Goal: Task Accomplishment & Management: Use online tool/utility

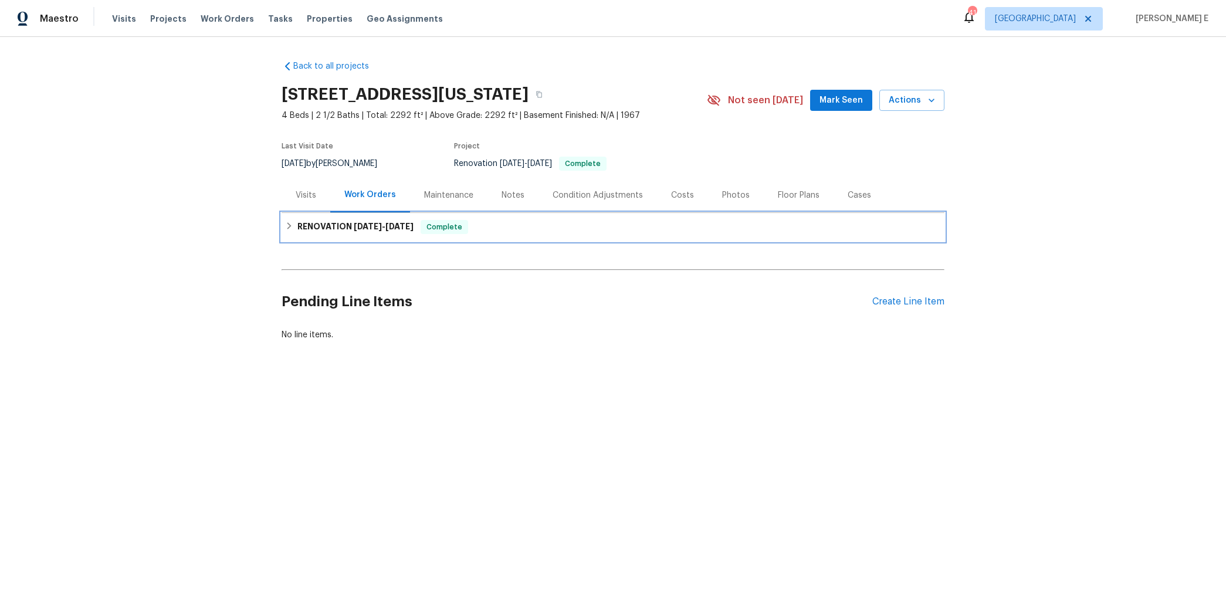
click at [323, 228] on h6 "RENOVATION [DATE] - [DATE]" at bounding box center [355, 227] width 116 height 14
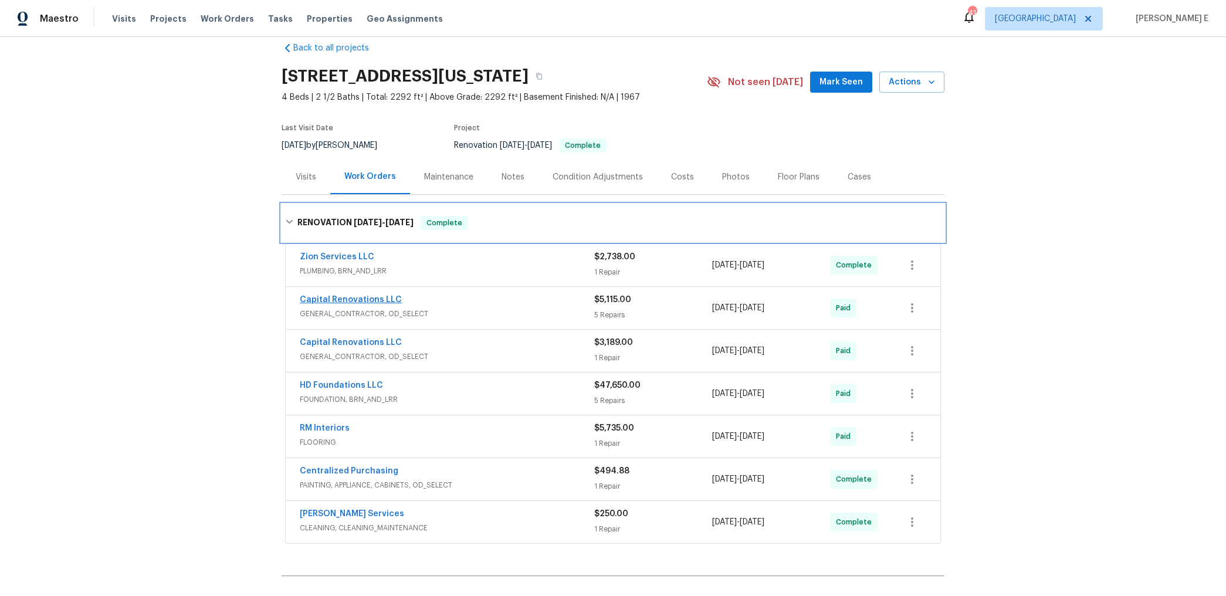
scroll to position [22, 0]
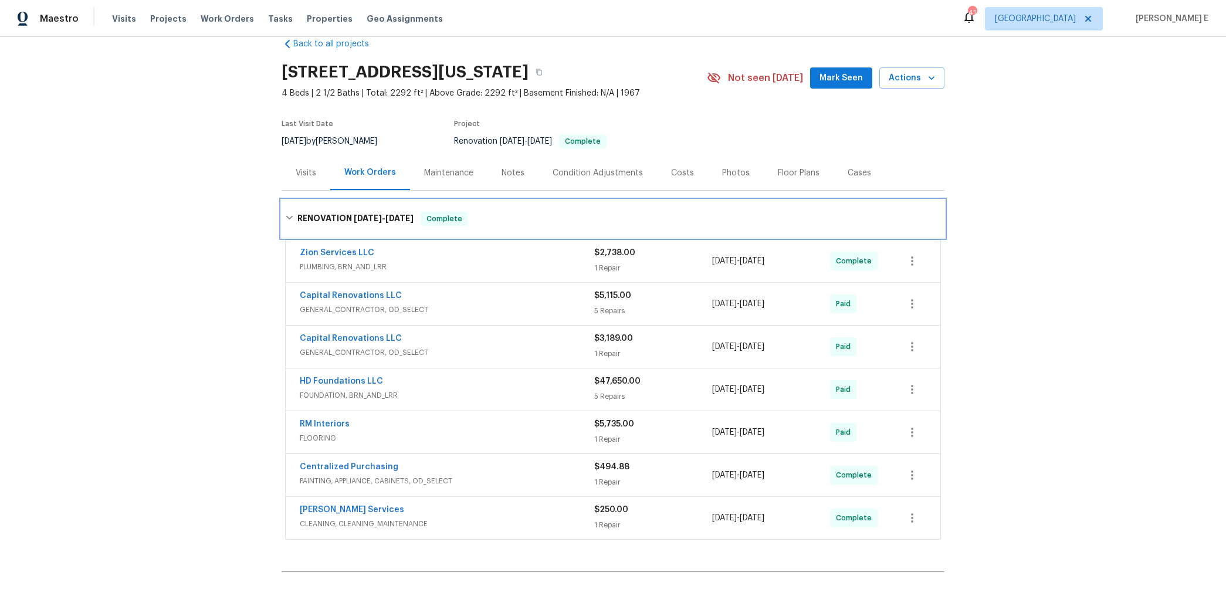
click at [343, 212] on h6 "RENOVATION [DATE] - [DATE]" at bounding box center [355, 219] width 116 height 14
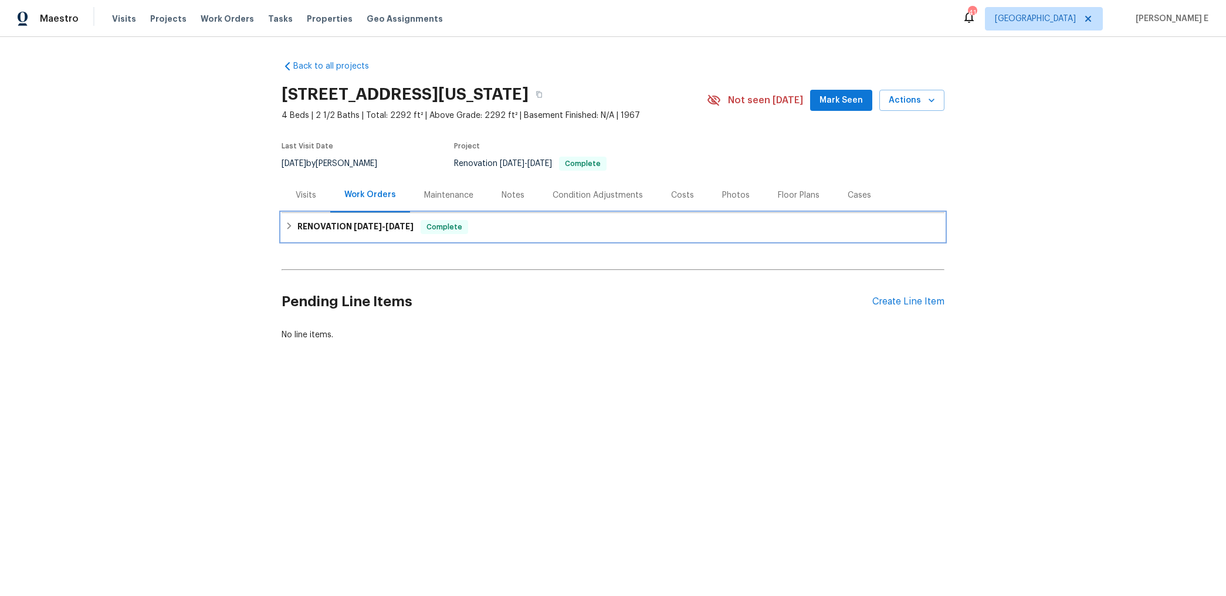
scroll to position [0, 0]
click at [699, 138] on section "5816 NW 83rd St, Oklahoma City, OK 73132 4 Beds | 2 1/2 Baths | Total: 2292 ft²…" at bounding box center [613, 128] width 663 height 99
click at [437, 193] on div "Maintenance" at bounding box center [448, 195] width 49 height 12
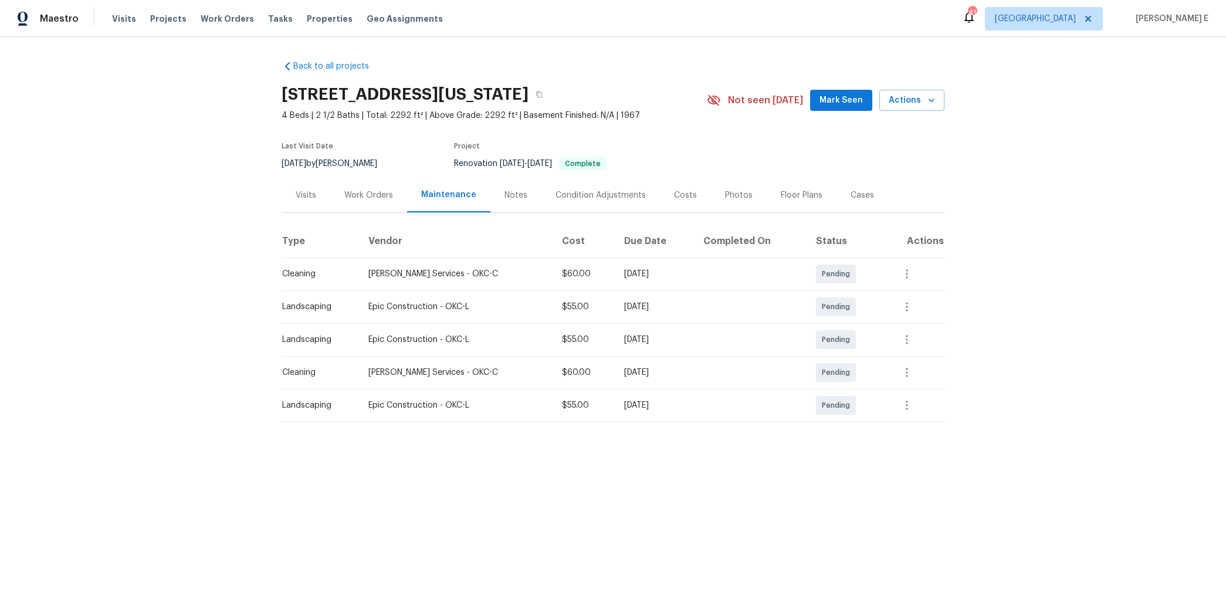
click at [385, 212] on div "Visits Work Orders Maintenance Notes Condition Adjustments Costs Photos Floor P…" at bounding box center [613, 195] width 663 height 35
click at [387, 200] on div "Work Orders" at bounding box center [368, 195] width 49 height 12
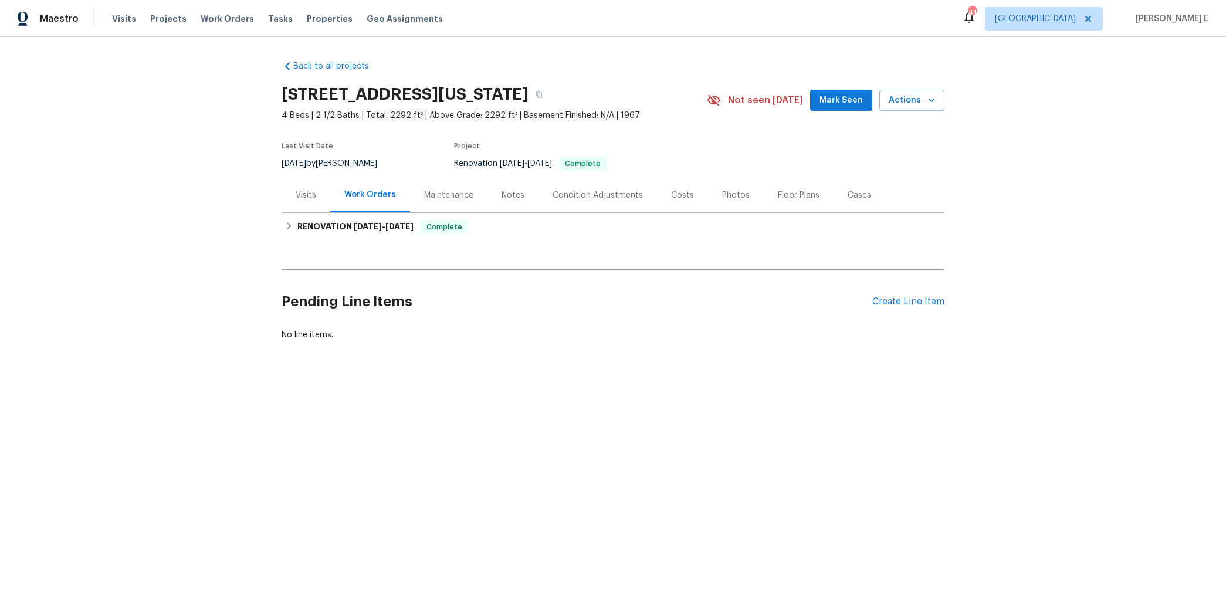
click at [930, 309] on div "Pending Line Items Create Line Item" at bounding box center [613, 302] width 663 height 55
click at [932, 303] on div "Create Line Item" at bounding box center [908, 301] width 72 height 11
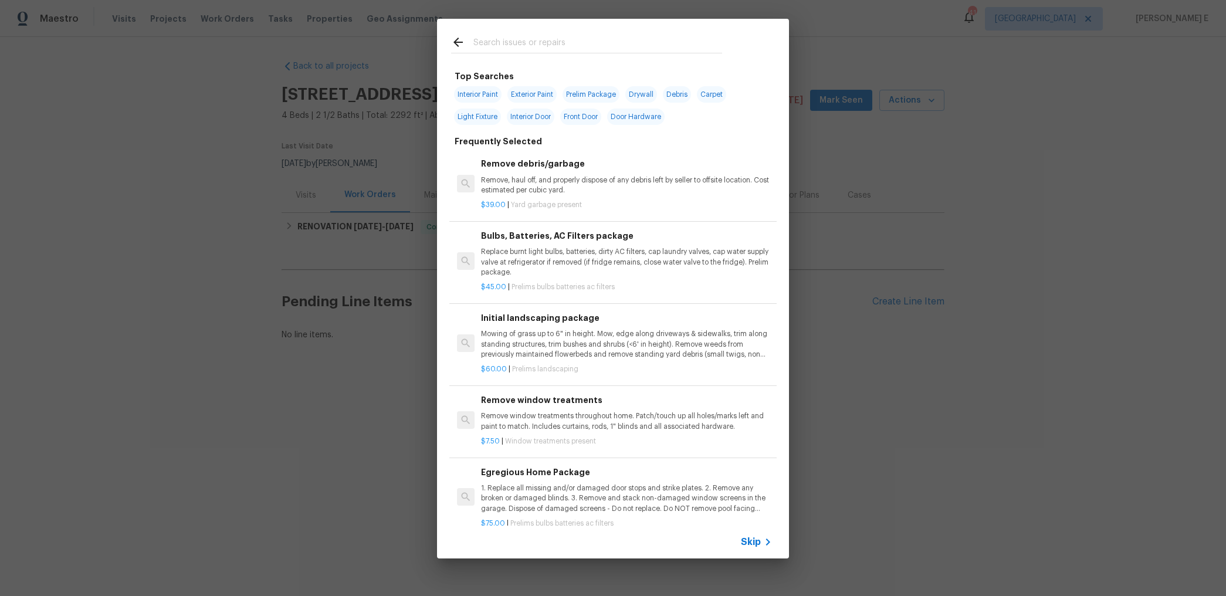
click at [756, 547] on span "Skip" at bounding box center [751, 542] width 20 height 12
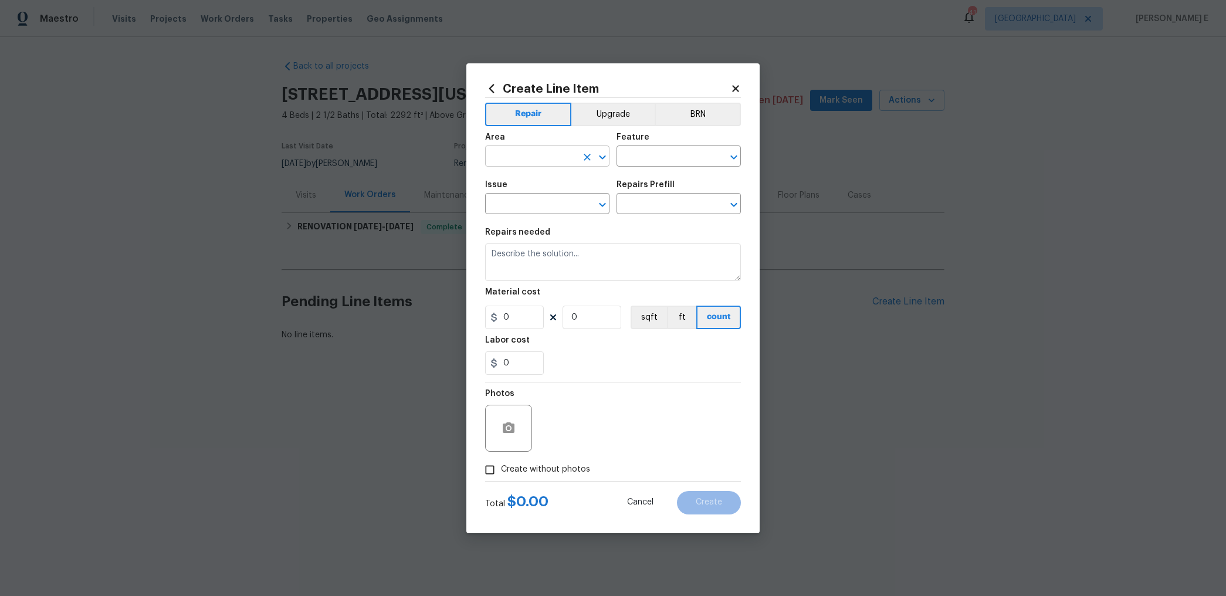
click at [502, 158] on input "text" at bounding box center [531, 157] width 92 height 18
type input "Exterior Overall"
type input "Landscaping"
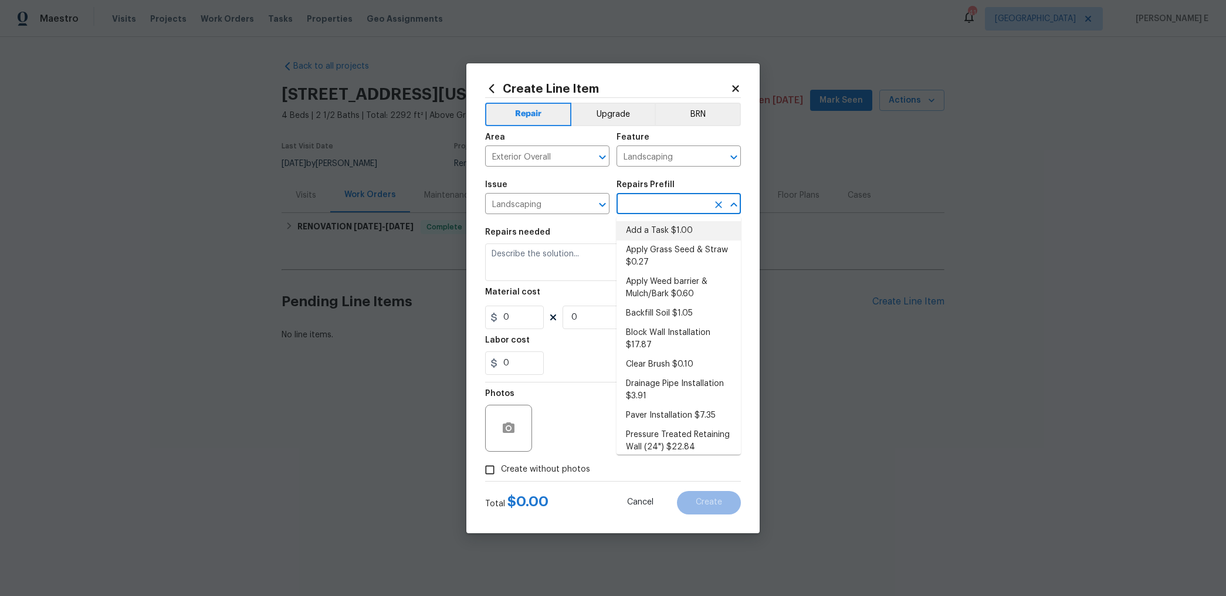
click at [639, 232] on li "Add a Task $1.00" at bounding box center [679, 230] width 124 height 19
type input "Add a Task $1.00"
type textarea "HPM to detail"
type input "1"
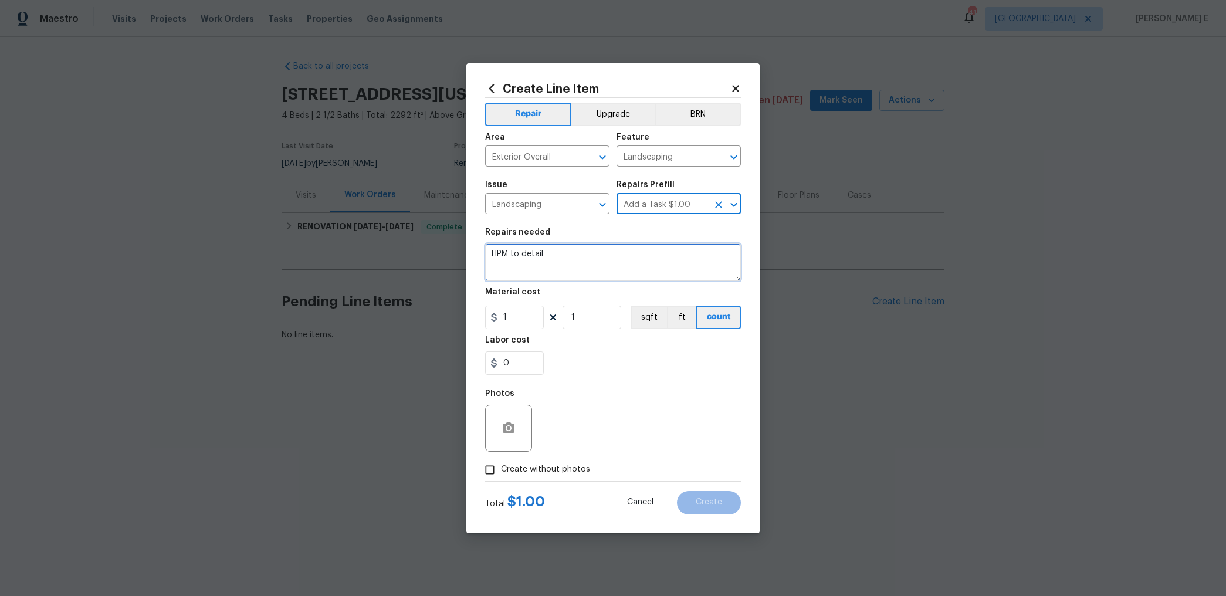
click at [572, 255] on textarea "HPM to detail" at bounding box center [613, 262] width 256 height 38
paste textarea "Please trim all bushes and trees in the front of the house, remove overgrowth f…"
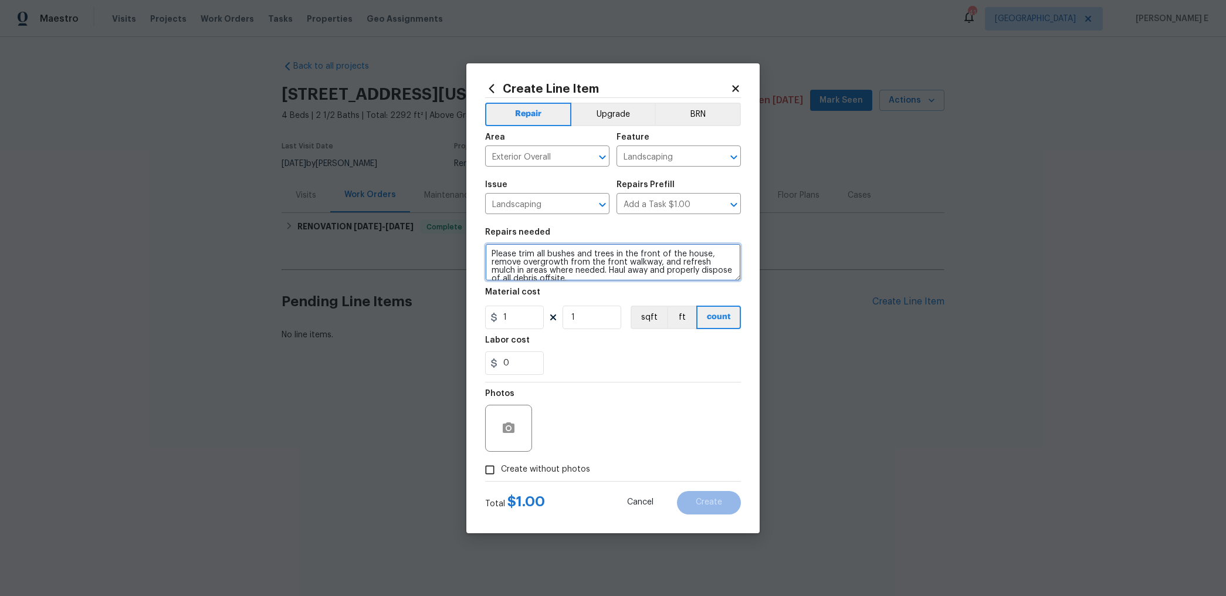
type textarea "Please trim all bushes and trees in the front of the house, remove overgrowth f…"
drag, startPoint x: 518, startPoint y: 313, endPoint x: 423, endPoint y: 325, distance: 95.8
click at [435, 322] on div "Create Line Item Repair Upgrade BRN Area Exterior Overall ​ Feature Landscaping…" at bounding box center [613, 298] width 1226 height 596
type input "250"
click at [506, 439] on button "button" at bounding box center [509, 428] width 28 height 28
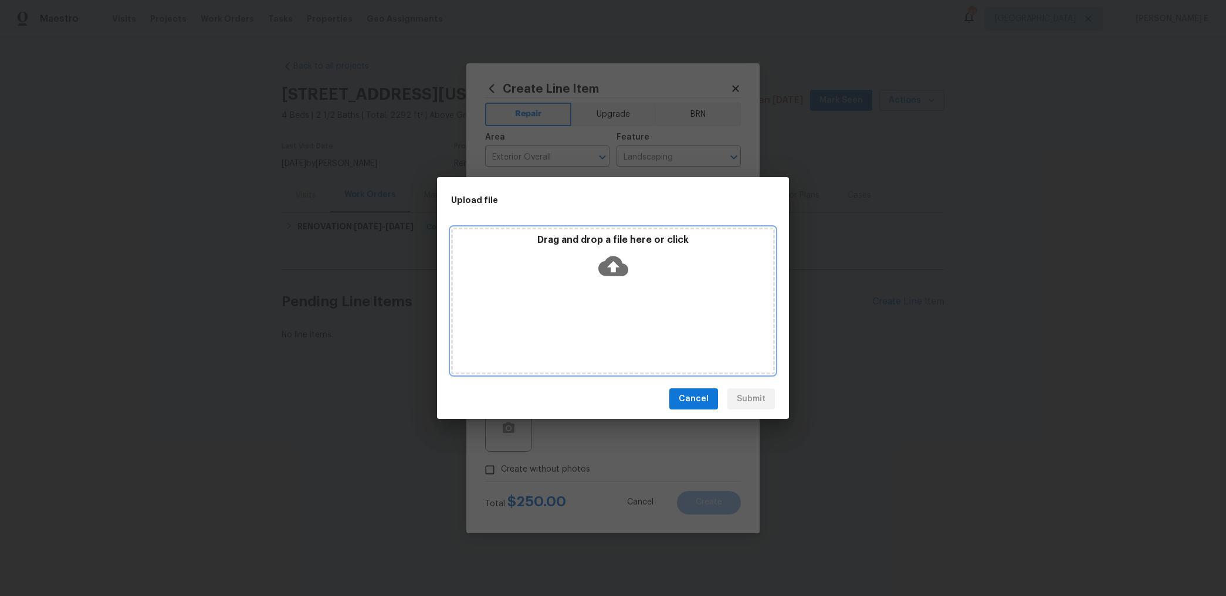
click at [614, 262] on icon at bounding box center [613, 266] width 30 height 20
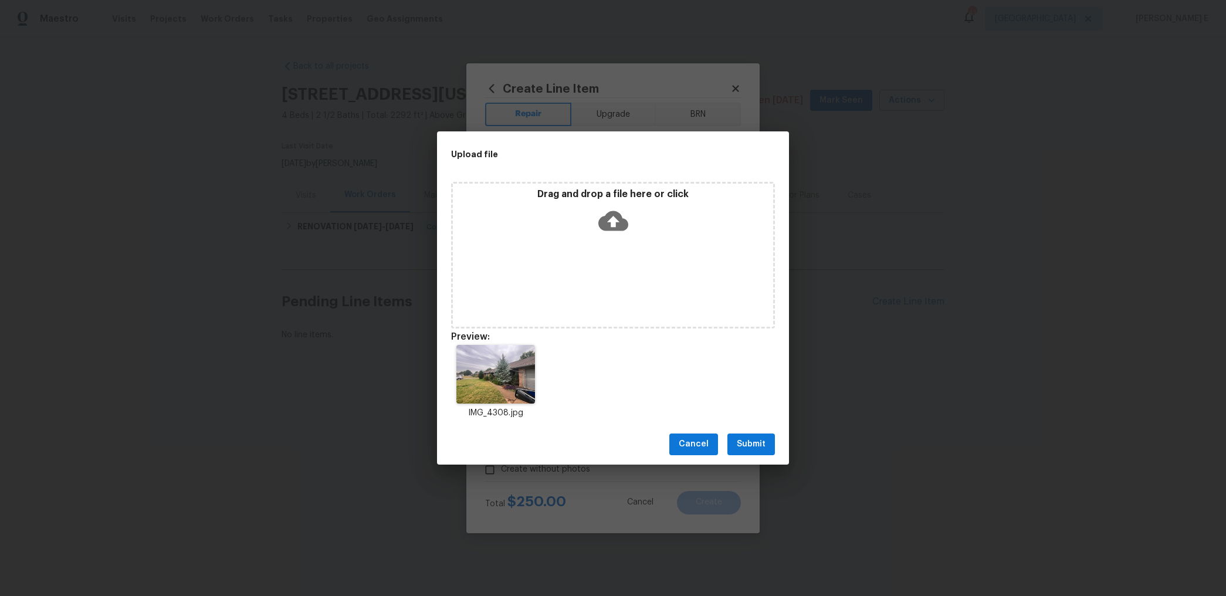
click at [756, 451] on span "Submit" at bounding box center [751, 444] width 29 height 15
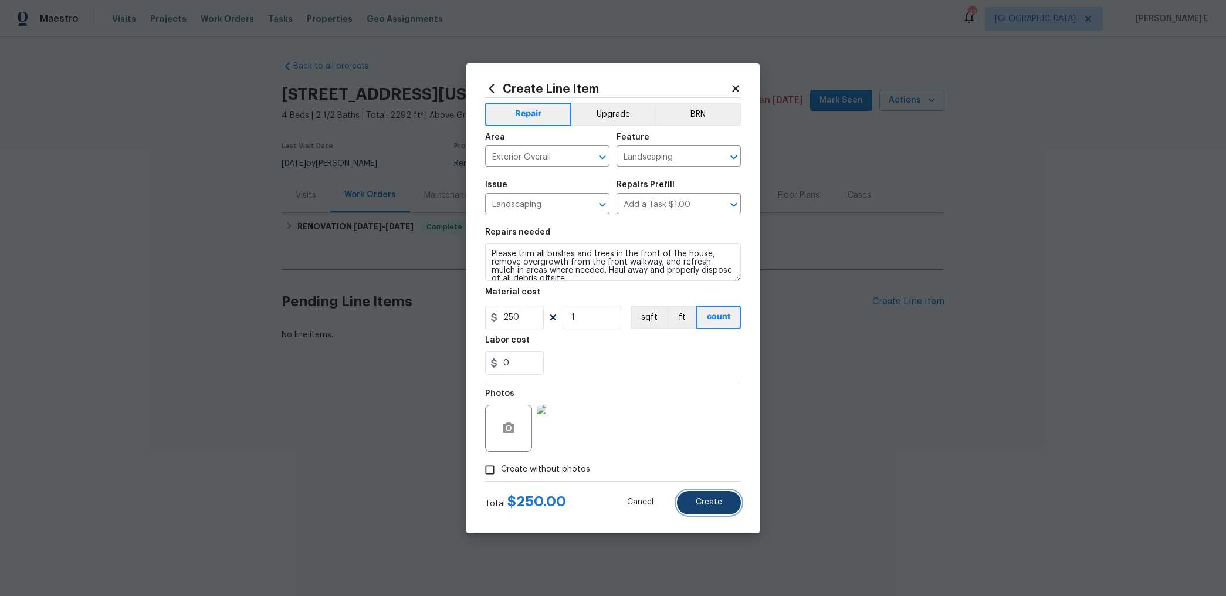
click at [705, 491] on button "Create" at bounding box center [709, 502] width 64 height 23
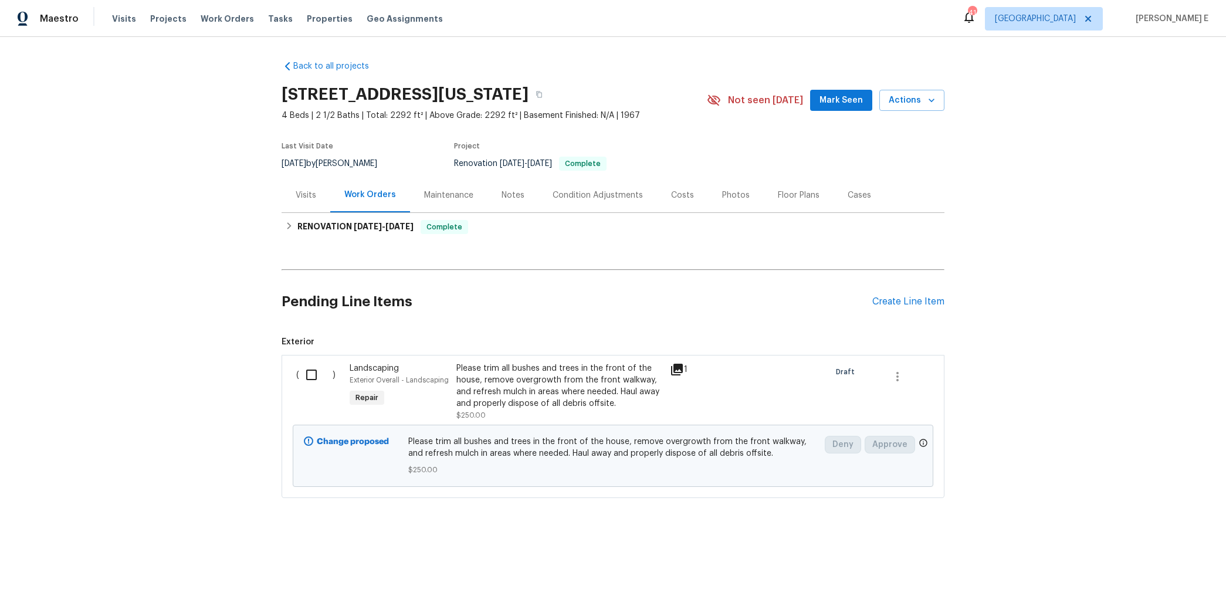
click at [313, 382] on input "checkbox" at bounding box center [315, 375] width 33 height 25
click at [1160, 560] on span "Create Work Order" at bounding box center [1159, 567] width 78 height 15
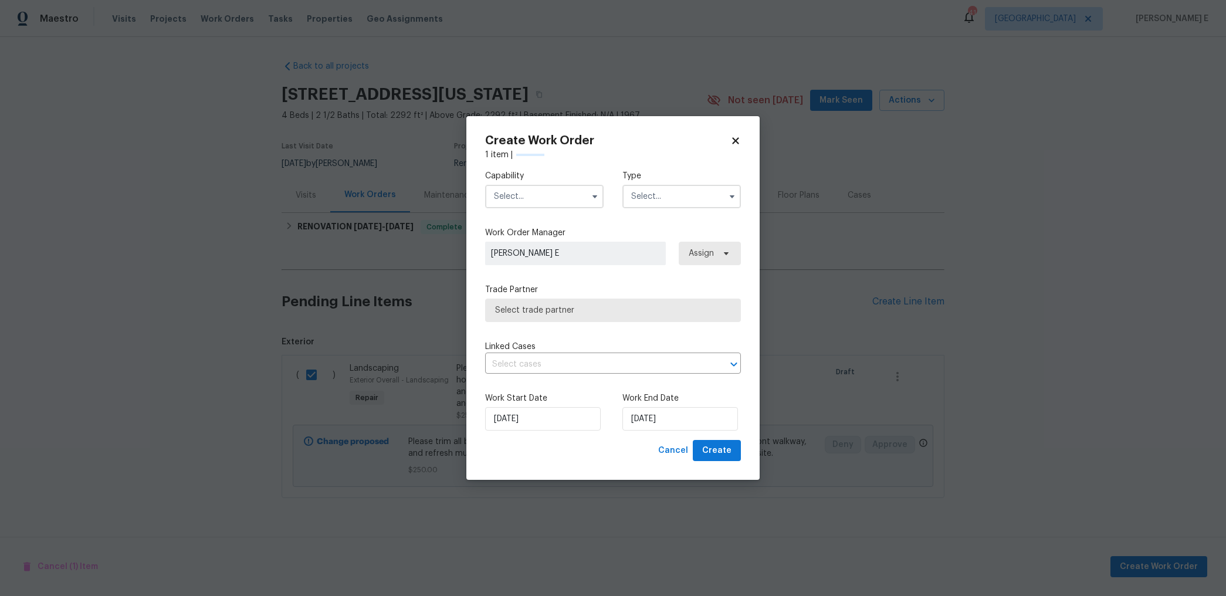
checkbox input "false"
click at [595, 195] on icon "button" at bounding box center [594, 196] width 5 height 3
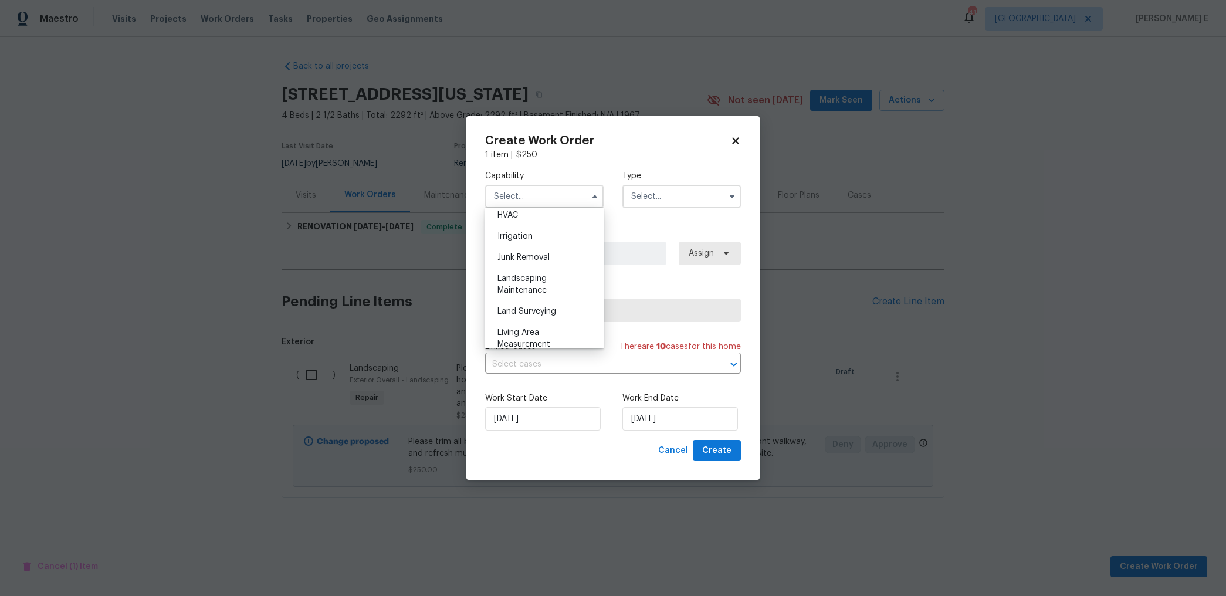
scroll to position [719, 0]
click at [540, 288] on span "Landscaping Maintenance" at bounding box center [521, 280] width 49 height 20
type input "Landscaping Maintenance"
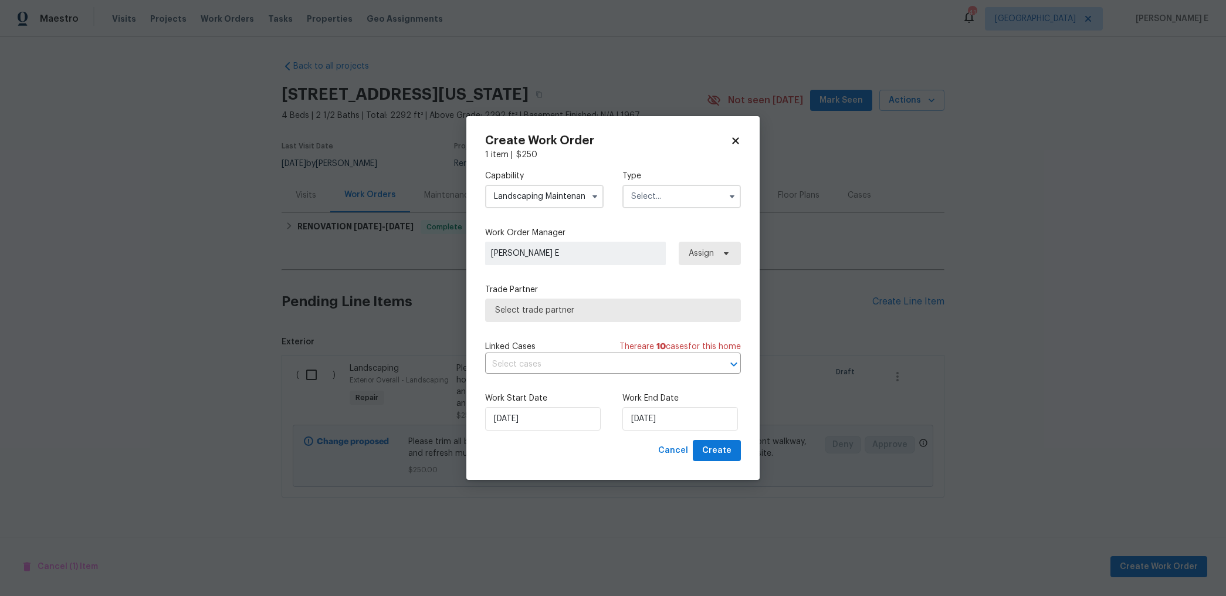
click at [652, 192] on input "text" at bounding box center [681, 196] width 118 height 23
click at [649, 223] on span "Feedback" at bounding box center [654, 221] width 38 height 8
type input "Feedback"
click at [550, 319] on span "Select trade partner" at bounding box center [613, 310] width 256 height 23
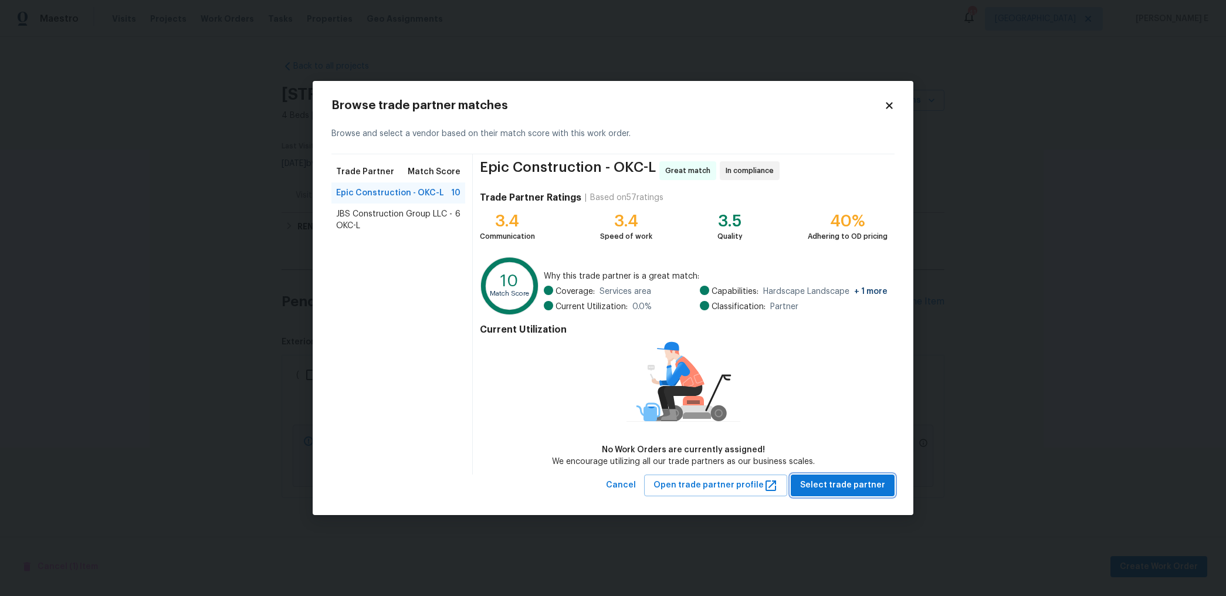
click at [819, 480] on span "Select trade partner" at bounding box center [842, 485] width 85 height 15
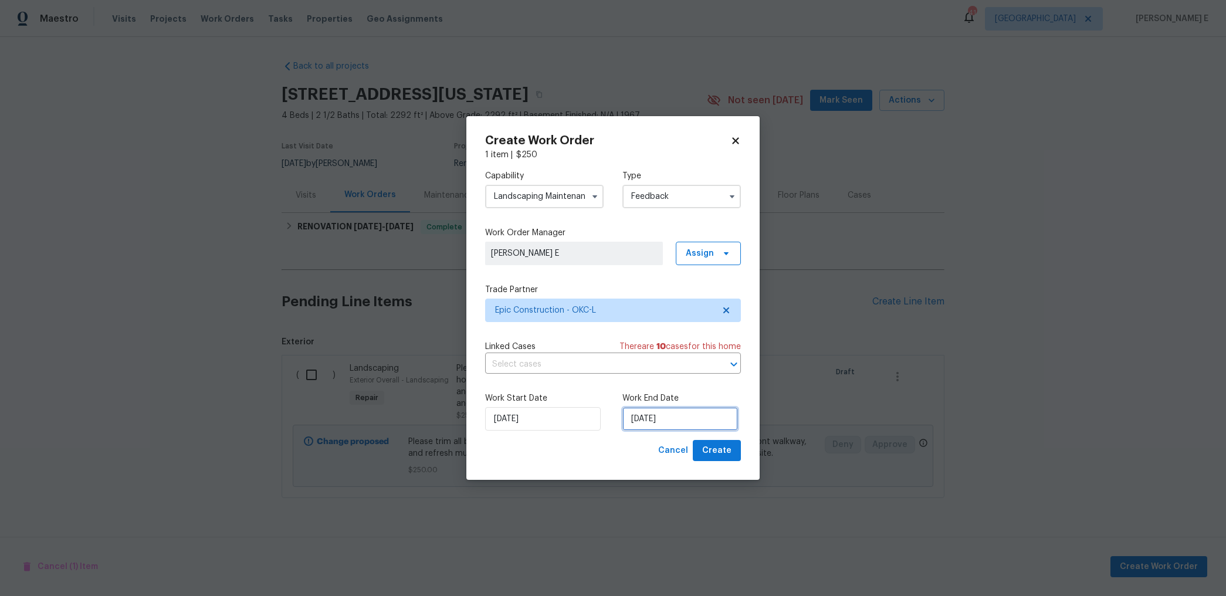
click at [643, 421] on input "[DATE]" at bounding box center [680, 418] width 116 height 23
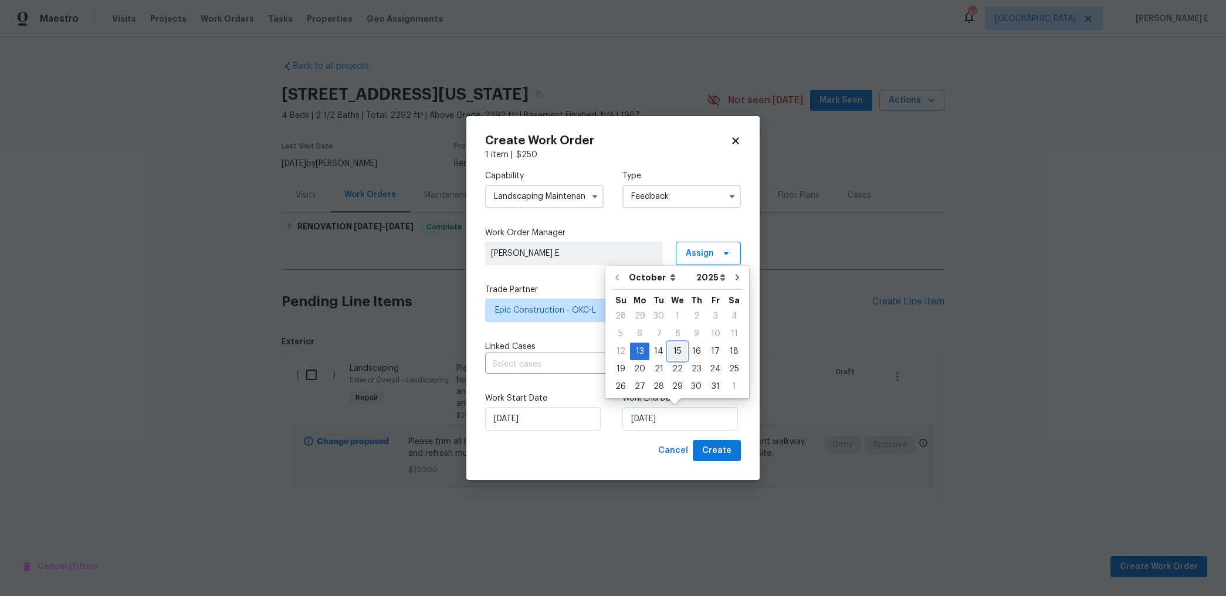
click at [678, 347] on div "15" at bounding box center [677, 351] width 19 height 16
type input "[DATE]"
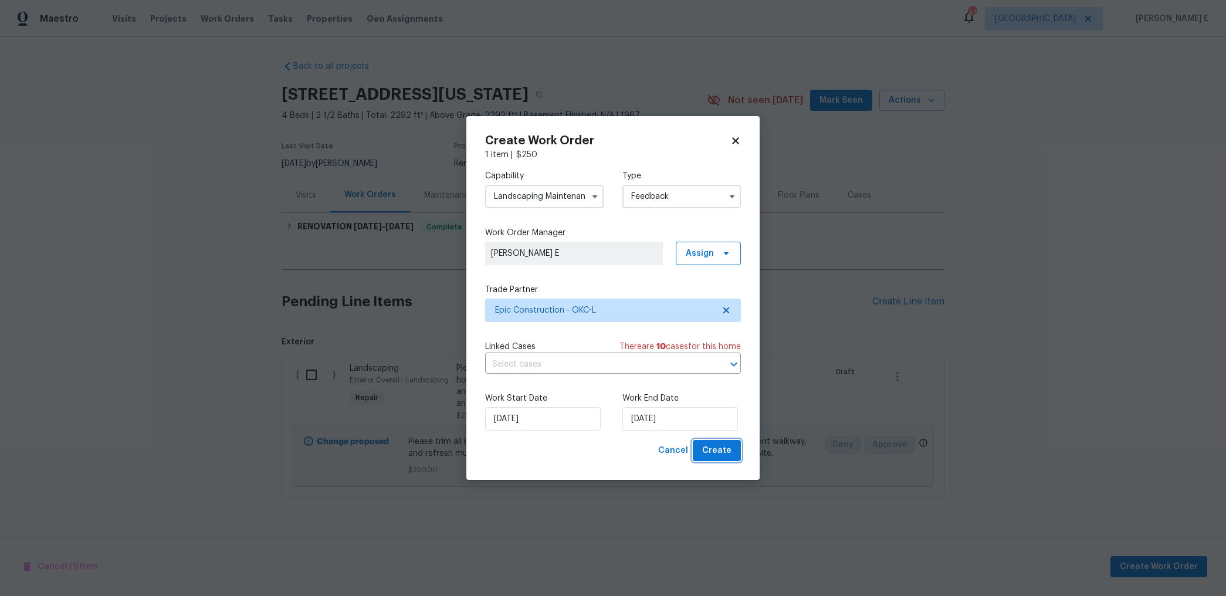
click at [704, 456] on button "Create" at bounding box center [717, 451] width 48 height 22
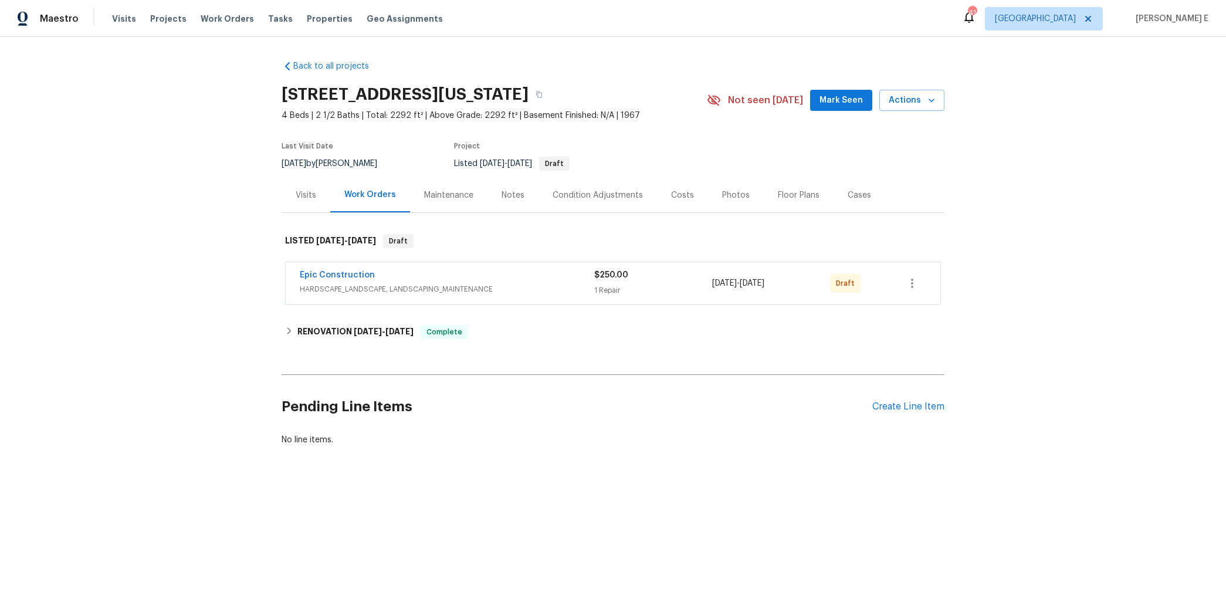
click at [417, 205] on div "Maintenance" at bounding box center [448, 195] width 77 height 35
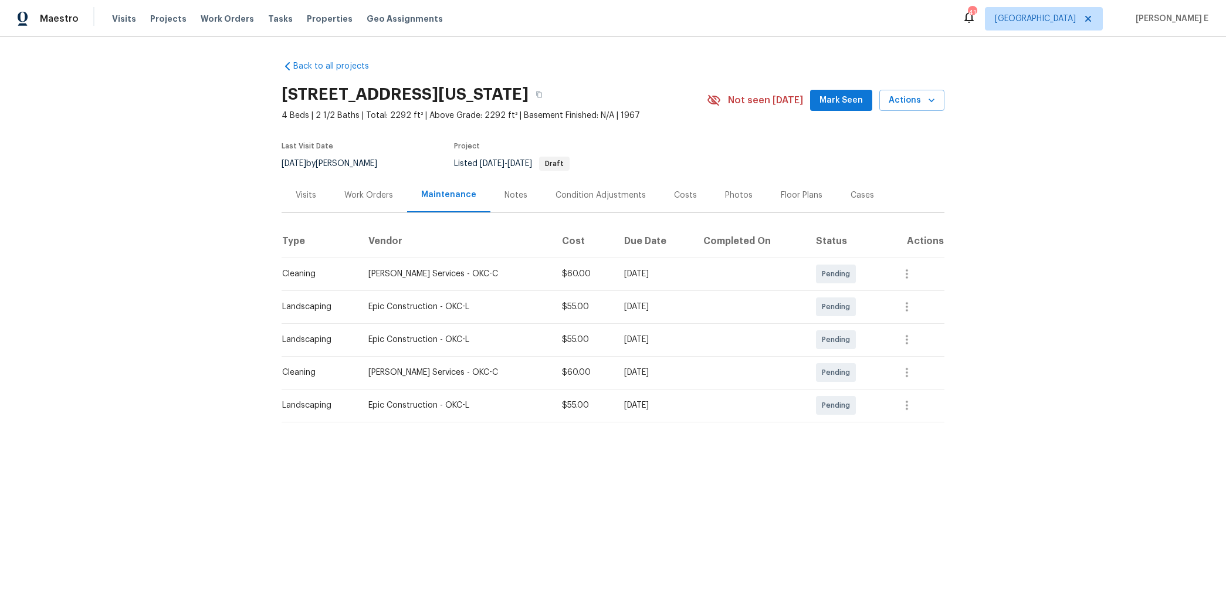
click at [354, 193] on div "Work Orders" at bounding box center [368, 195] width 49 height 12
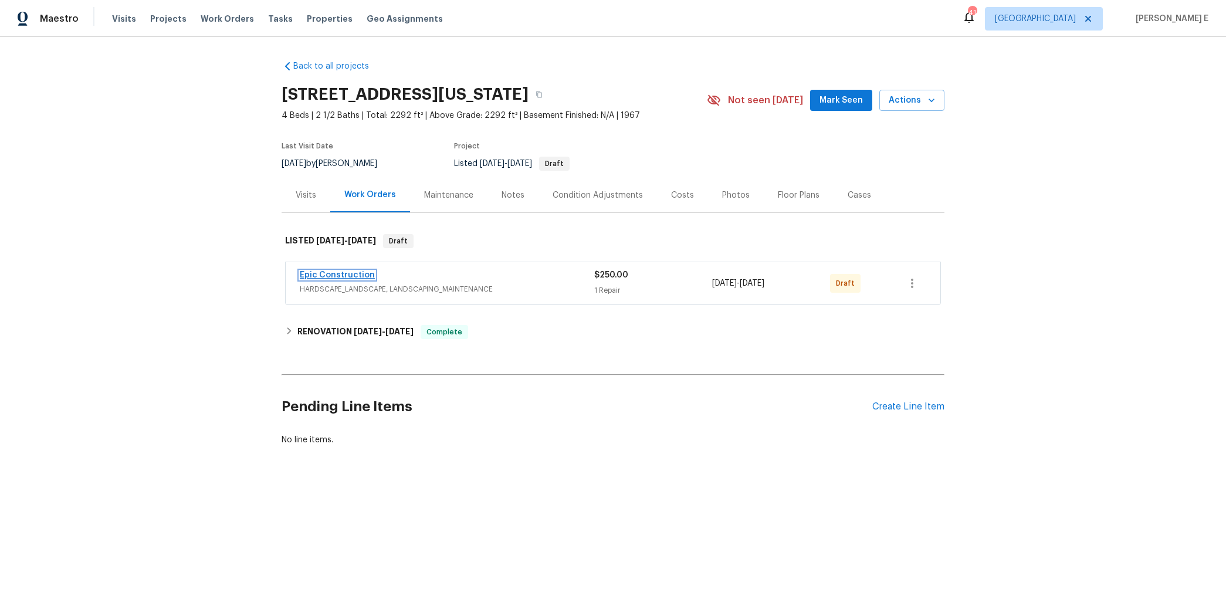
click at [314, 272] on link "Epic Construction" at bounding box center [337, 275] width 75 height 8
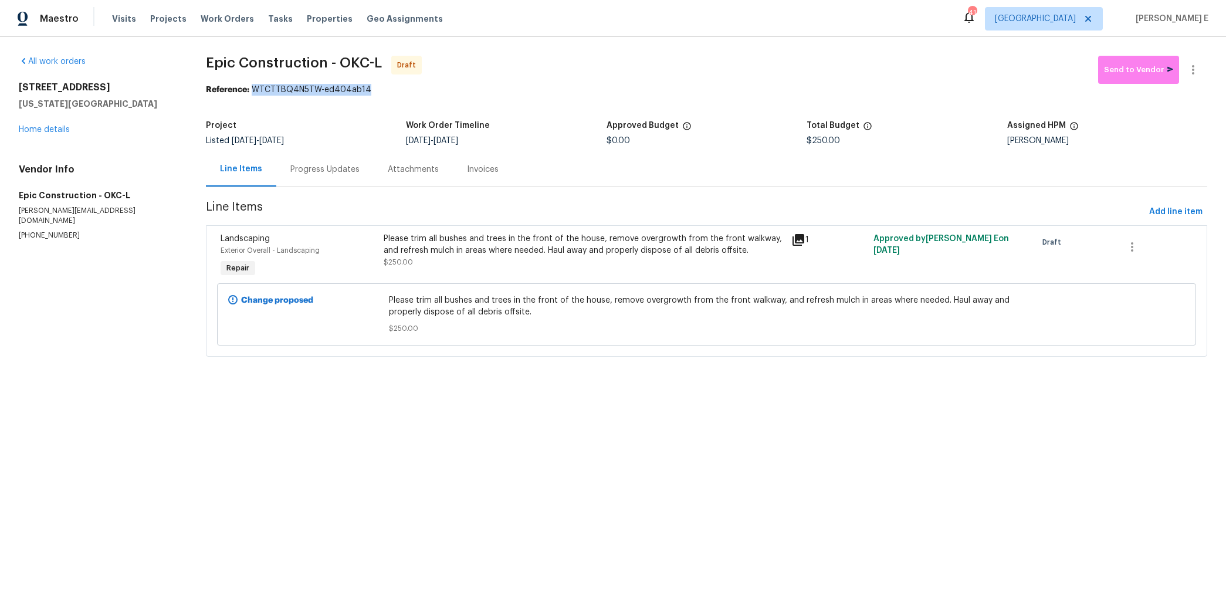
drag, startPoint x: 255, startPoint y: 87, endPoint x: 380, endPoint y: 86, distance: 125.0
click at [380, 86] on div "Reference: WTCTTBQ4N5TW-ed404ab14" at bounding box center [706, 90] width 1001 height 12
copy div "WTCTTBQ4N5TW-ed404ab14"
click at [323, 164] on div "Progress Updates" at bounding box center [324, 170] width 69 height 12
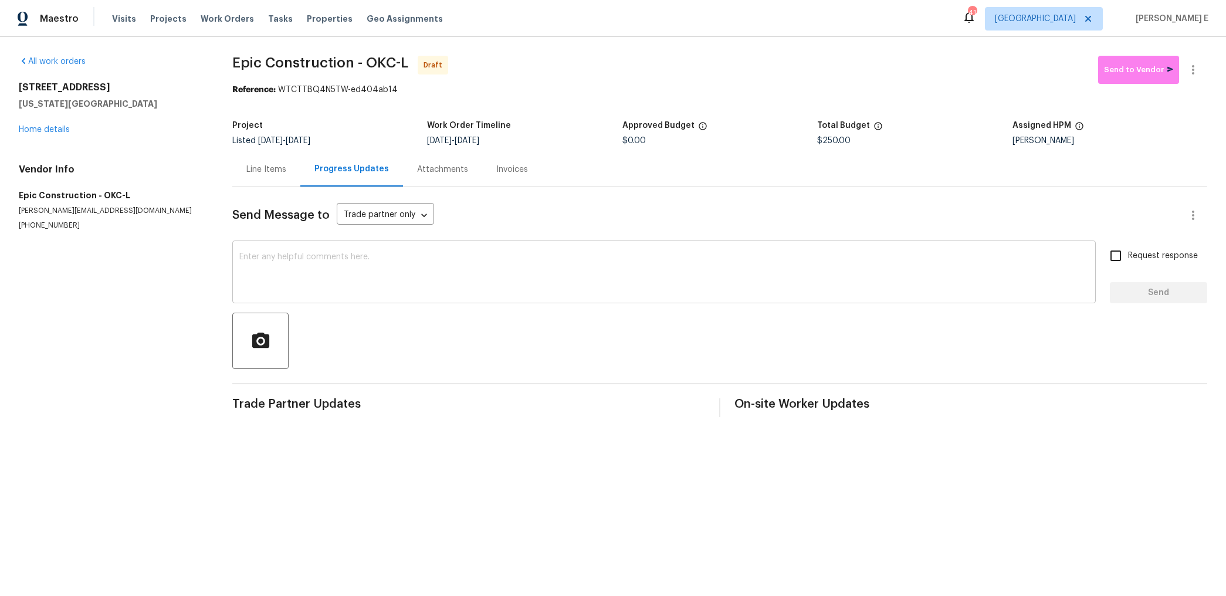
click at [611, 277] on textarea at bounding box center [663, 273] width 849 height 41
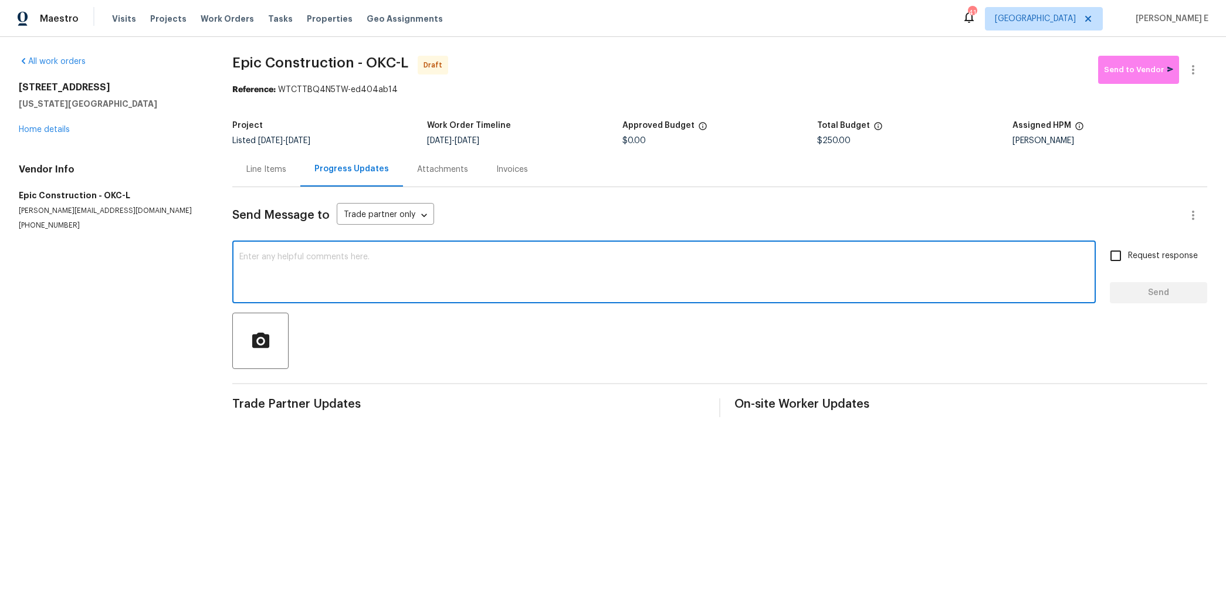
paste textarea "Hi this is Keerthana with Opendoor. I’m confirming you received the WO for the …"
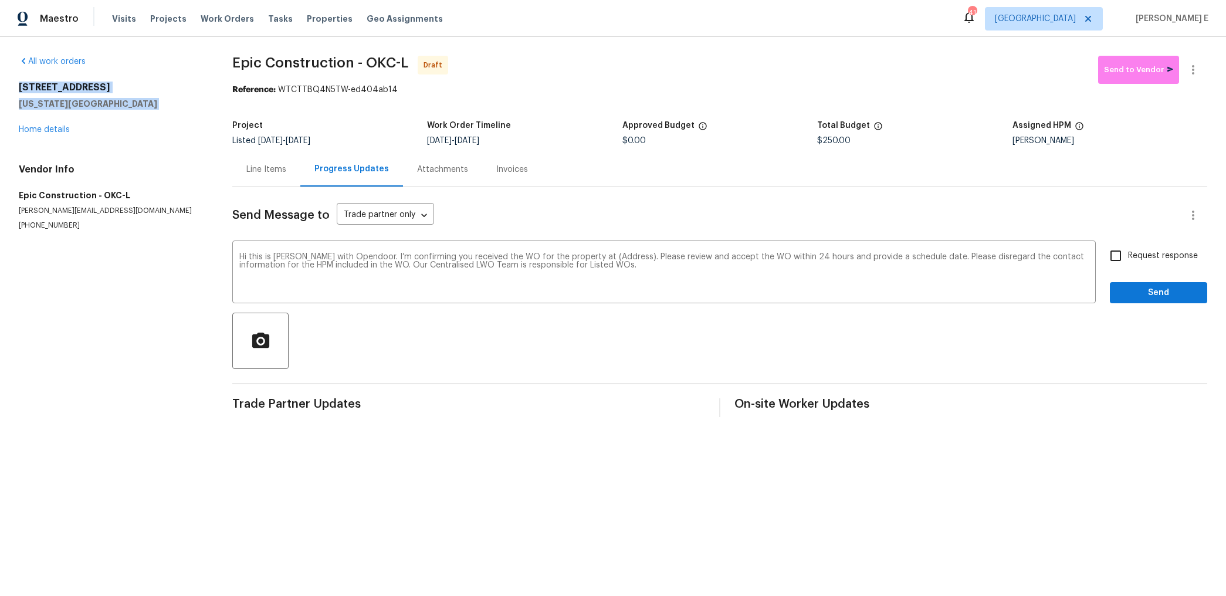
drag, startPoint x: 16, startPoint y: 88, endPoint x: 130, endPoint y: 111, distance: 116.1
click at [130, 111] on div "All work orders 5816 NW 83rd St Oklahoma City, OK 73132 Home details Vendor Inf…" at bounding box center [613, 236] width 1226 height 399
copy div "5816 NW 83rd St Oklahoma City, OK 73132"
click at [619, 253] on textarea "Hi this is Keerthana with Opendoor. I’m confirming you received the WO for the …" at bounding box center [663, 273] width 849 height 41
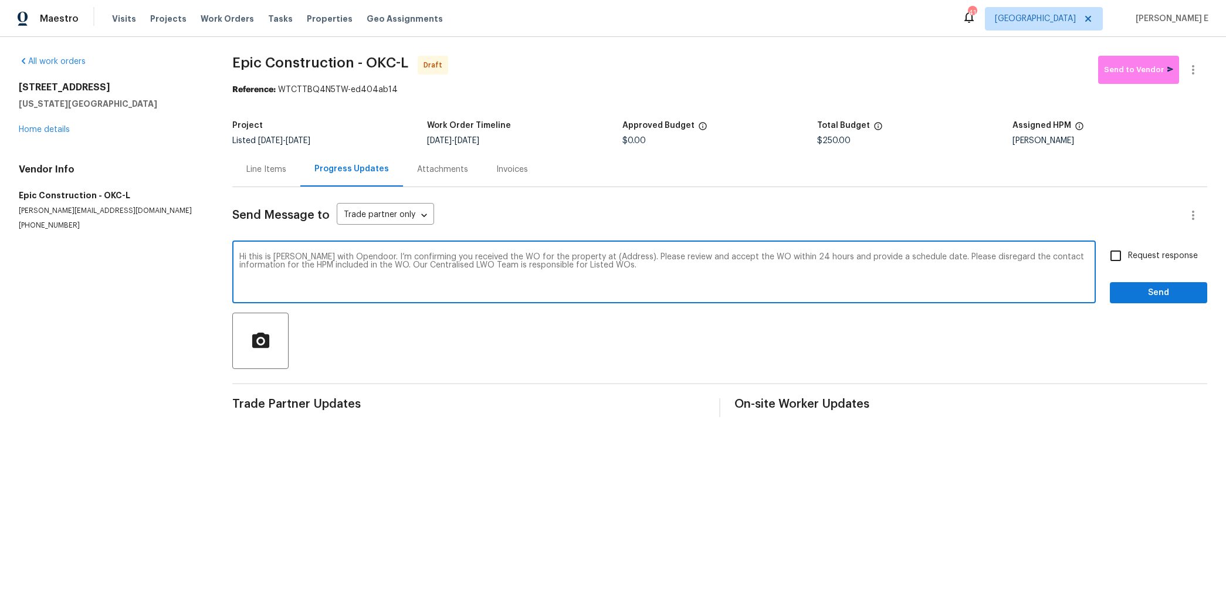
click at [619, 253] on textarea "Hi this is Keerthana with Opendoor. I’m confirming you received the WO for the …" at bounding box center [663, 273] width 849 height 41
paste textarea "5816 NW 83rd St Oklahoma City, OK 73132"
type textarea "Hi this is Keerthana with Opendoor. I’m confirming you received the WO for the …"
click at [1122, 259] on input "Request response" at bounding box center [1115, 255] width 25 height 25
checkbox input "true"
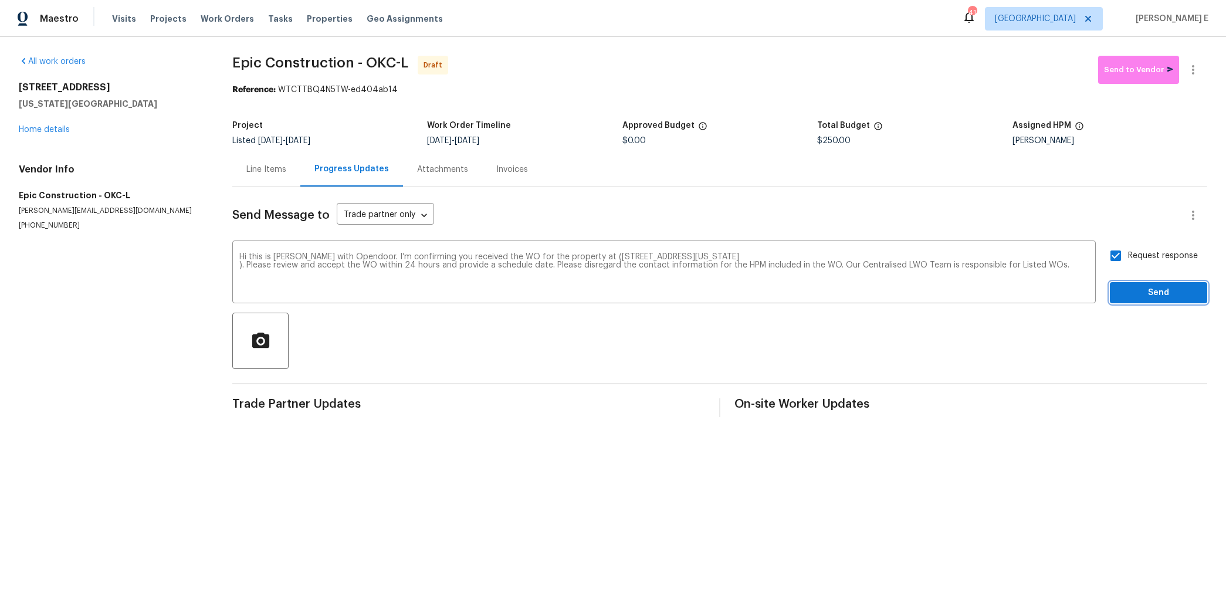
click at [1142, 297] on span "Send" at bounding box center [1158, 293] width 79 height 15
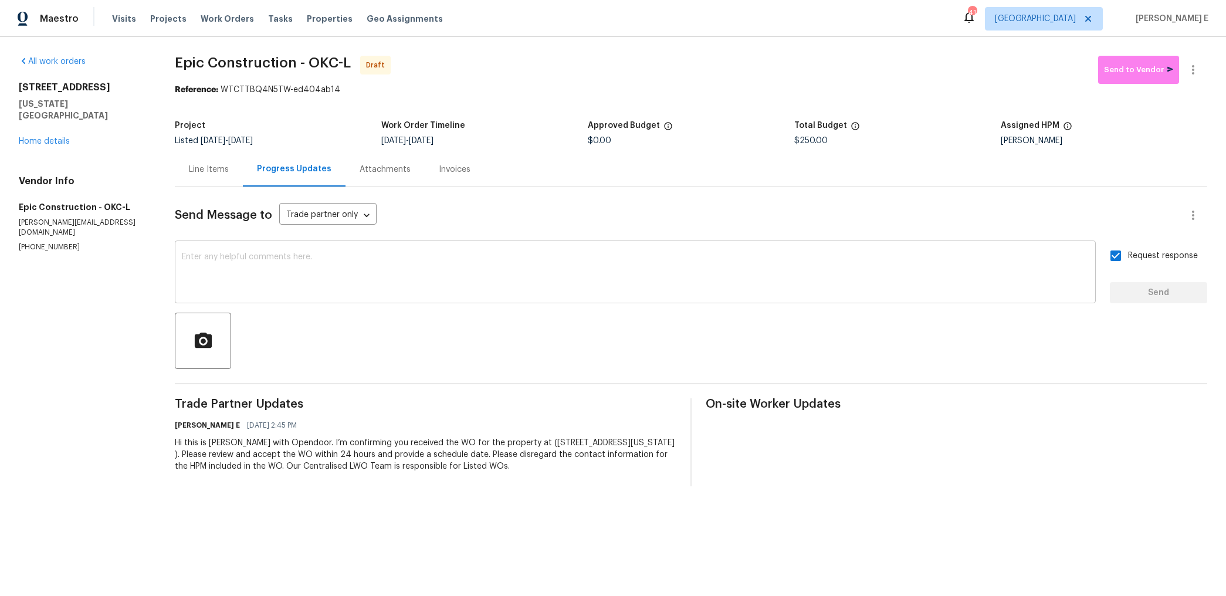
click at [790, 258] on textarea at bounding box center [635, 273] width 907 height 41
paste textarea "Attention All Work Orders must include before-photos (both close-up and wide-an…"
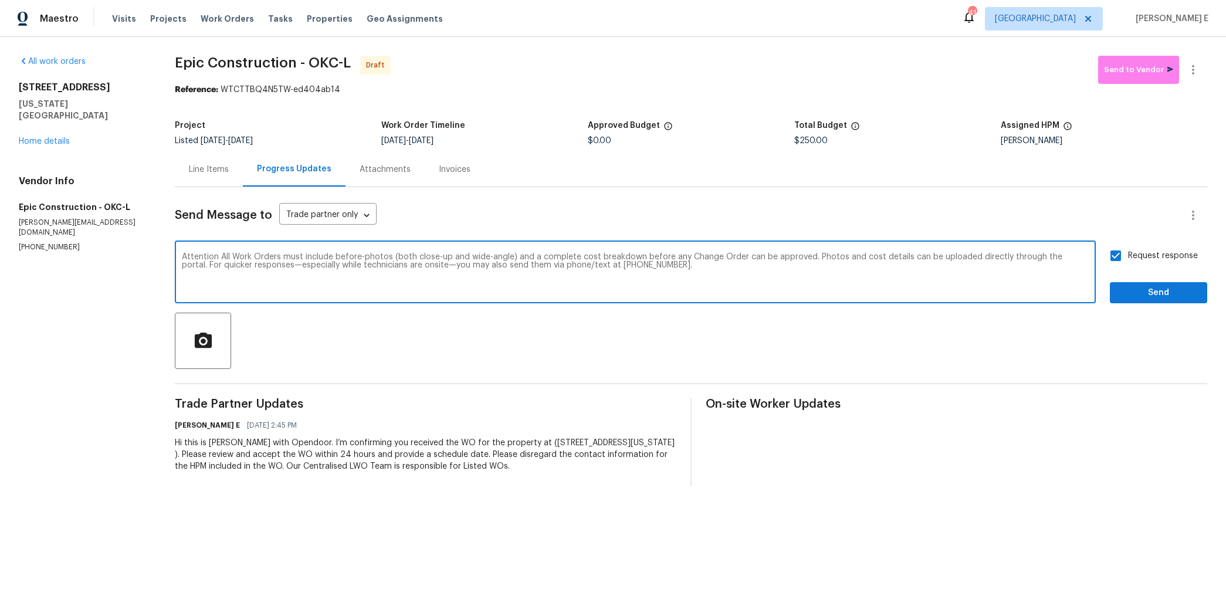
type textarea "Attention All Work Orders must include before-photos (both close-up and wide-an…"
click at [1177, 293] on span "Send" at bounding box center [1158, 293] width 79 height 15
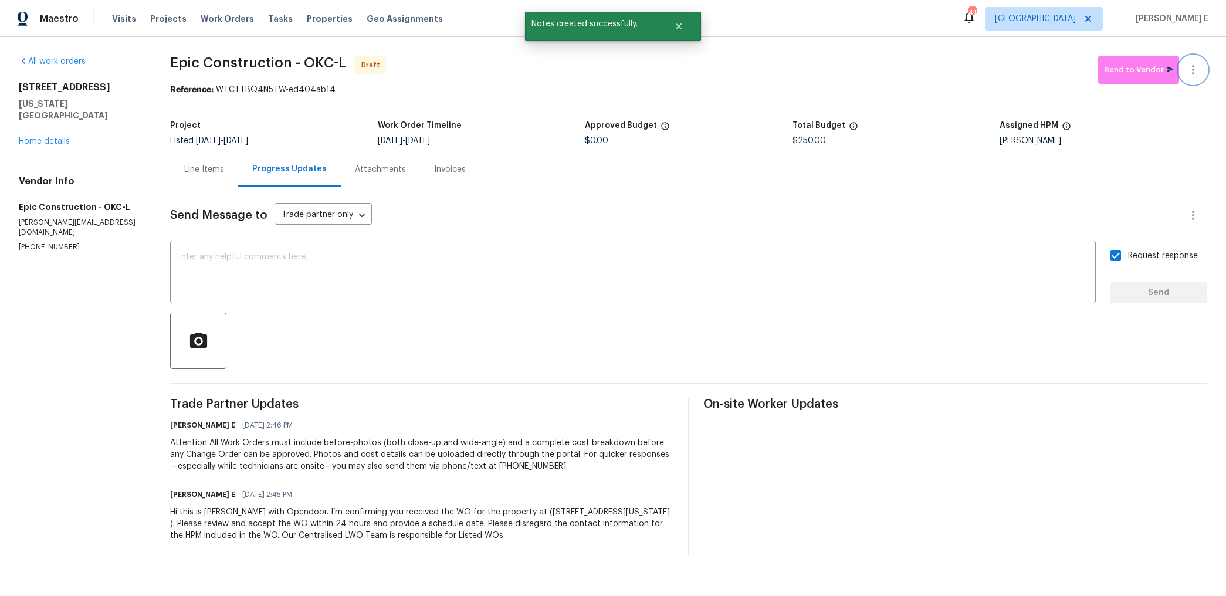
click at [1200, 62] on button "button" at bounding box center [1193, 70] width 28 height 28
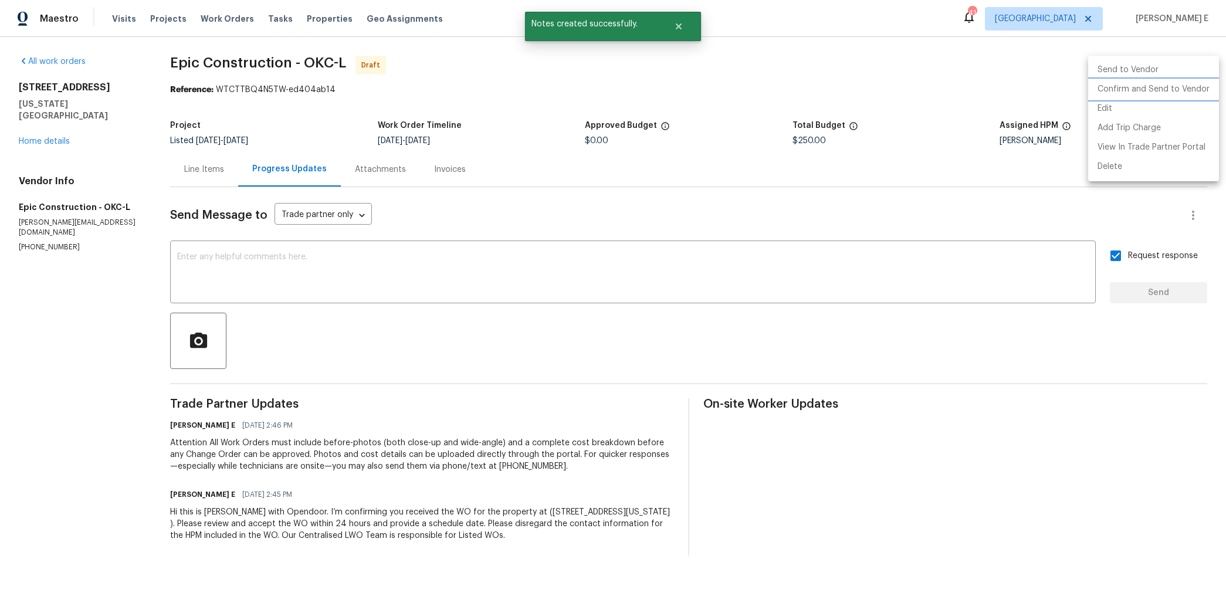
click at [1163, 81] on li "Confirm and Send to Vendor" at bounding box center [1153, 89] width 131 height 19
click at [751, 161] on div at bounding box center [613, 298] width 1226 height 596
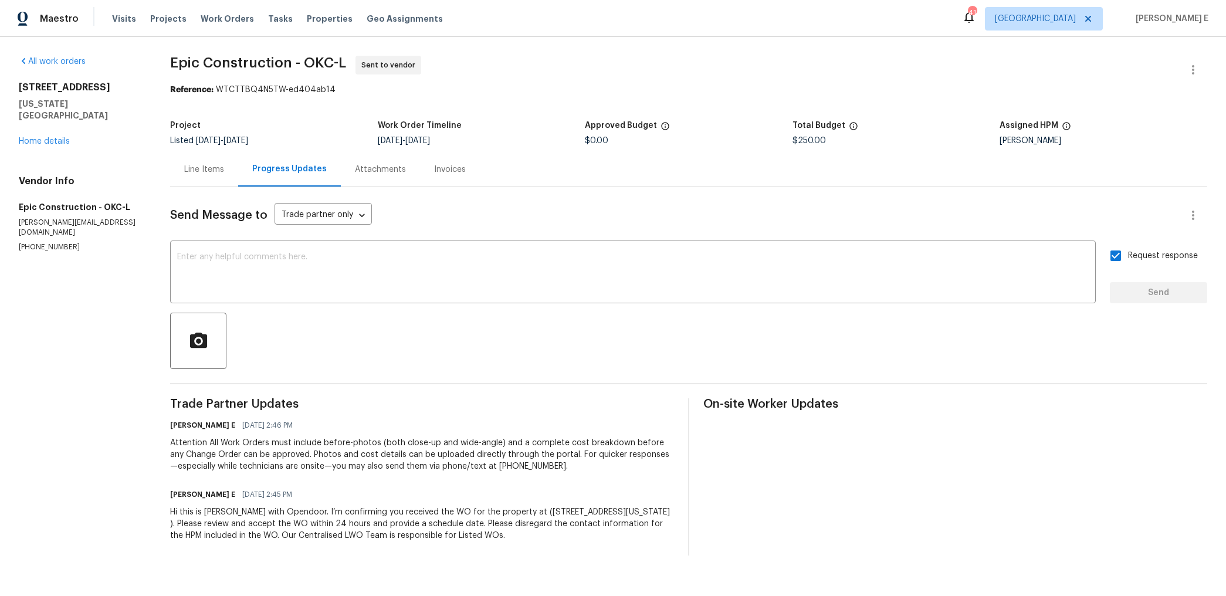
click at [223, 89] on div "Reference: WTCTTBQ4N5TW-ed404ab14" at bounding box center [688, 90] width 1037 height 12
drag, startPoint x: 173, startPoint y: 60, endPoint x: 291, endPoint y: 60, distance: 117.9
click at [291, 60] on span "Epic Construction - OKC-L" at bounding box center [258, 63] width 176 height 14
copy span "Epic Construction"
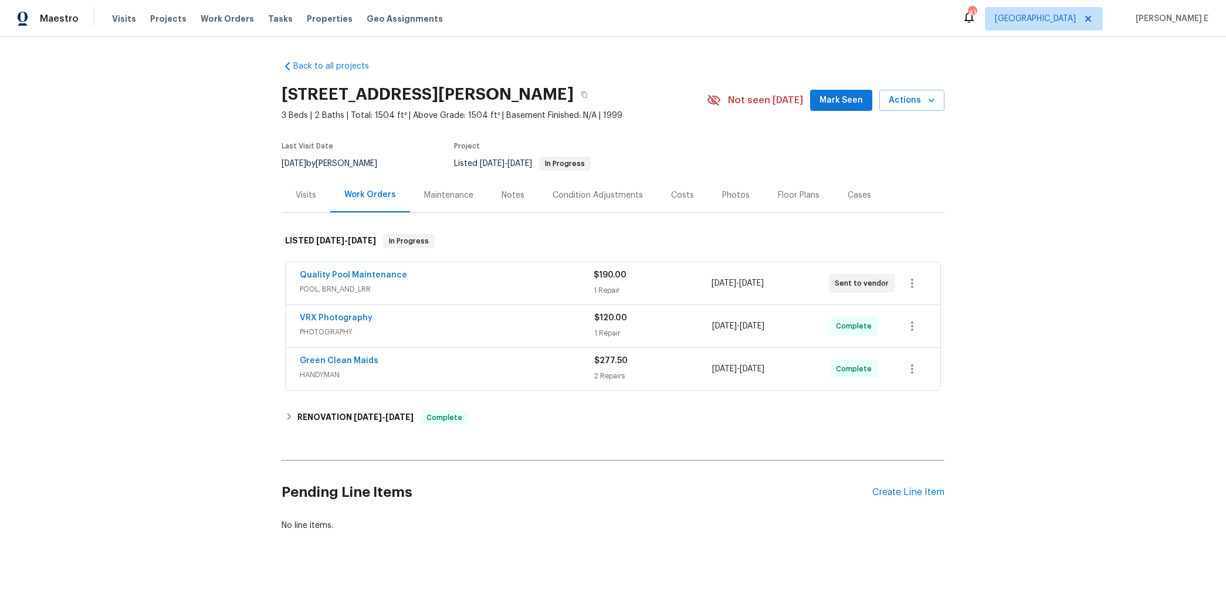
click at [456, 272] on div "Quality Pool Maintenance" at bounding box center [447, 276] width 294 height 14
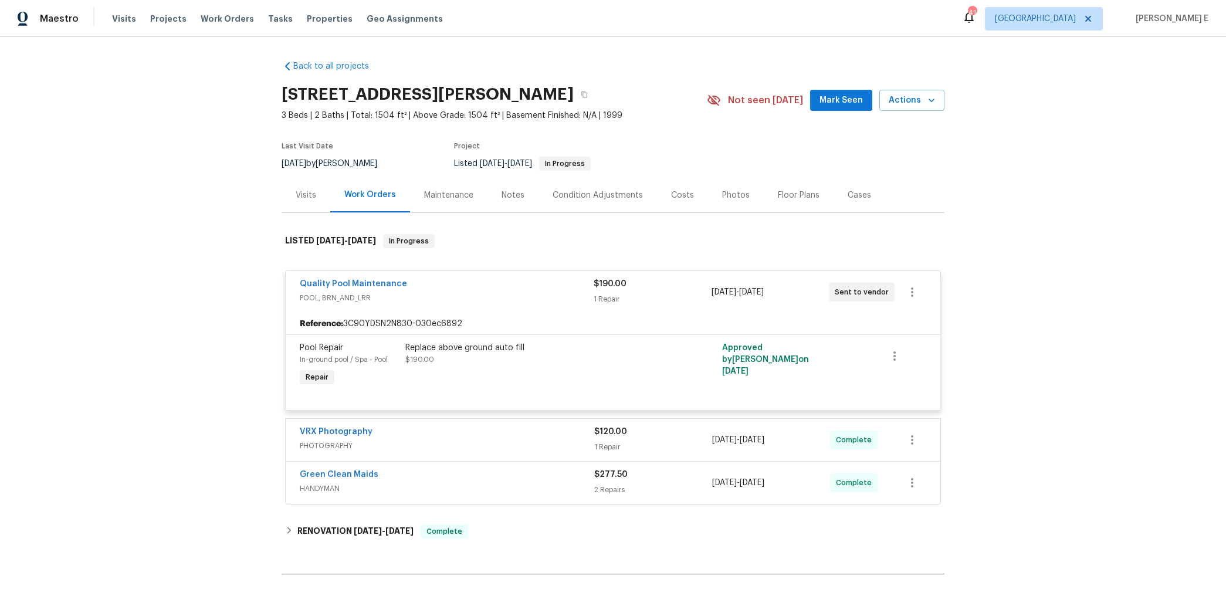
click at [310, 201] on div "Visits" at bounding box center [306, 195] width 49 height 35
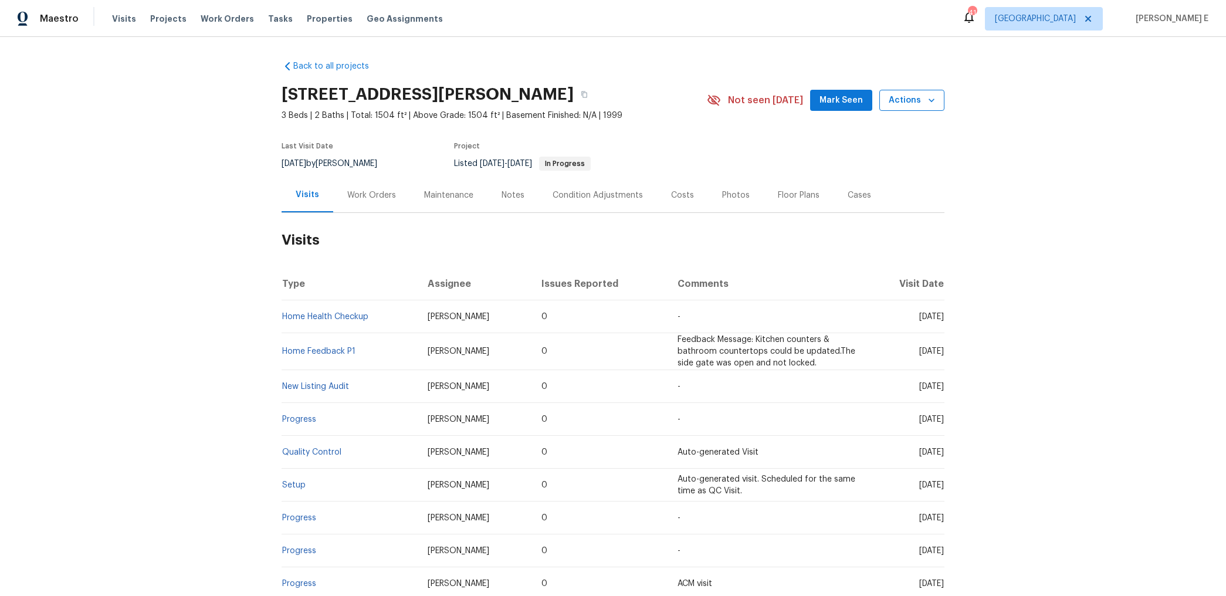
click at [919, 101] on span "Actions" at bounding box center [912, 100] width 46 height 15
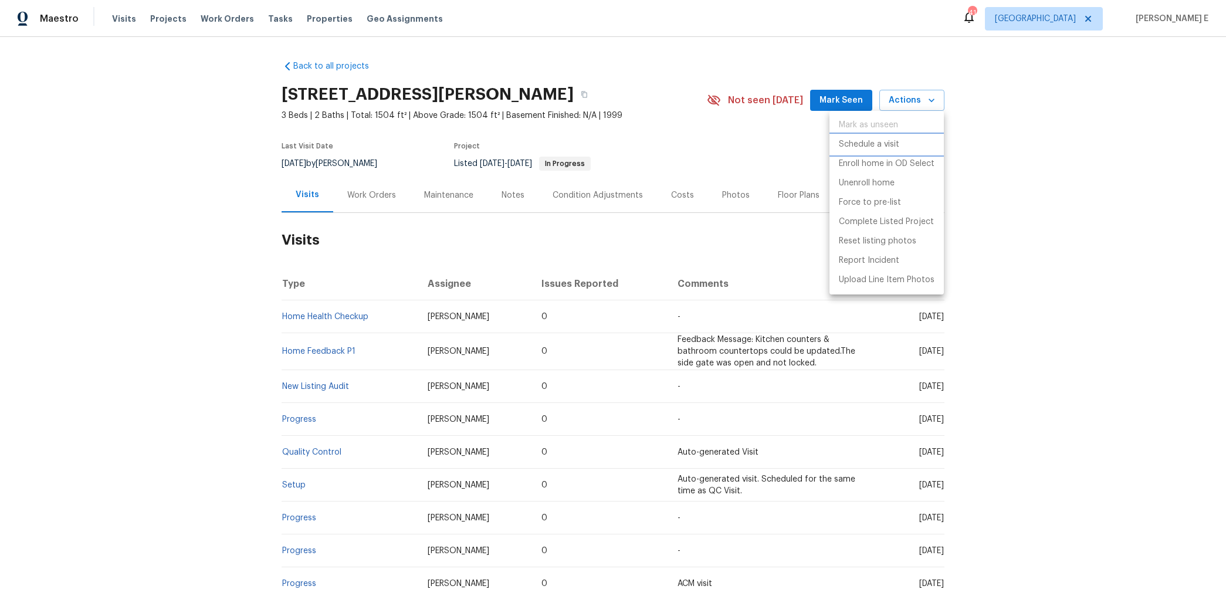
click at [846, 136] on li "Schedule a visit" at bounding box center [886, 144] width 114 height 19
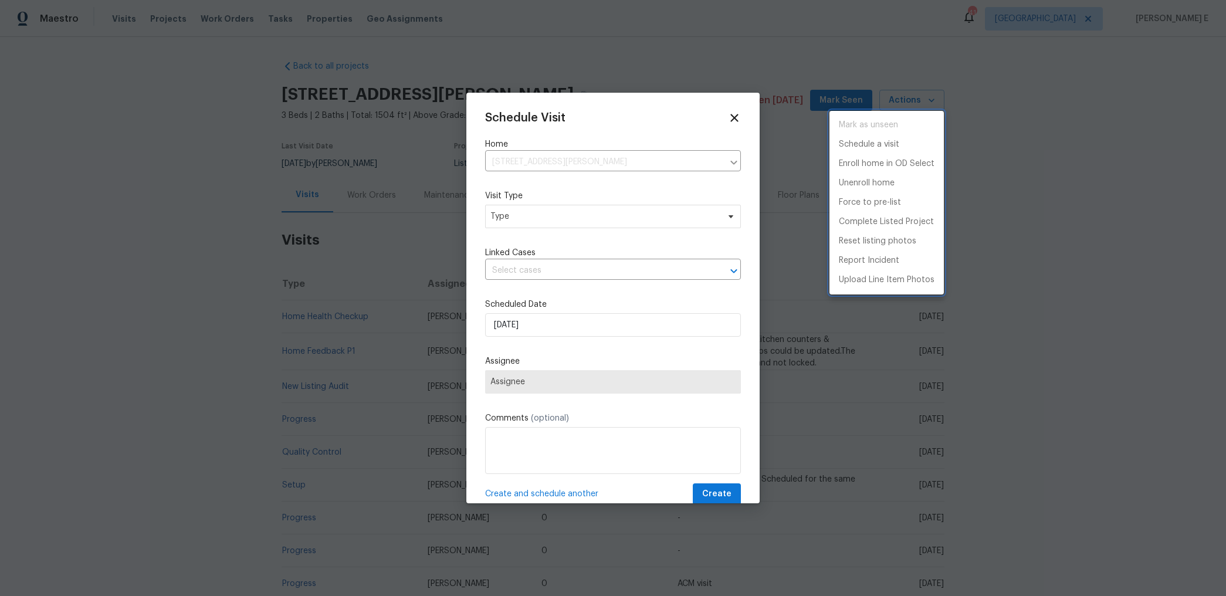
click at [553, 242] on div at bounding box center [613, 298] width 1226 height 596
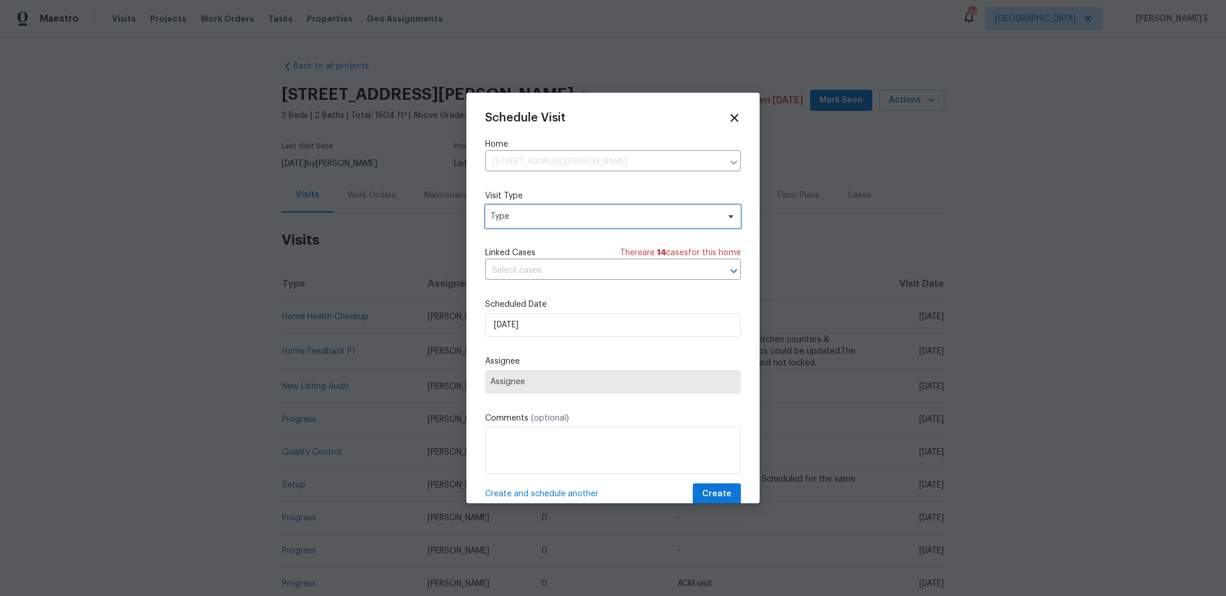
click at [573, 226] on span "Type" at bounding box center [613, 216] width 256 height 23
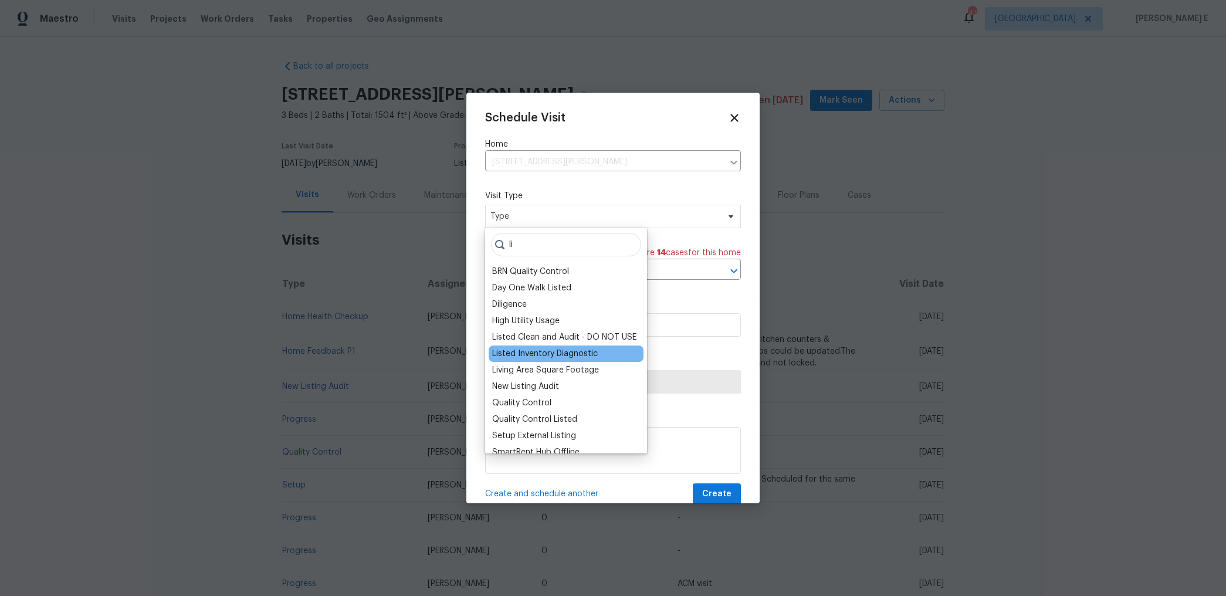
type input "li"
click at [542, 350] on div "Listed Inventory Diagnostic" at bounding box center [545, 354] width 106 height 12
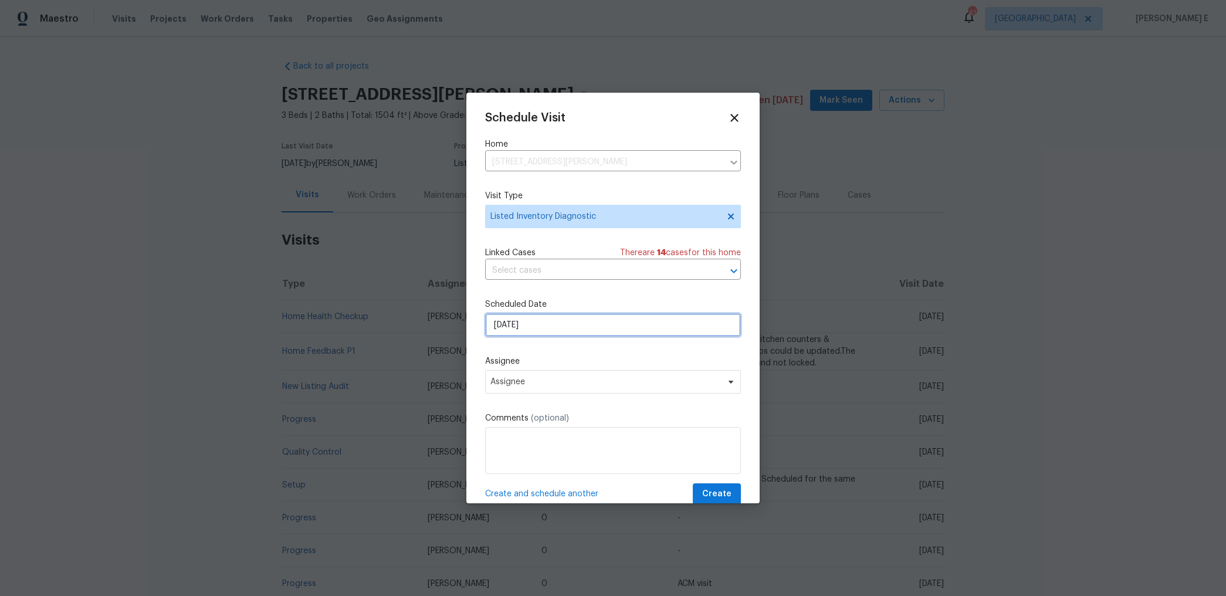
click at [563, 324] on input "[DATE]" at bounding box center [613, 324] width 256 height 23
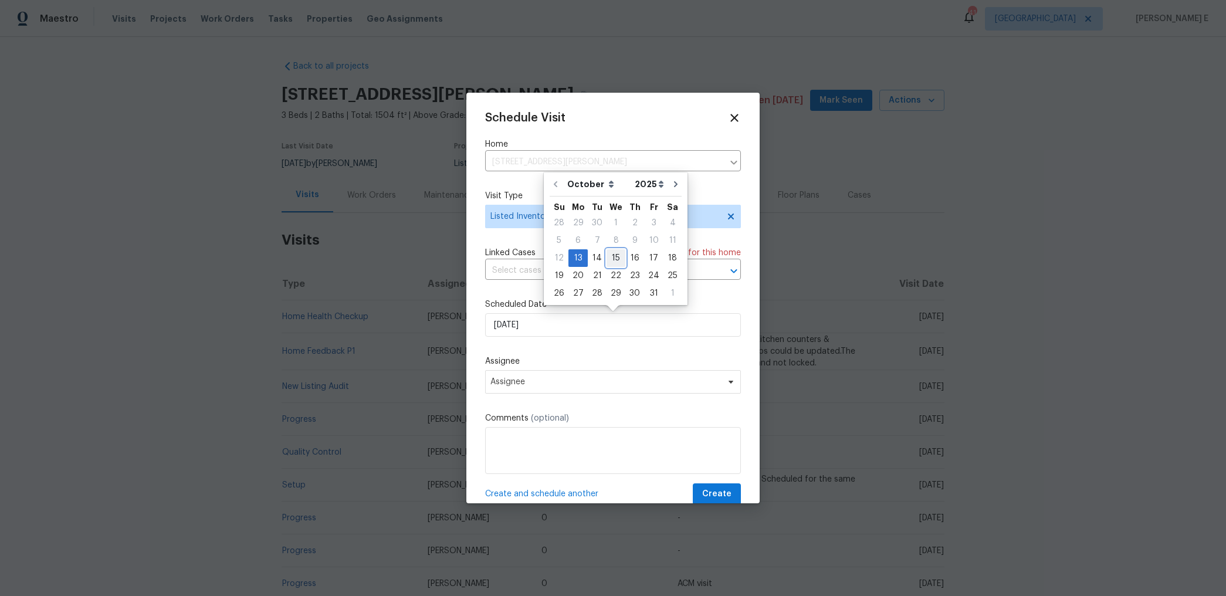
click at [612, 258] on div "15" at bounding box center [616, 258] width 19 height 16
type input "[DATE]"
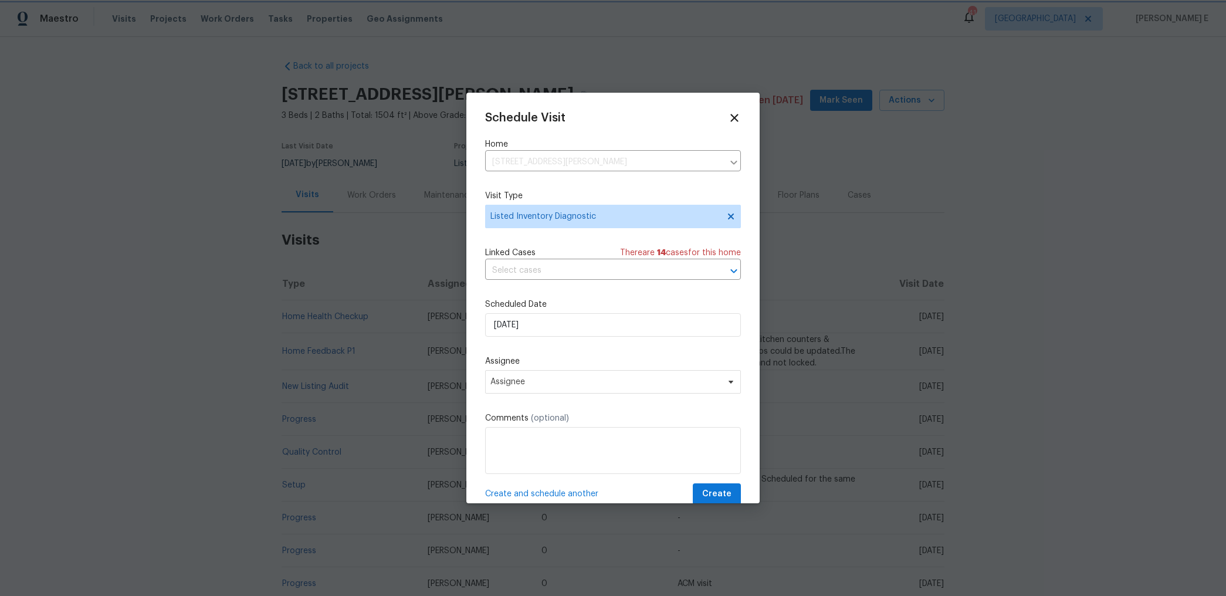
scroll to position [19, 0]
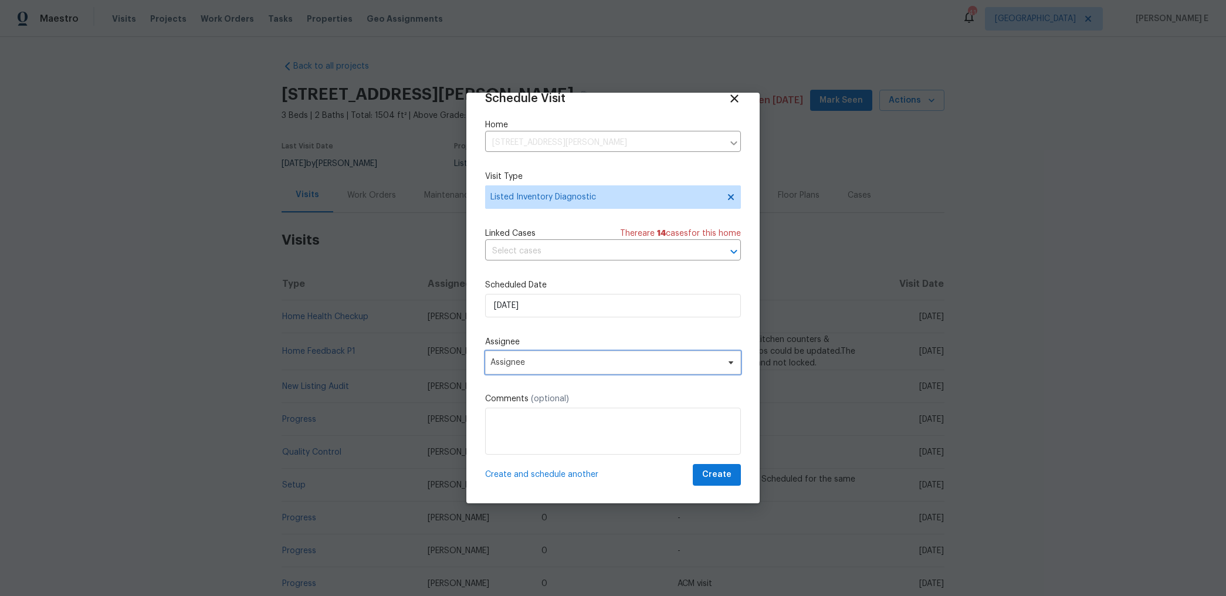
click at [590, 365] on span "Assignee" at bounding box center [605, 362] width 230 height 9
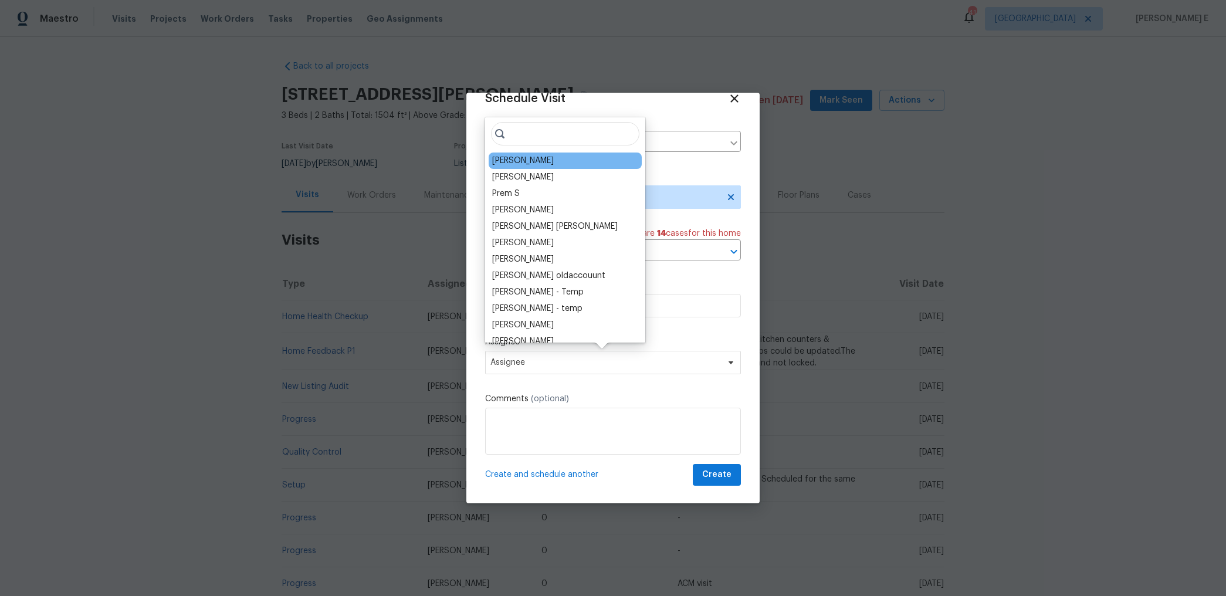
click at [541, 160] on div "Julian Murray" at bounding box center [523, 161] width 62 height 12
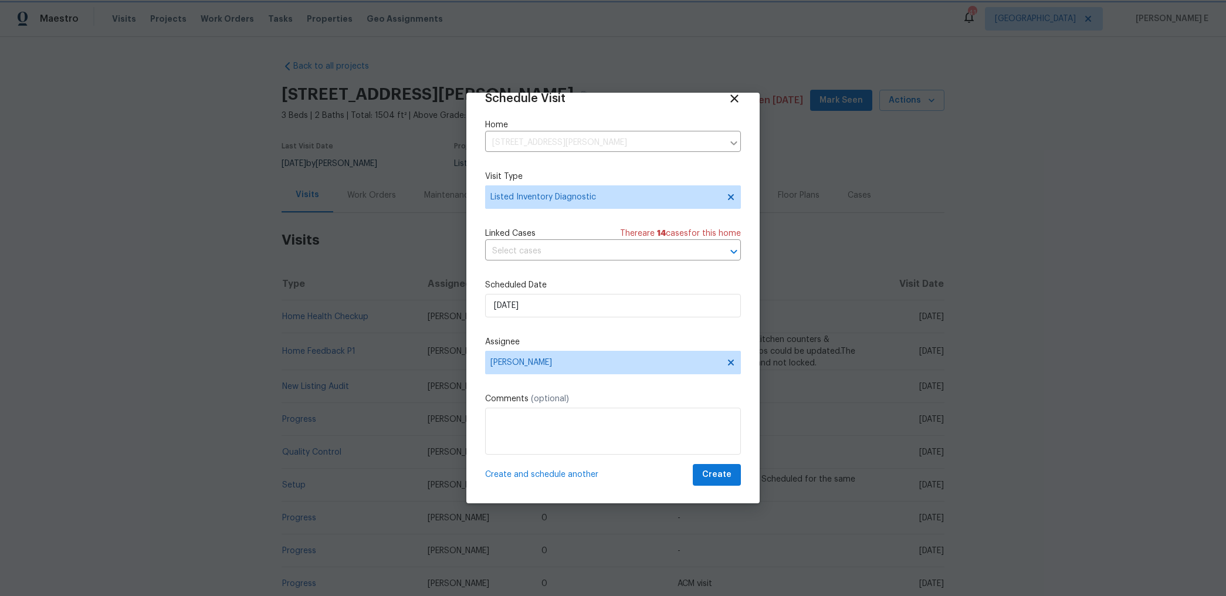
scroll to position [21, 0]
click at [715, 465] on button "Create" at bounding box center [717, 474] width 48 height 22
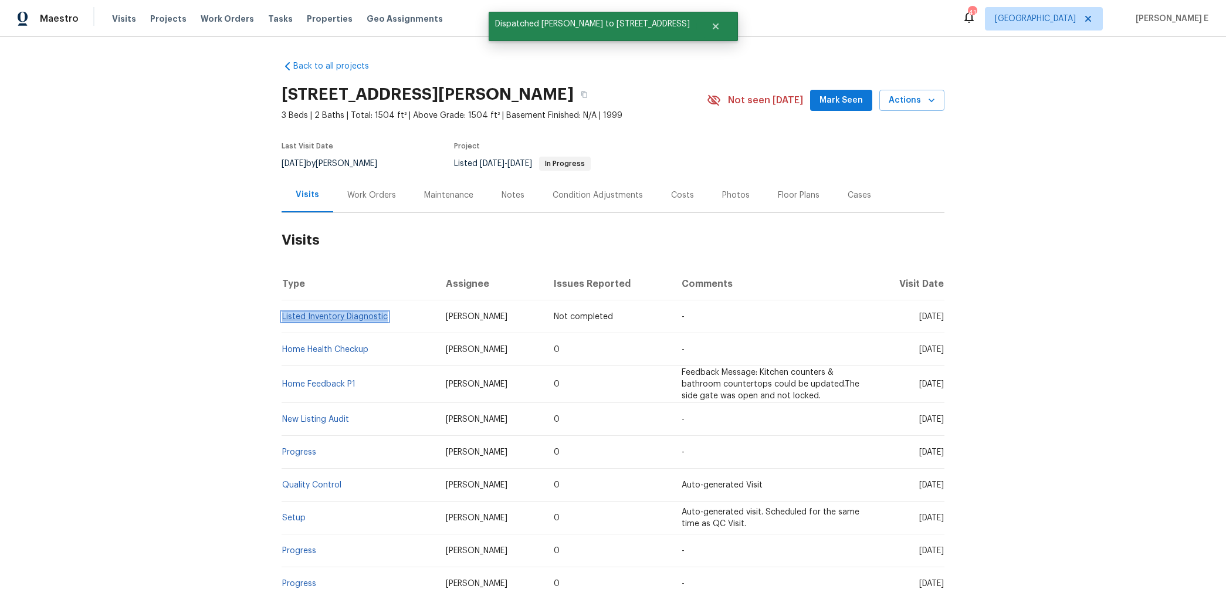
copy link "Listed Inventory Diagnostic"
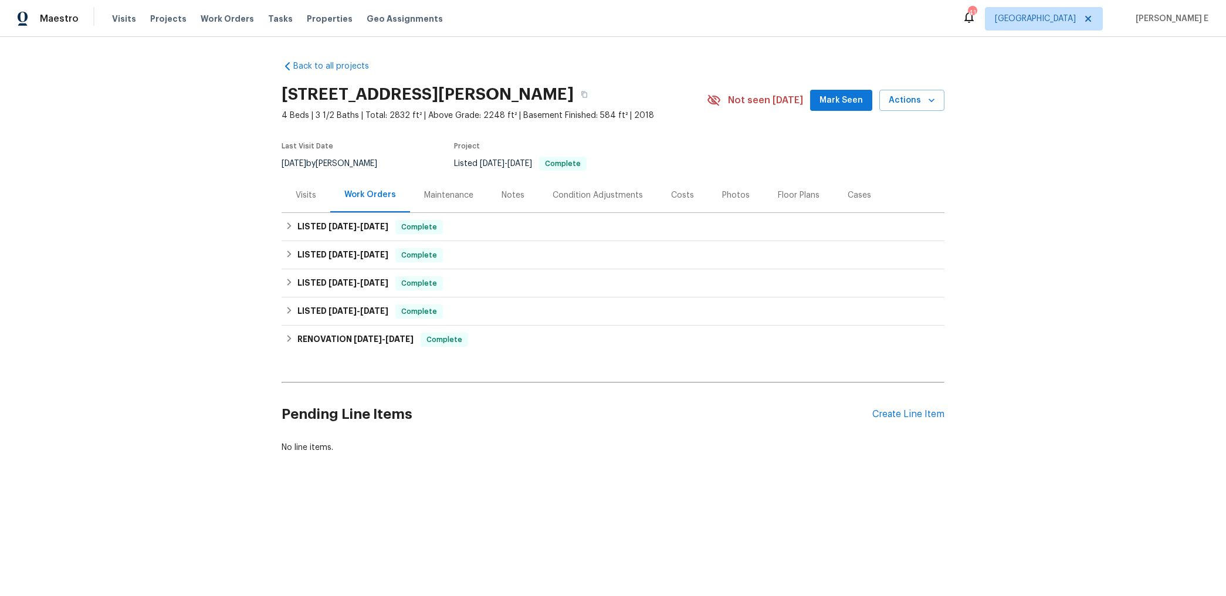
click at [306, 194] on div "Visits" at bounding box center [306, 195] width 21 height 12
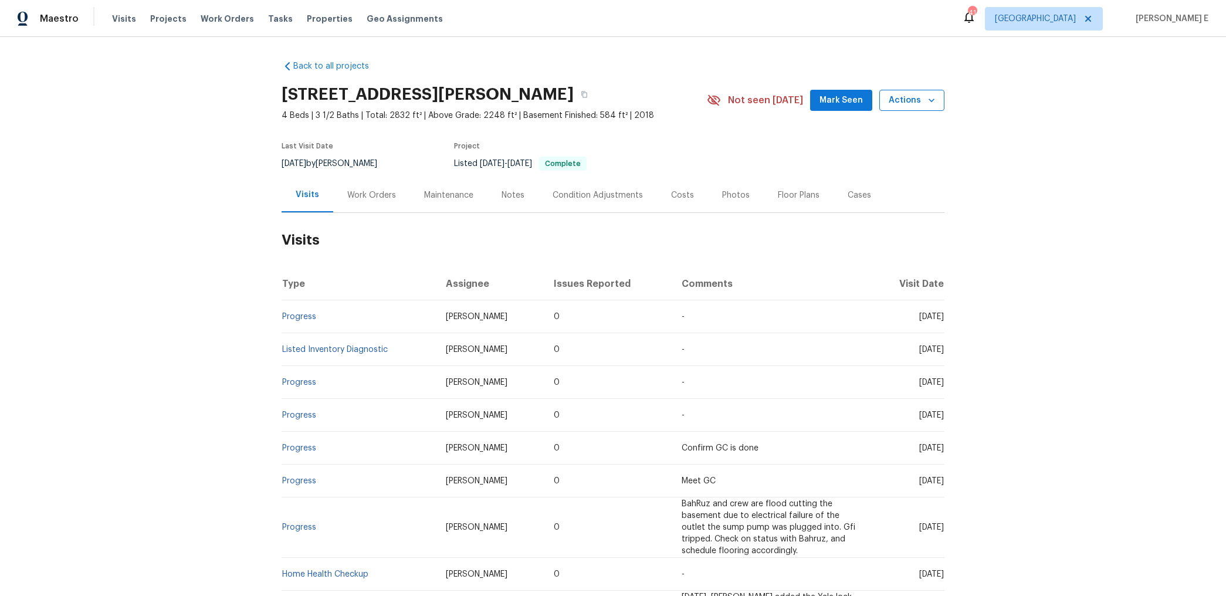
click at [912, 109] on button "Actions" at bounding box center [911, 101] width 65 height 22
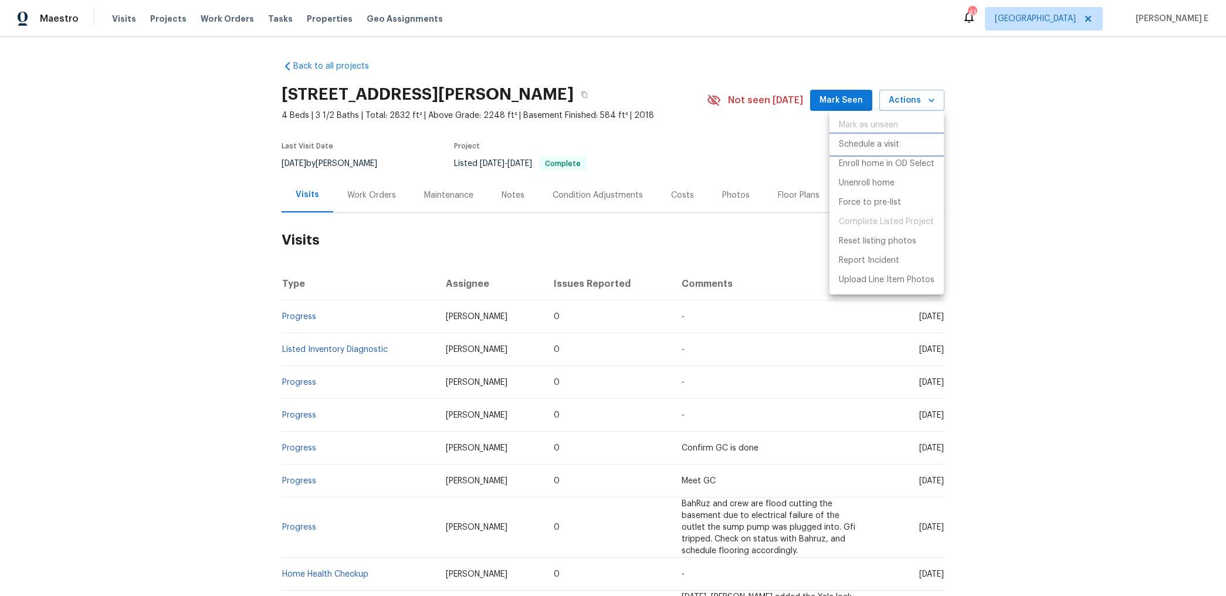
click at [869, 144] on p "Schedule a visit" at bounding box center [869, 144] width 60 height 12
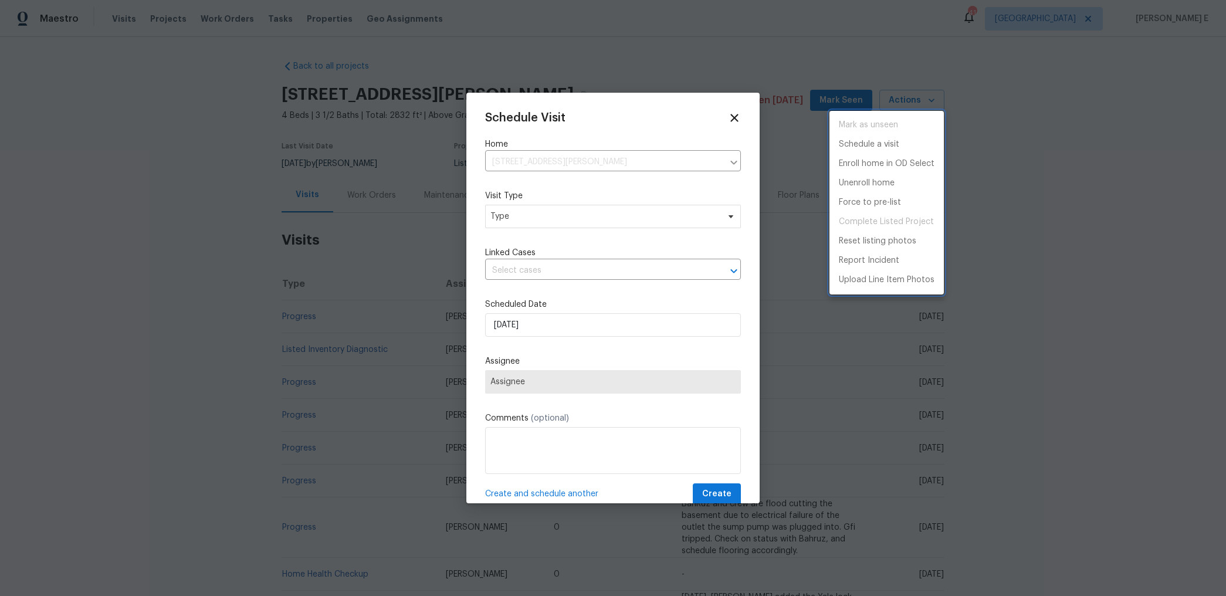
click at [542, 231] on div at bounding box center [613, 298] width 1226 height 596
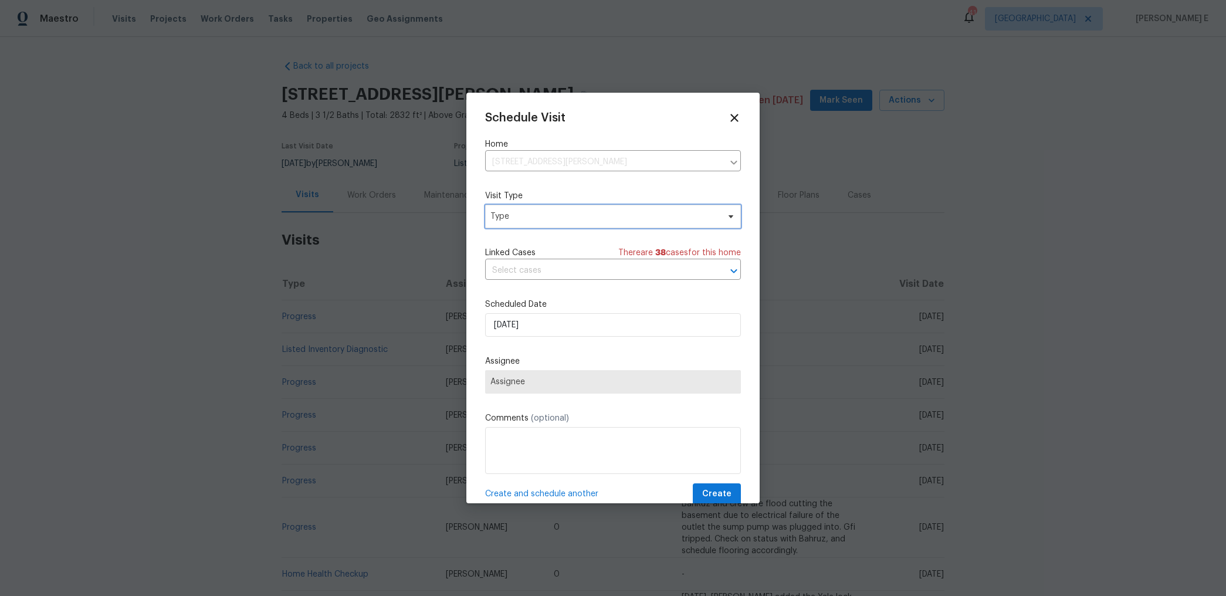
click at [547, 214] on span "Type" at bounding box center [604, 217] width 228 height 12
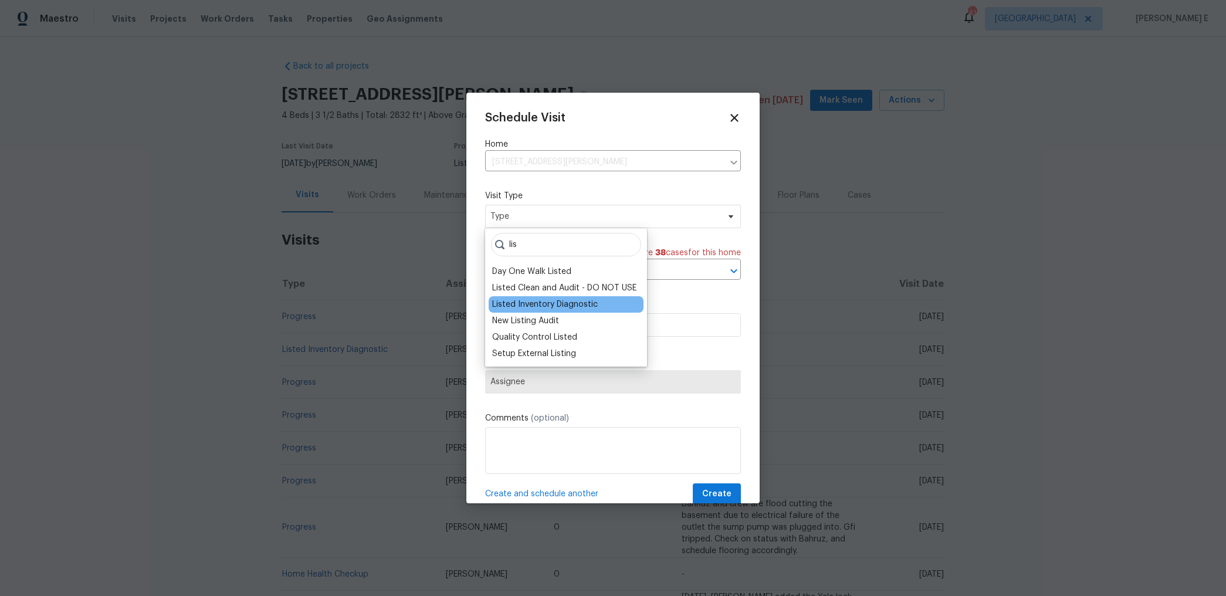
type input "lis"
click at [558, 302] on div "Listed Inventory Diagnostic" at bounding box center [545, 305] width 106 height 12
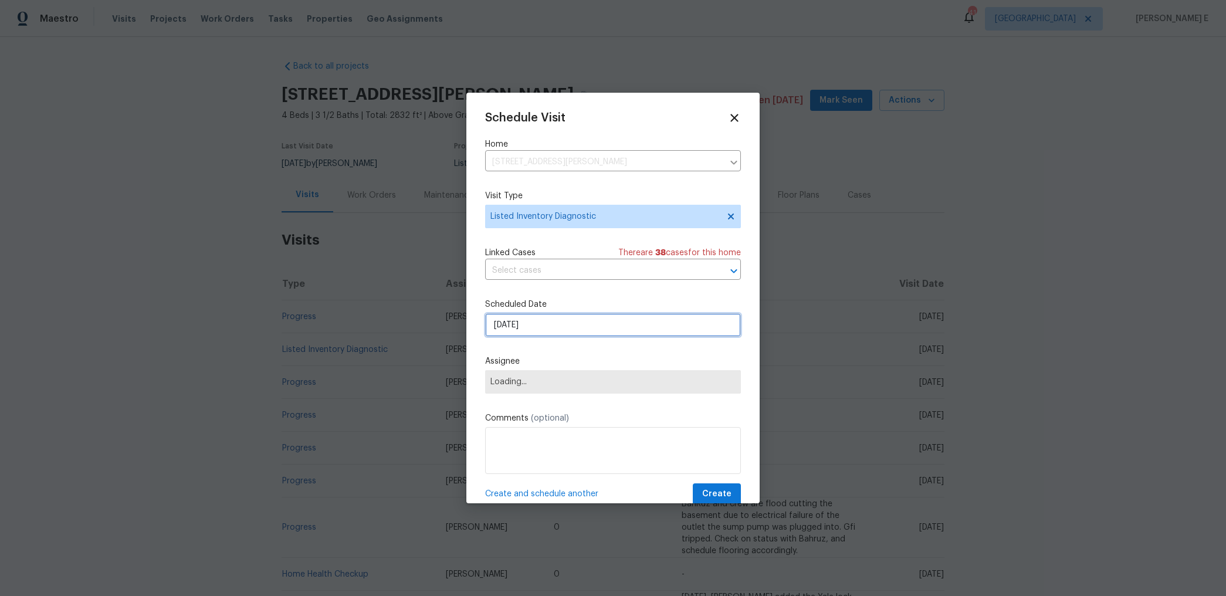
click at [533, 327] on input "[DATE]" at bounding box center [613, 324] width 256 height 23
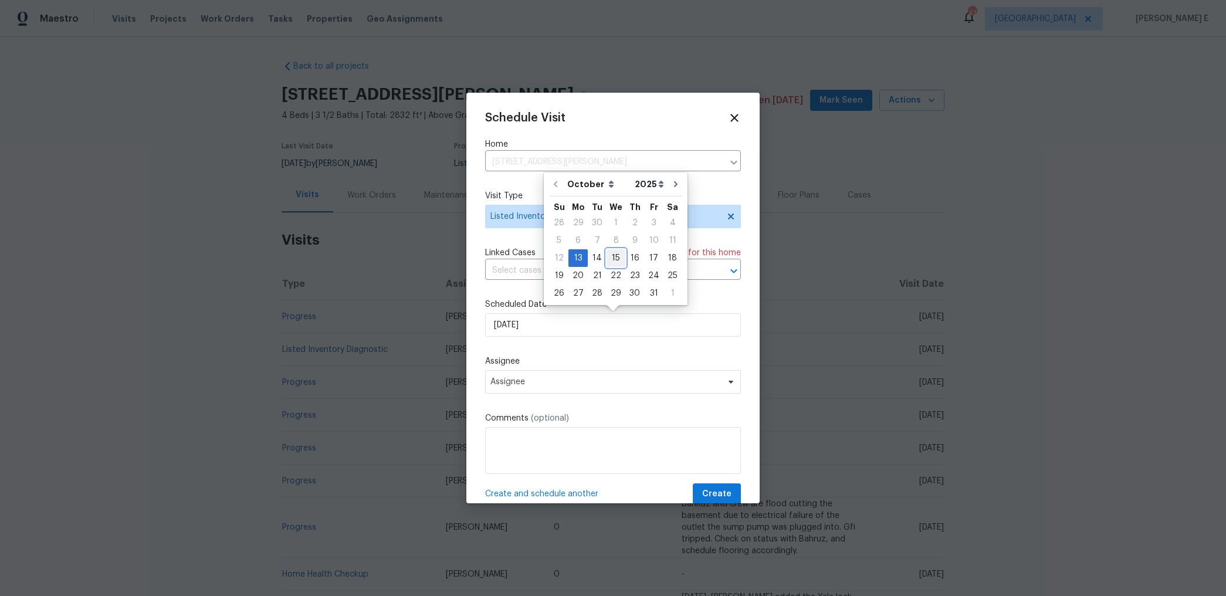
click at [607, 260] on div "15" at bounding box center [616, 258] width 19 height 16
type input "[DATE]"
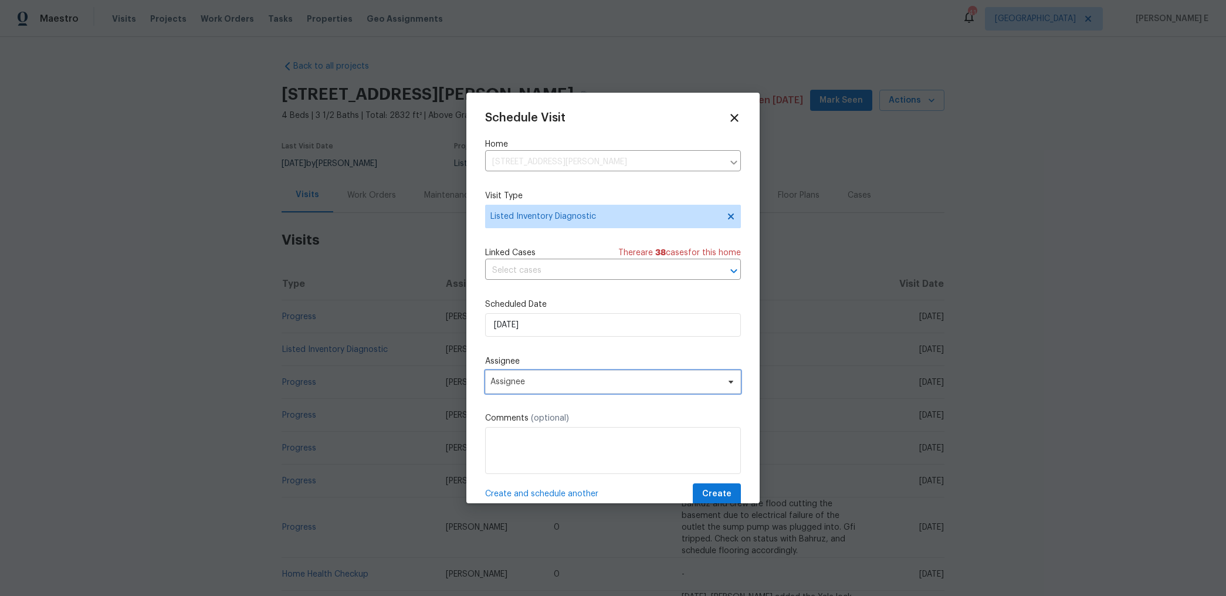
click at [544, 382] on span "Assignee" at bounding box center [605, 381] width 230 height 9
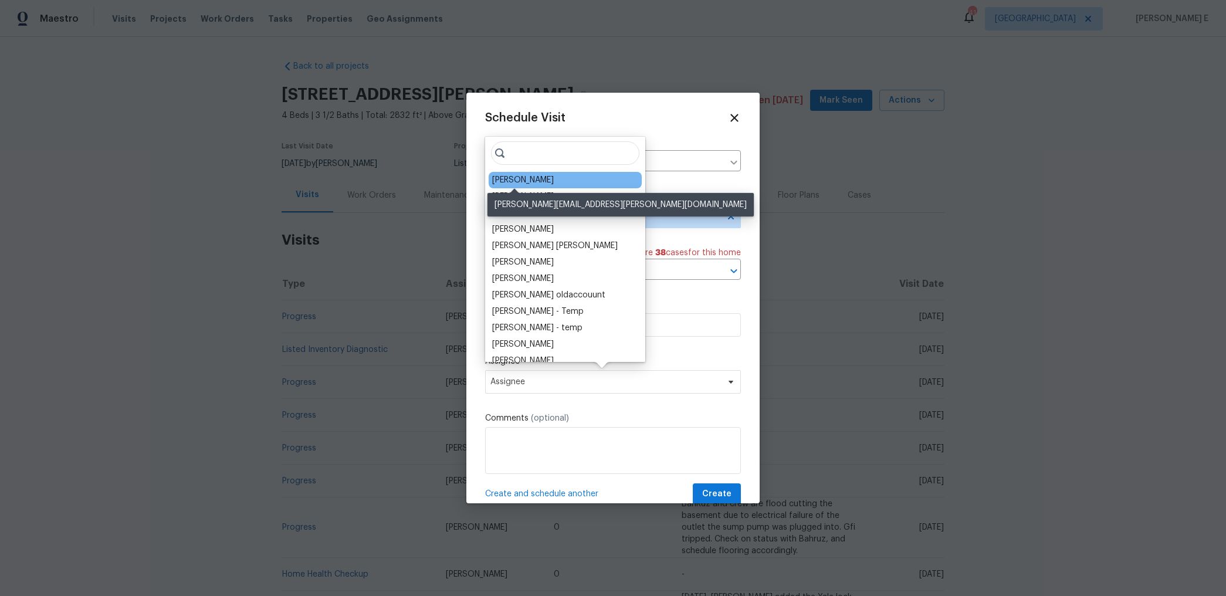
click at [512, 181] on div "Jeffrey Lenz" at bounding box center [523, 180] width 62 height 12
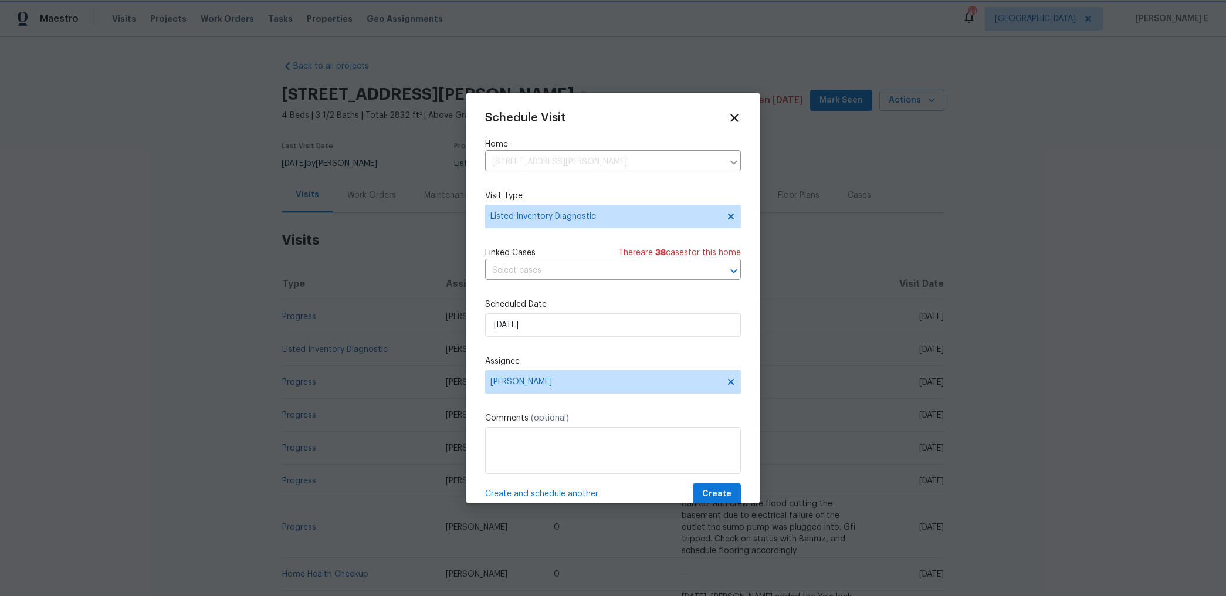
scroll to position [21, 0]
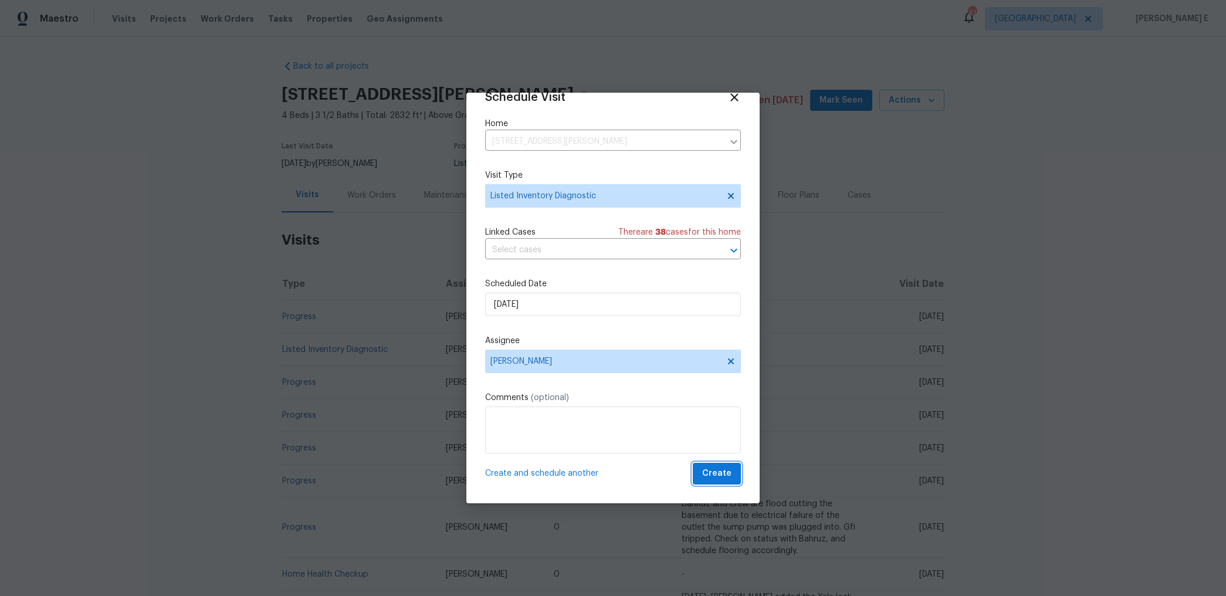
click at [719, 476] on span "Create" at bounding box center [716, 473] width 29 height 15
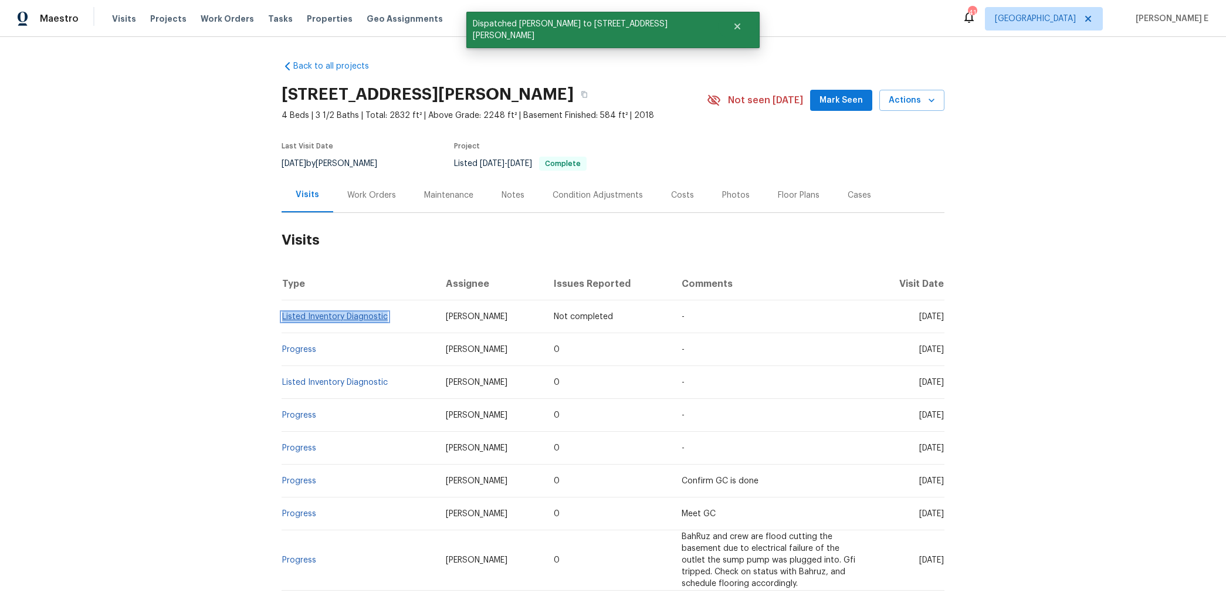
copy link "Listed Inventory Diagnostic"
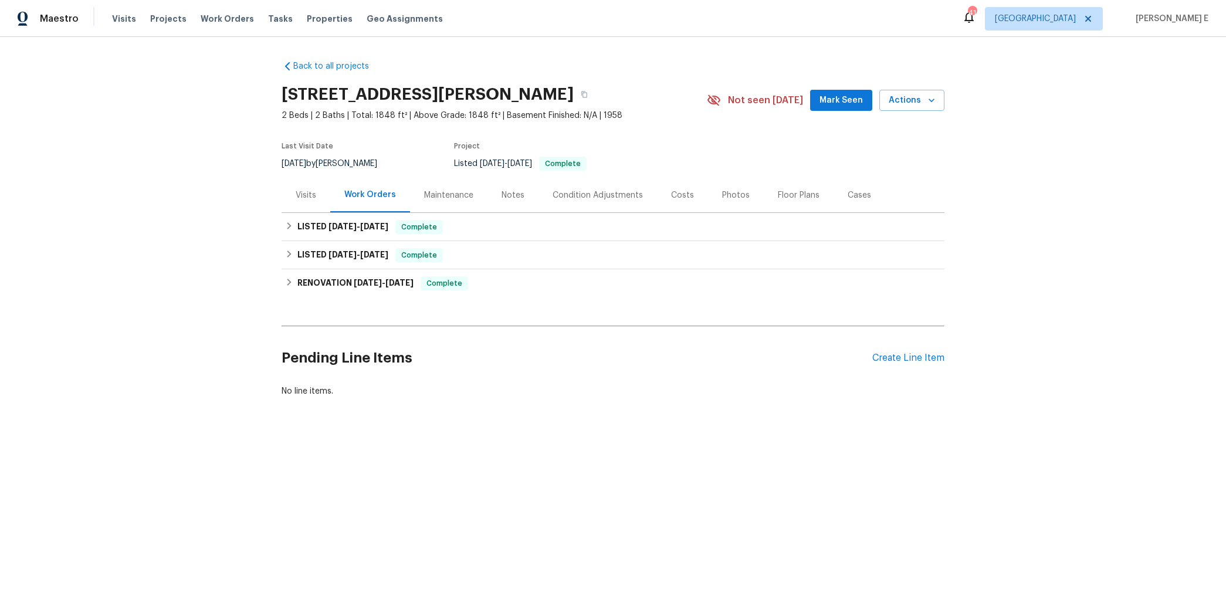
click at [318, 194] on div "Visits" at bounding box center [306, 195] width 49 height 35
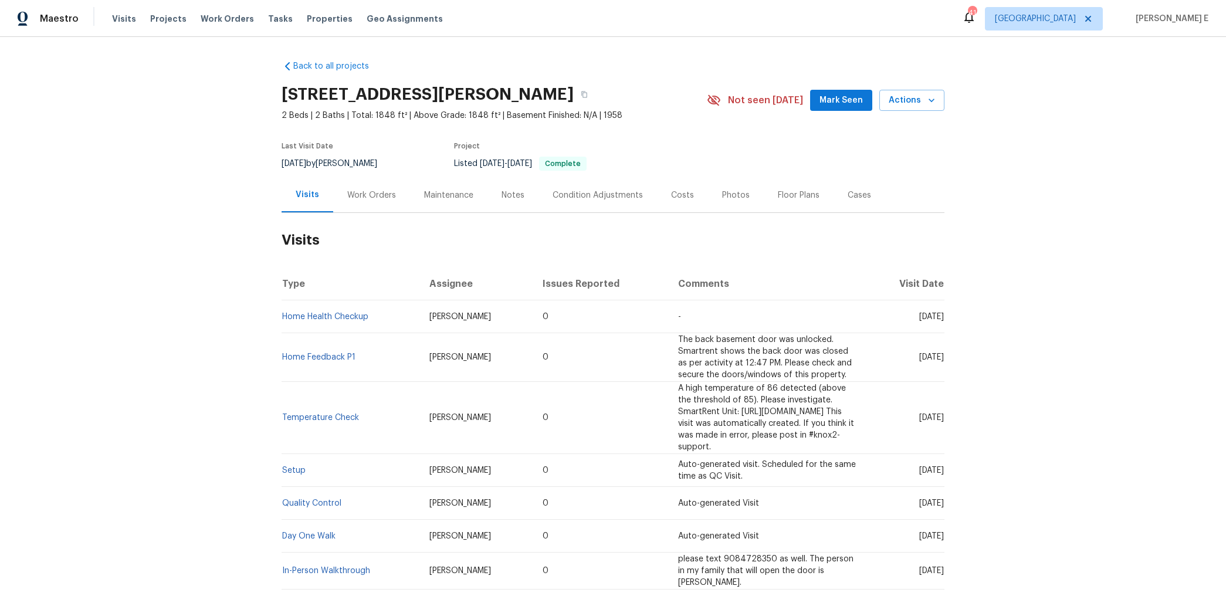
scroll to position [46, 0]
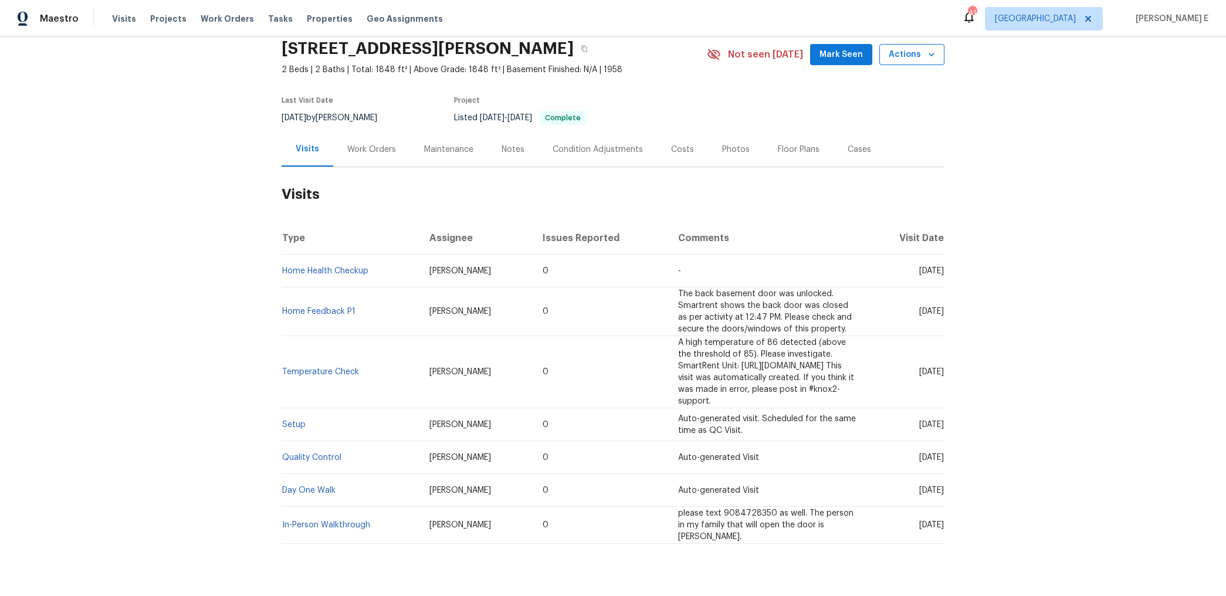
click at [890, 63] on button "Actions" at bounding box center [911, 55] width 65 height 22
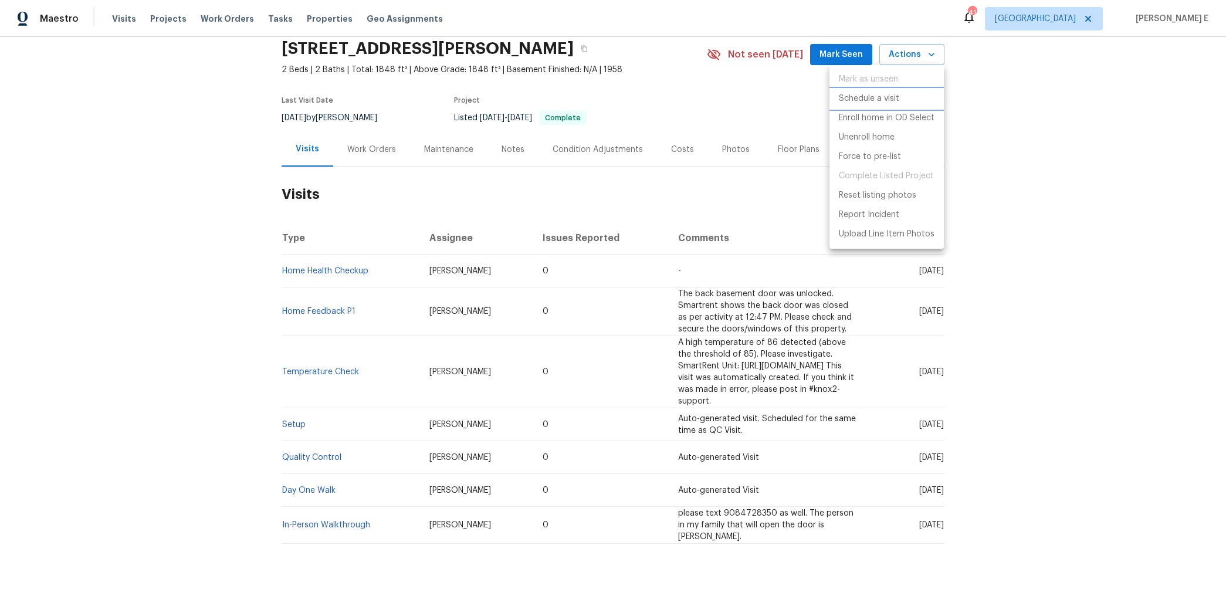
click at [848, 101] on p "Schedule a visit" at bounding box center [869, 99] width 60 height 12
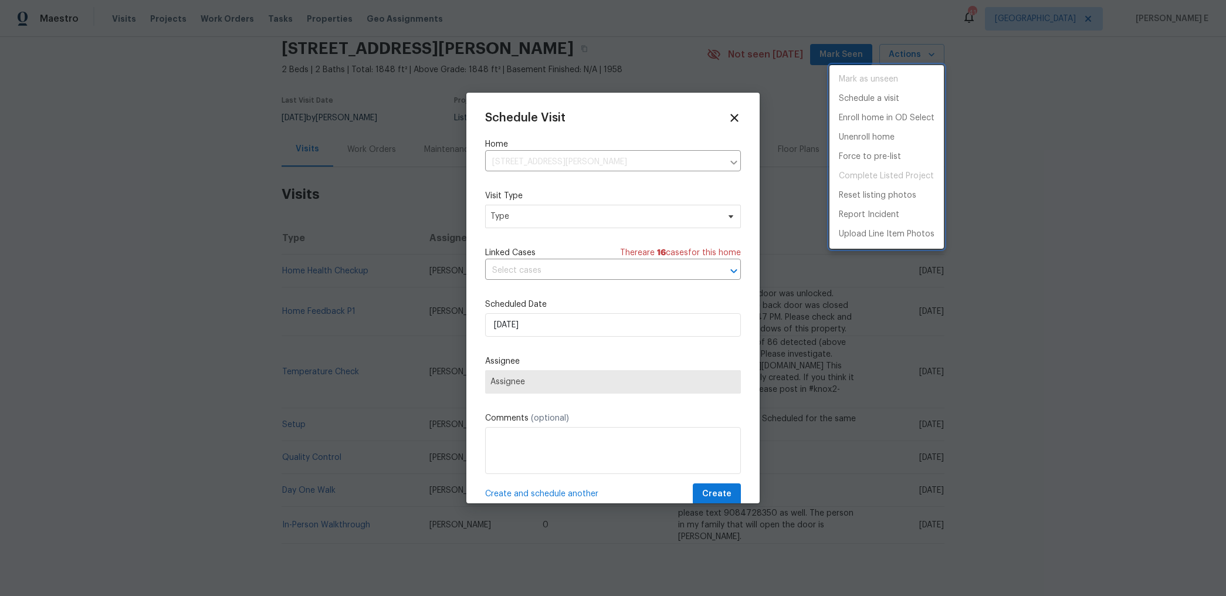
click at [509, 215] on div at bounding box center [613, 298] width 1226 height 596
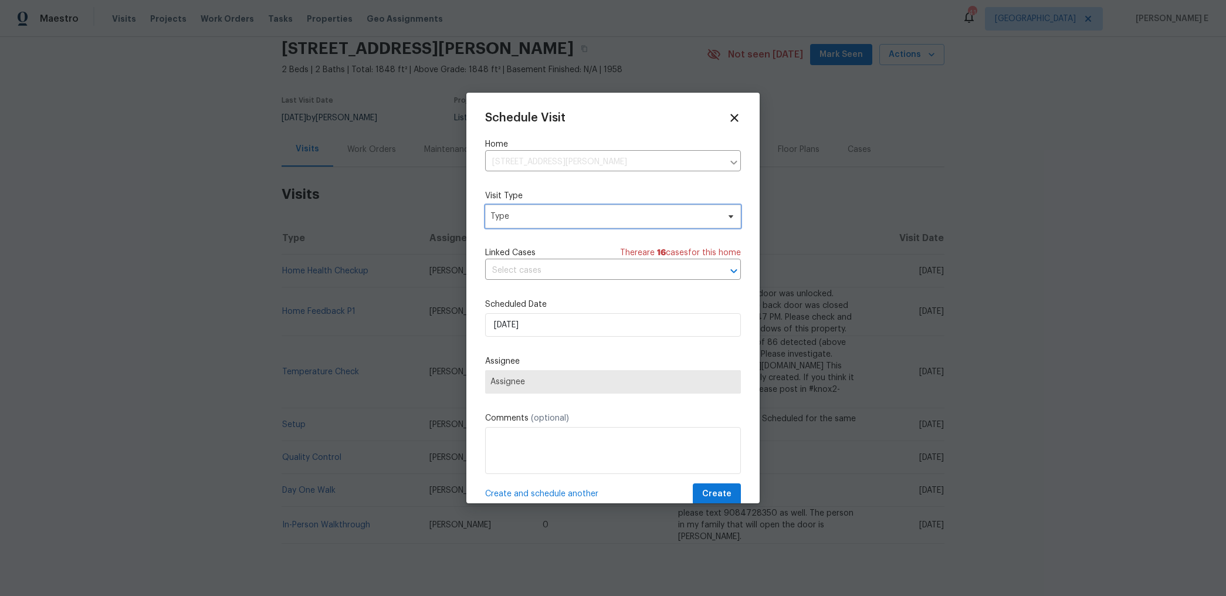
click at [509, 215] on span "Type" at bounding box center [604, 217] width 228 height 12
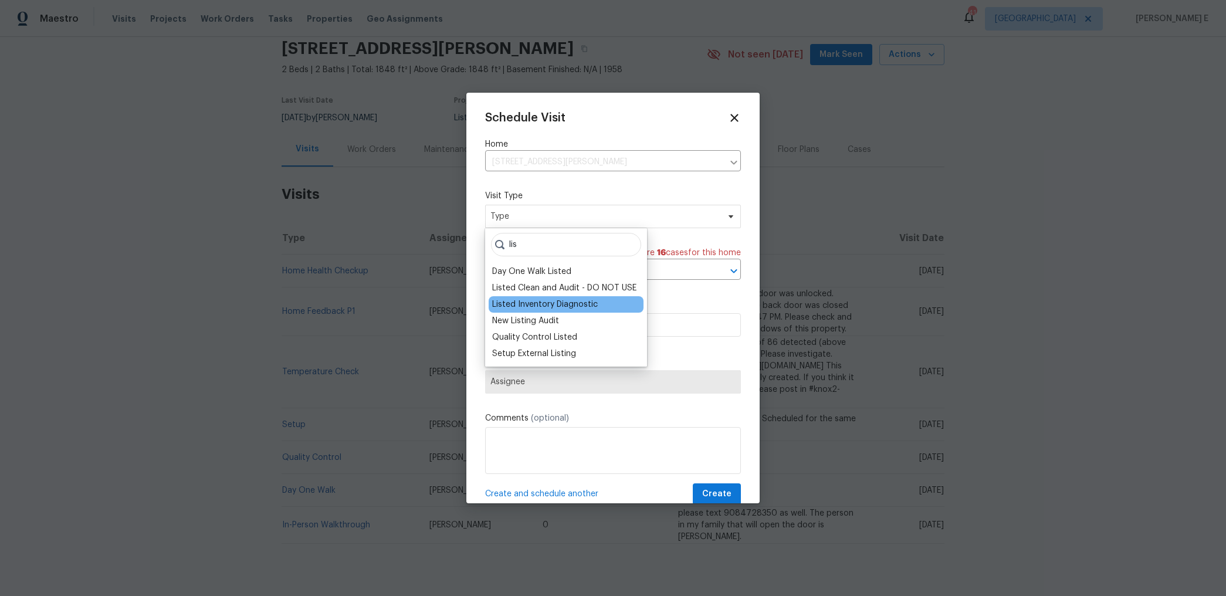
type input "lis"
click at [497, 300] on div "Listed Inventory Diagnostic" at bounding box center [545, 305] width 106 height 12
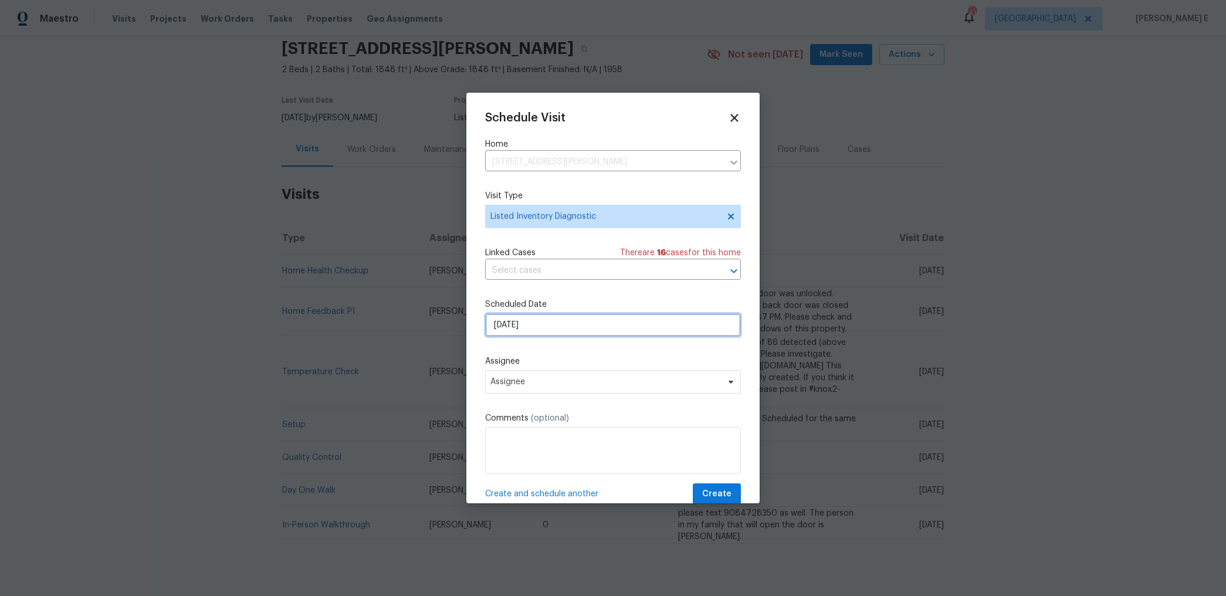
click at [507, 321] on input "[DATE]" at bounding box center [613, 324] width 256 height 23
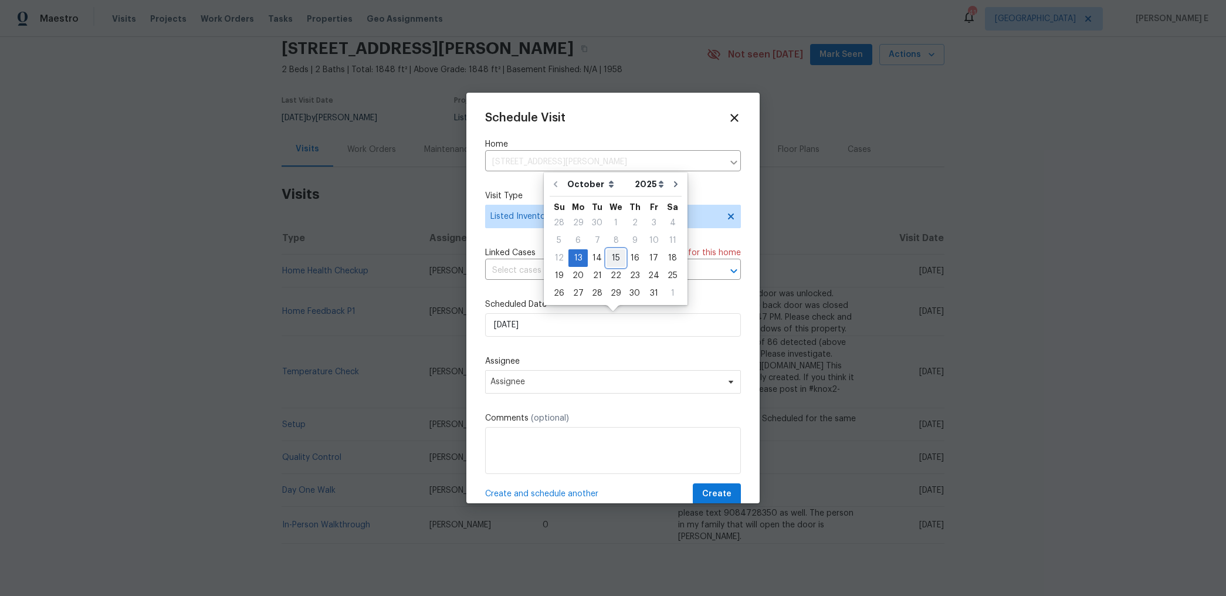
click at [611, 255] on div "15" at bounding box center [616, 258] width 19 height 16
type input "[DATE]"
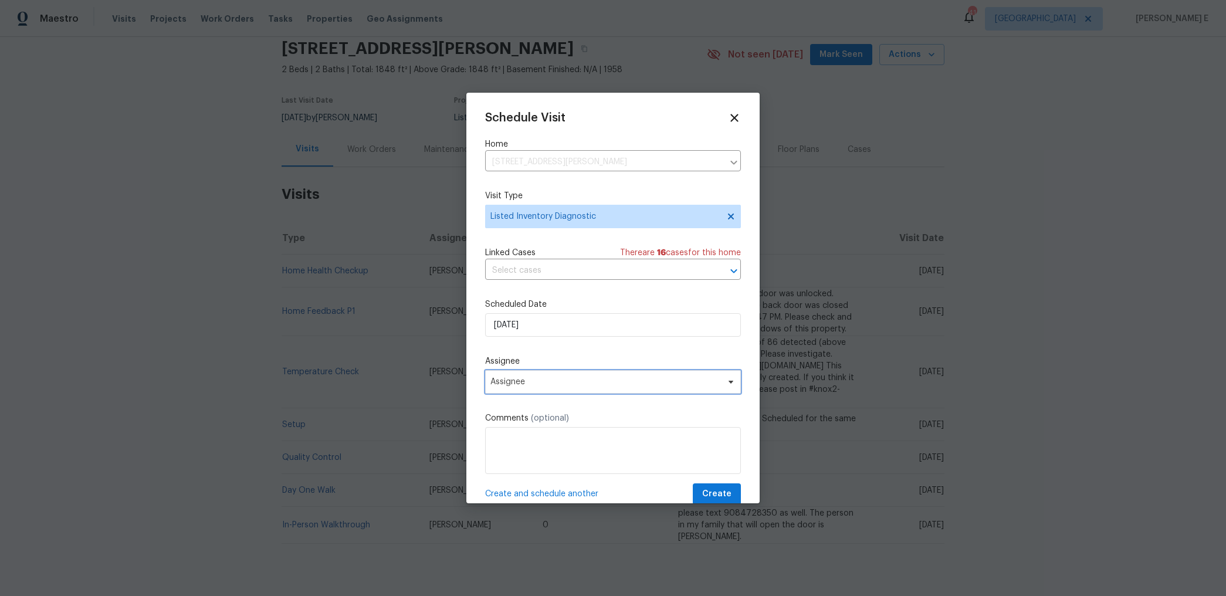
click at [553, 381] on span "Assignee" at bounding box center [605, 381] width 230 height 9
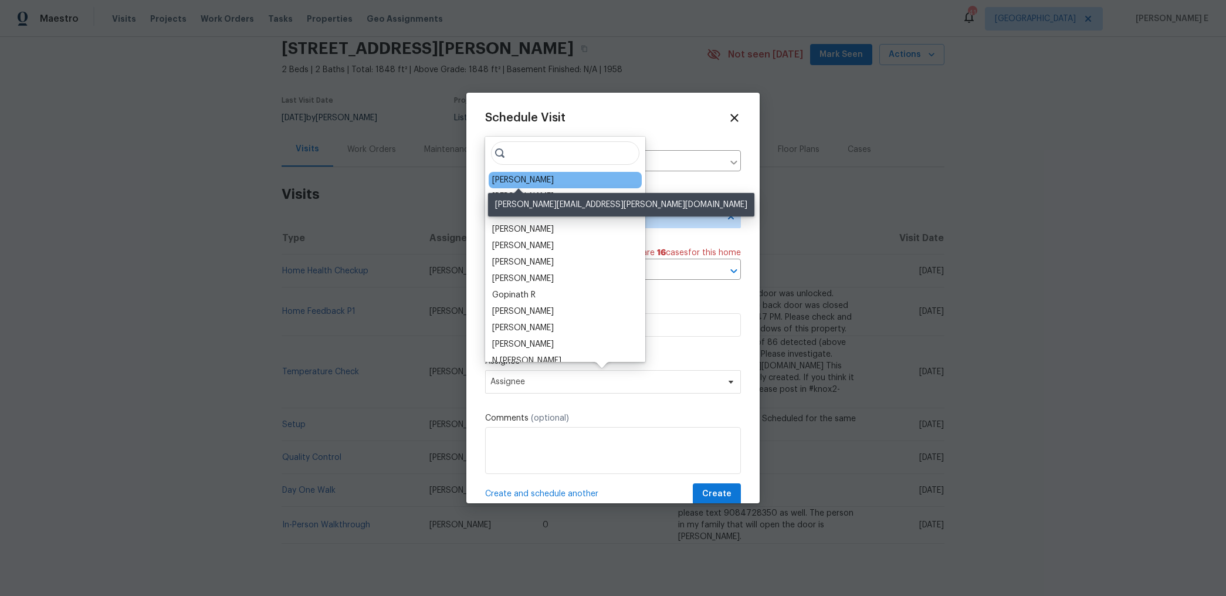
click at [526, 177] on div "Ryan Johnson" at bounding box center [523, 180] width 62 height 12
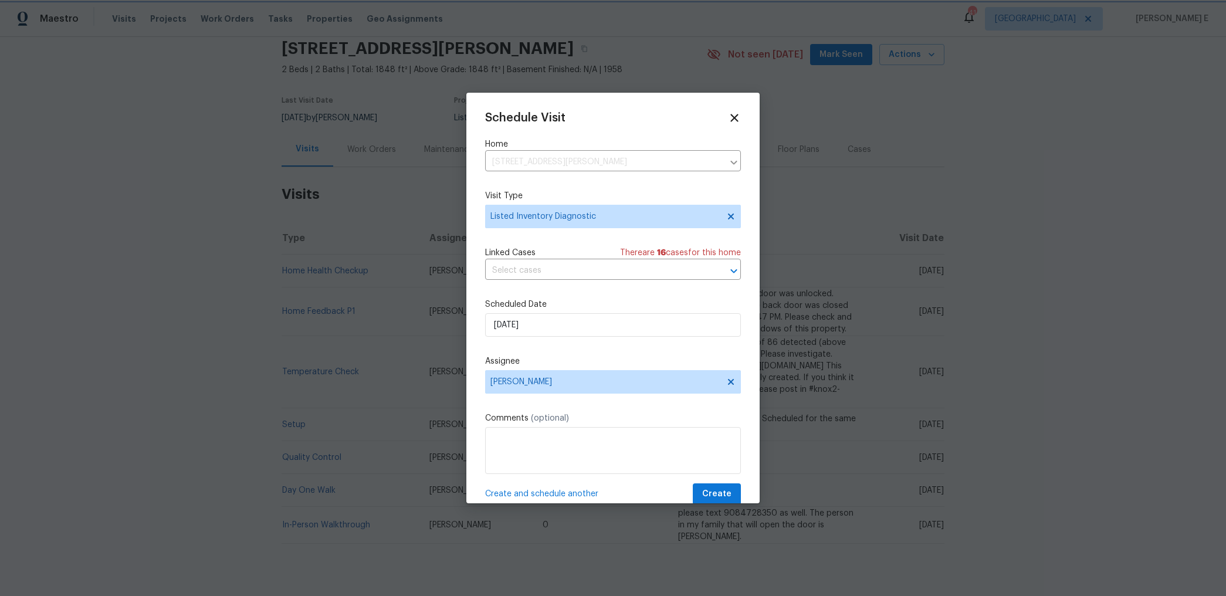
scroll to position [21, 0]
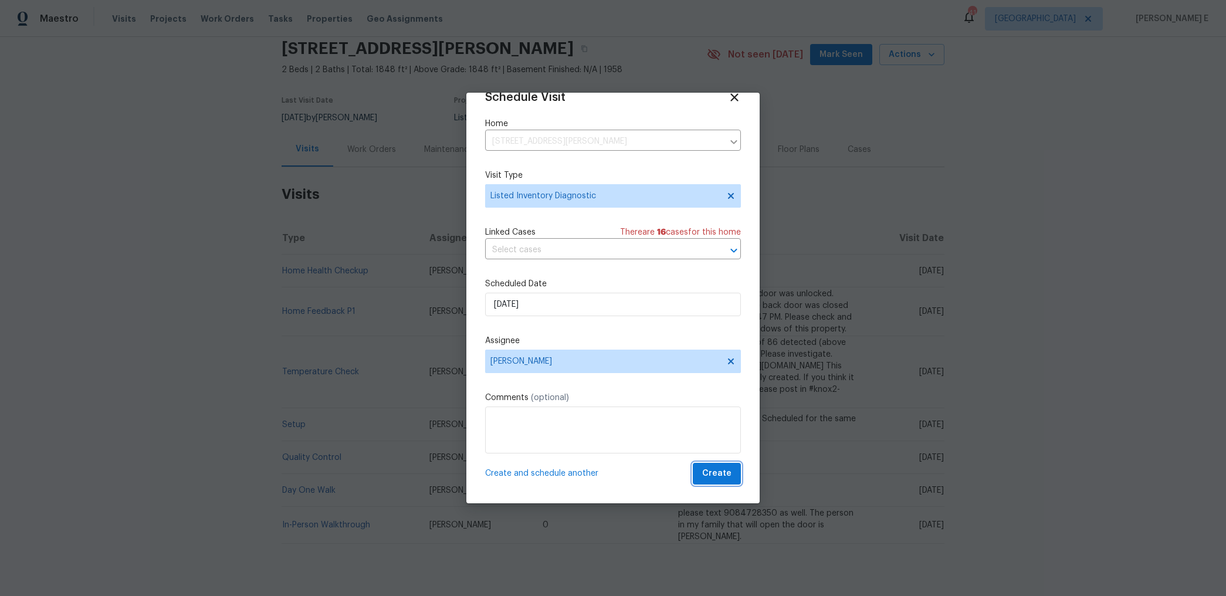
click at [705, 481] on button "Create" at bounding box center [717, 474] width 48 height 22
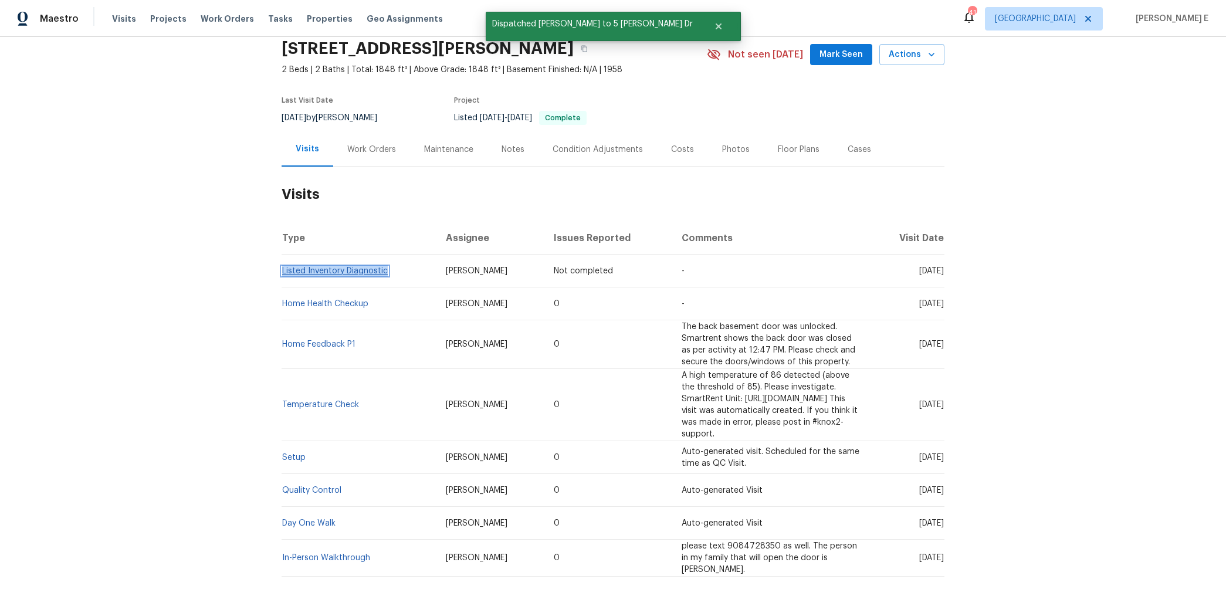
copy link "Listed Inventory Diagnostic"
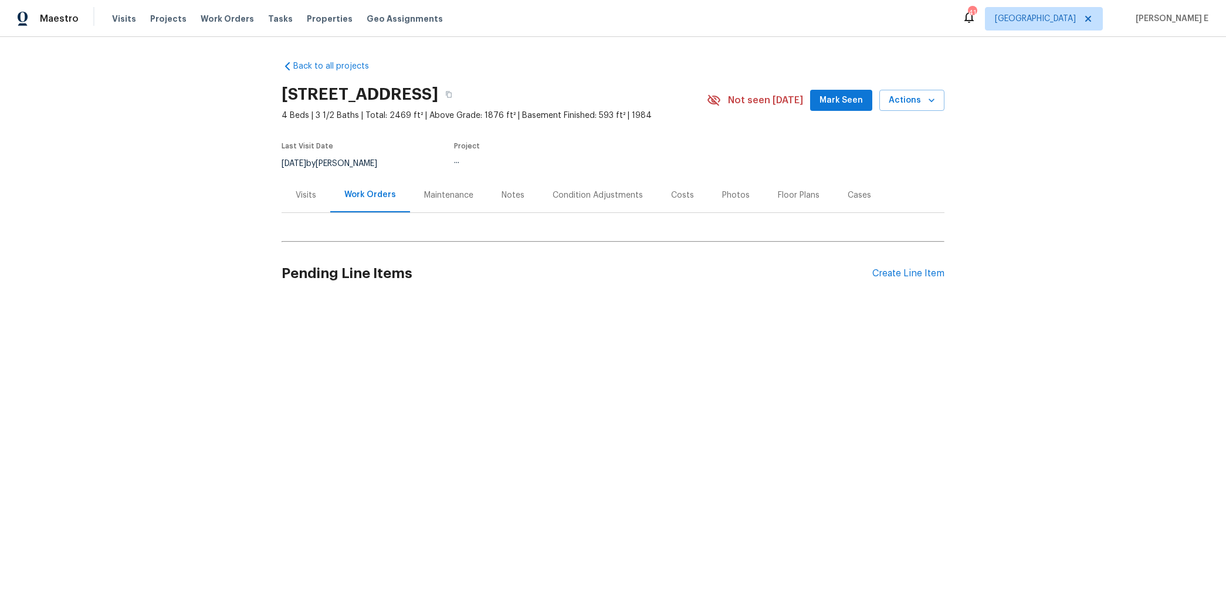
click at [314, 199] on div "Visits" at bounding box center [306, 195] width 21 height 12
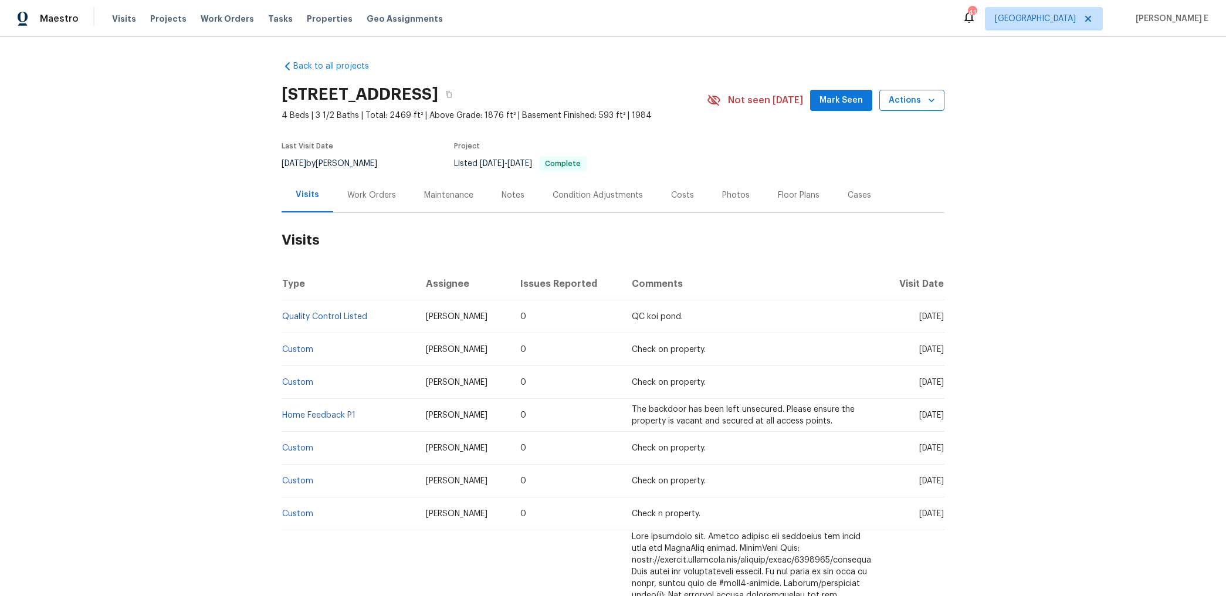
click at [892, 93] on span "Actions" at bounding box center [912, 100] width 46 height 15
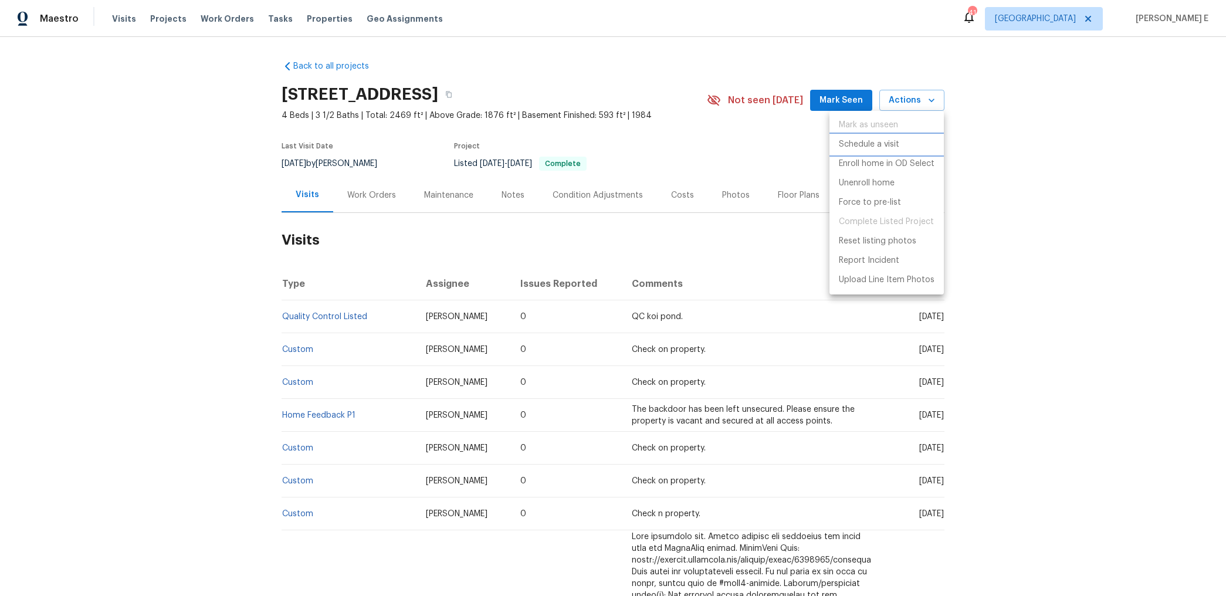
click at [882, 143] on p "Schedule a visit" at bounding box center [869, 144] width 60 height 12
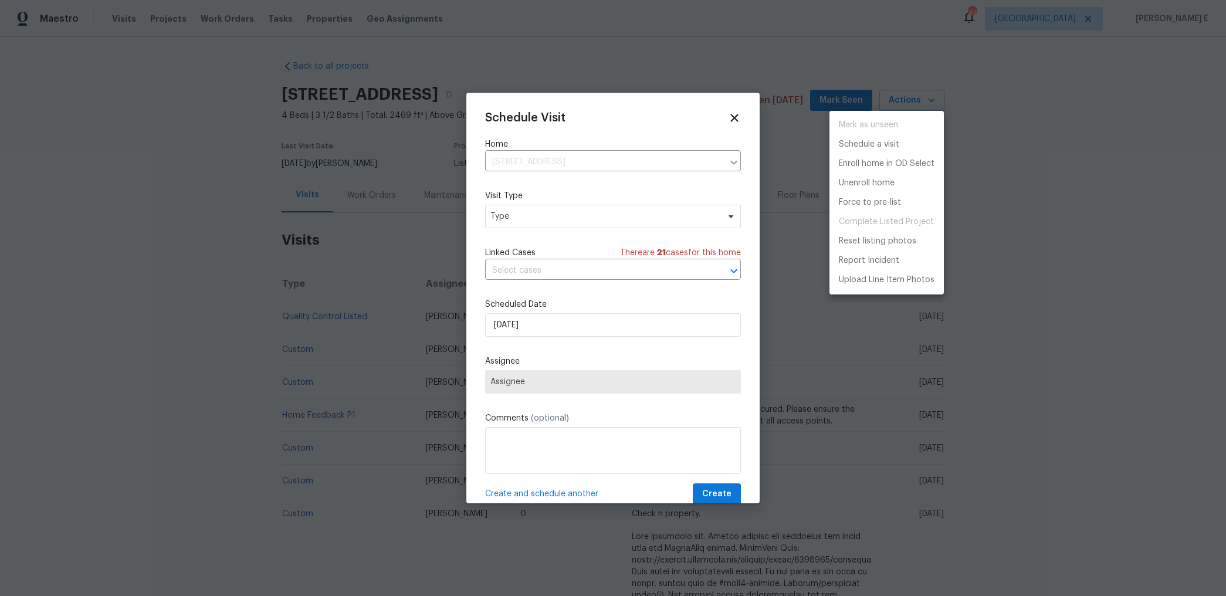
click at [589, 217] on div at bounding box center [613, 298] width 1226 height 596
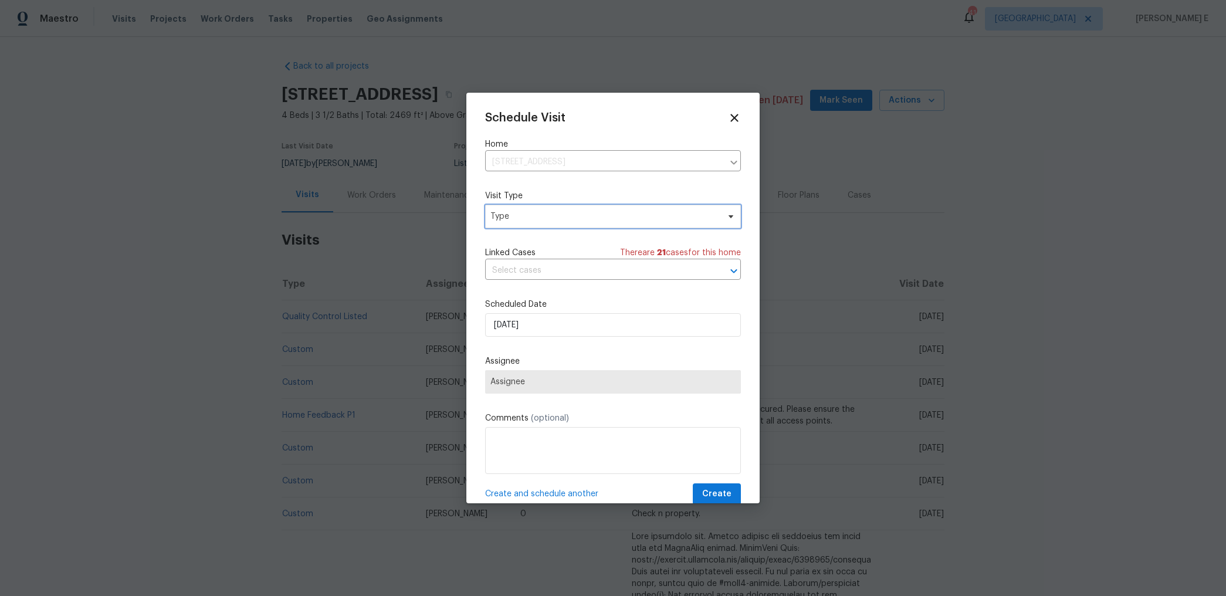
click at [589, 217] on span "Type" at bounding box center [604, 217] width 228 height 12
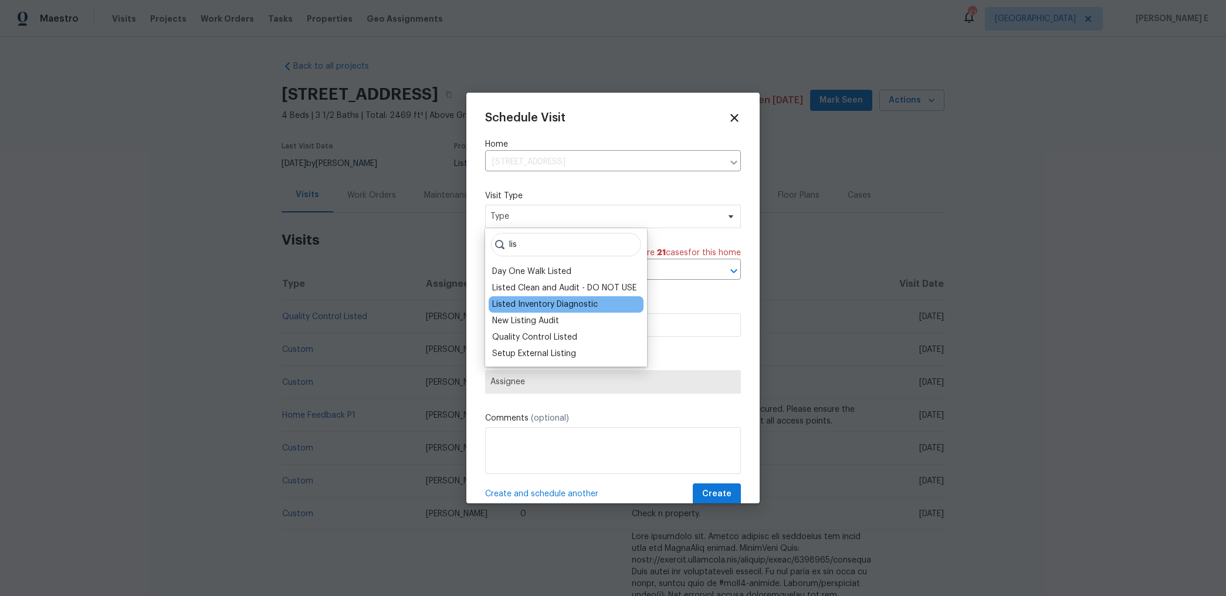
type input "lis"
click at [552, 304] on div "Listed Inventory Diagnostic" at bounding box center [545, 305] width 106 height 12
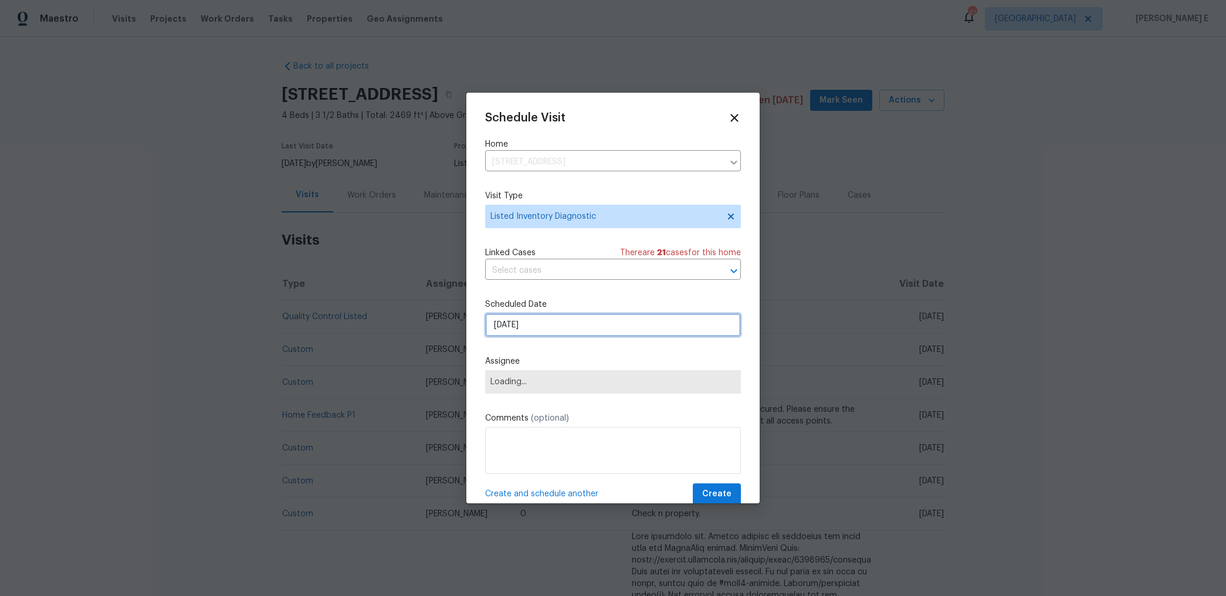
click at [551, 332] on input "[DATE]" at bounding box center [613, 324] width 256 height 23
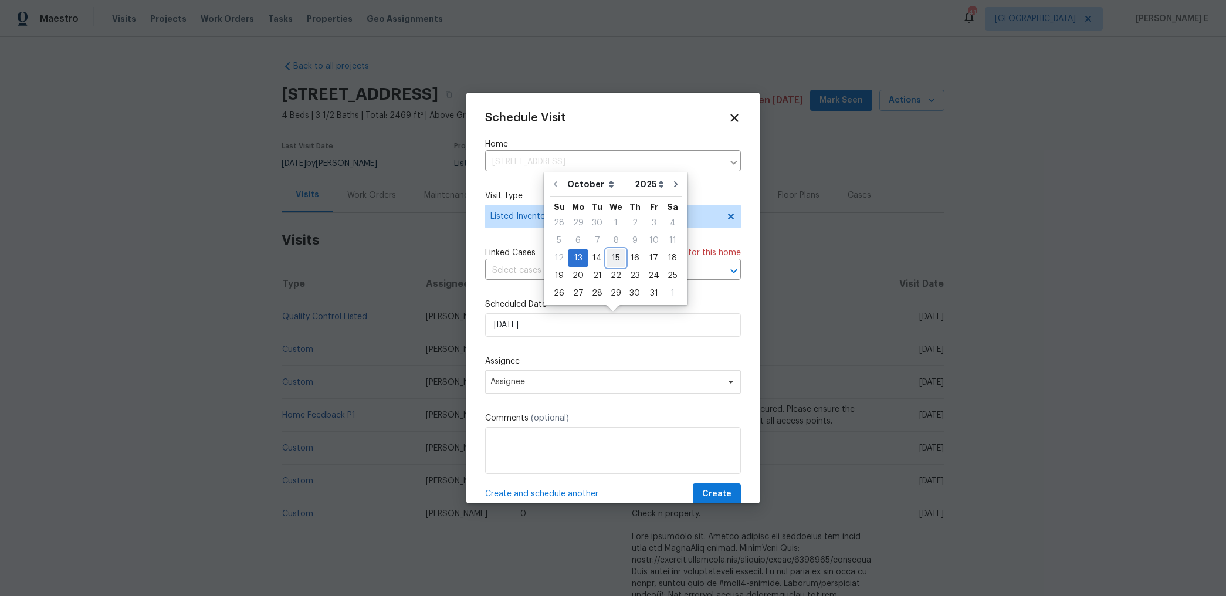
click at [609, 256] on div "15" at bounding box center [616, 258] width 19 height 16
type input "[DATE]"
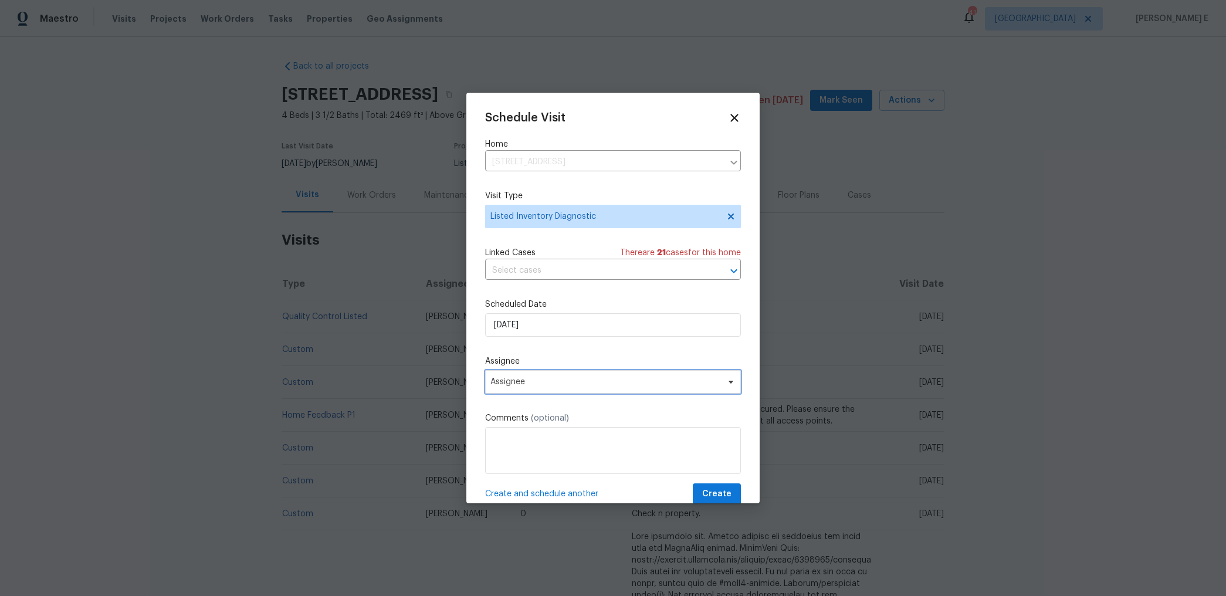
click at [551, 383] on span "Assignee" at bounding box center [605, 381] width 230 height 9
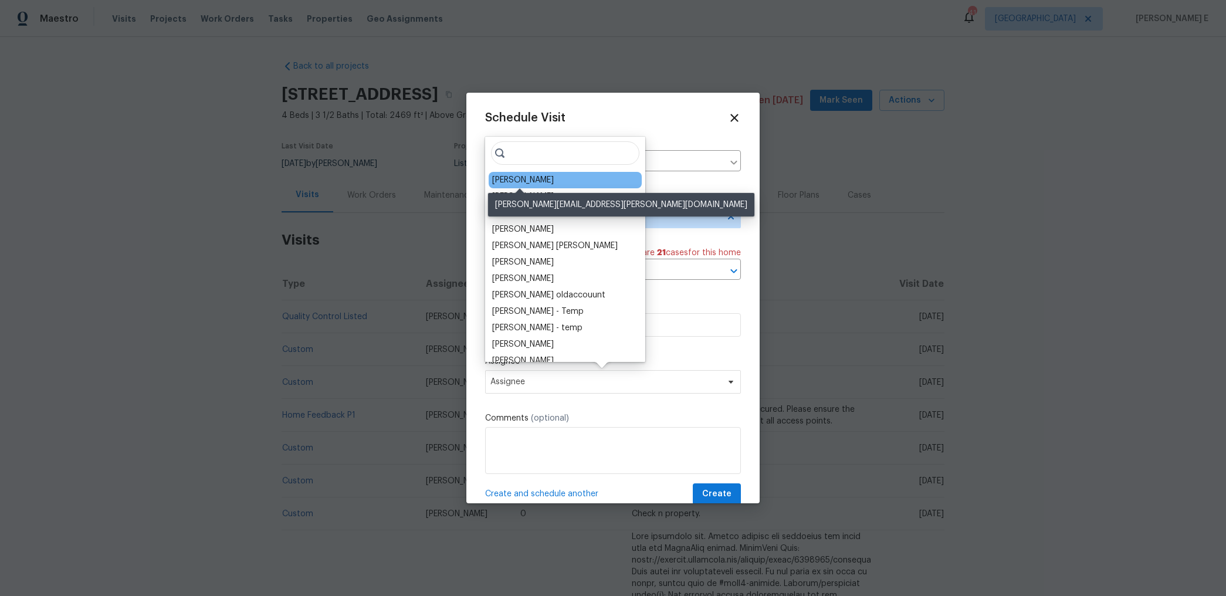
click at [528, 176] on div "John Gonzalez" at bounding box center [523, 180] width 62 height 12
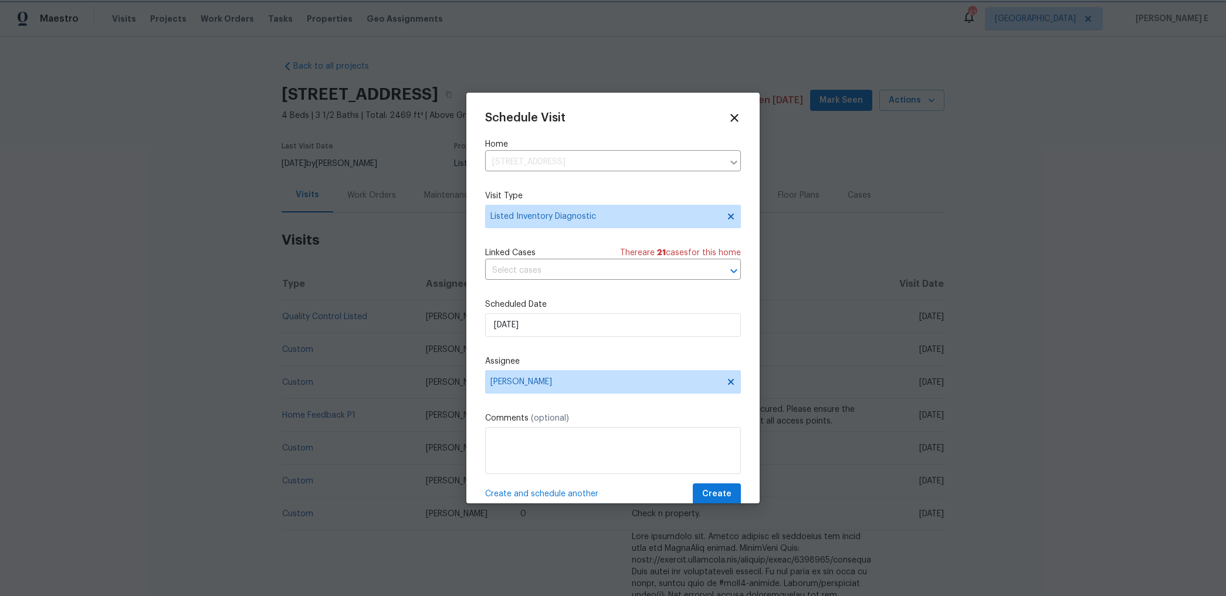
scroll to position [21, 0]
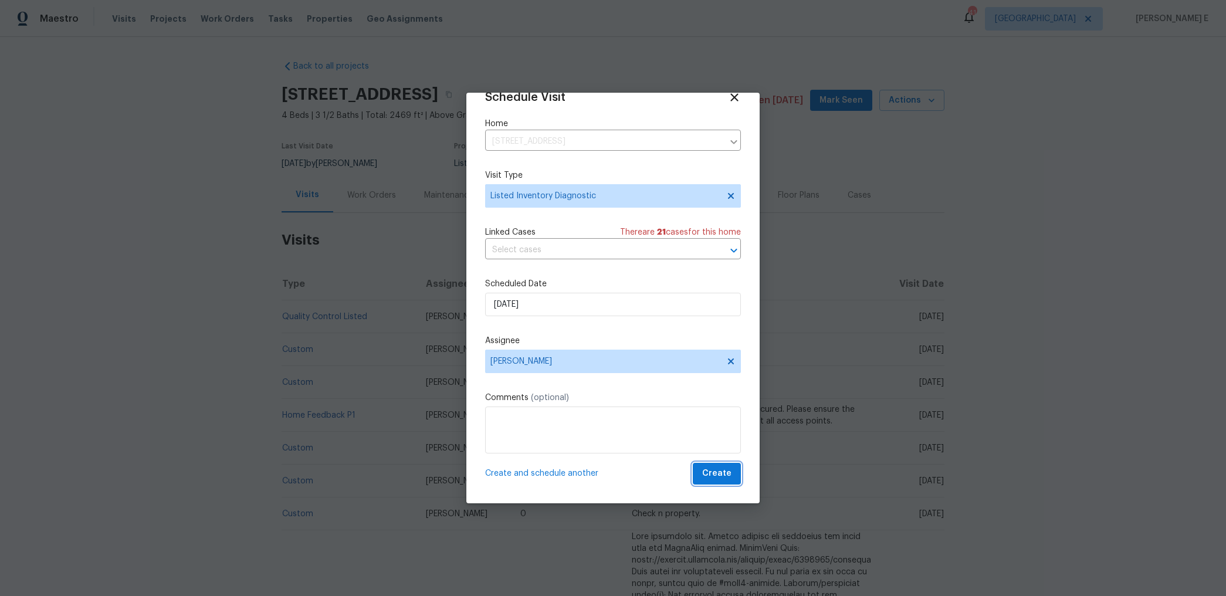
click at [728, 470] on span "Create" at bounding box center [716, 473] width 29 height 15
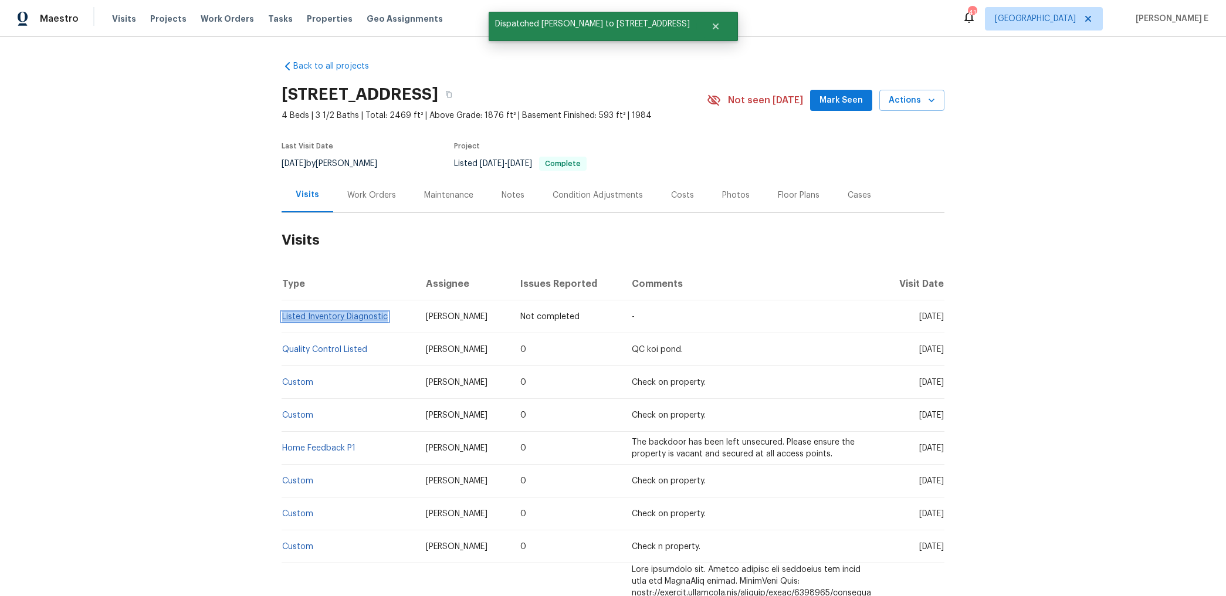
copy link "Listed Inventory Diagnostic"
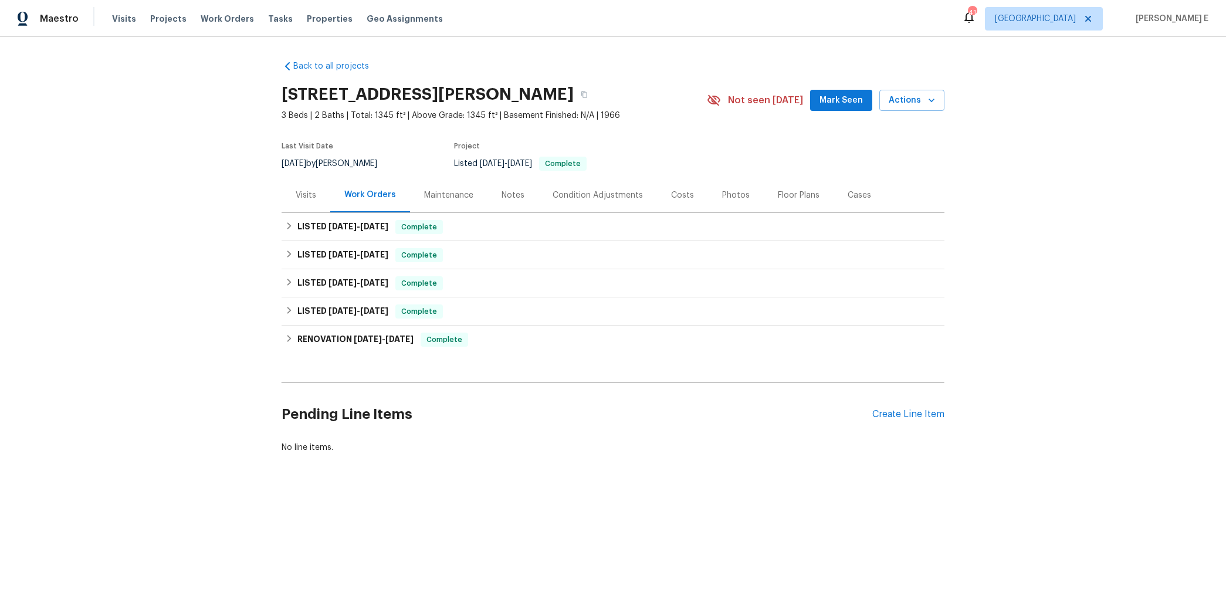
click at [309, 198] on div "Visits" at bounding box center [306, 195] width 21 height 12
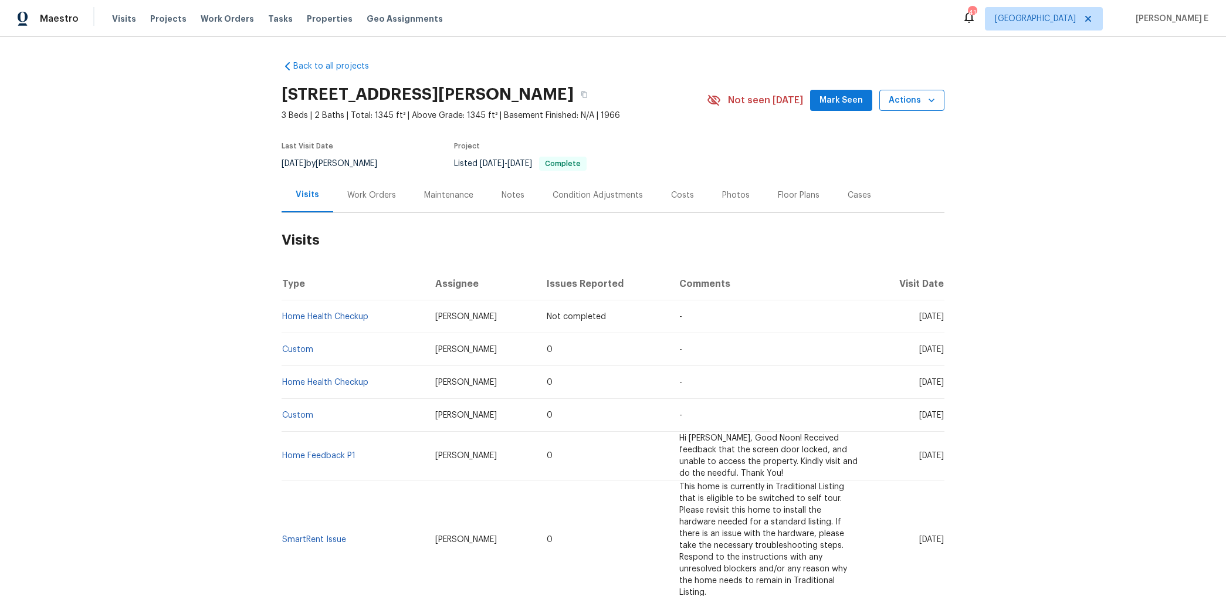
click at [905, 104] on span "Actions" at bounding box center [912, 100] width 46 height 15
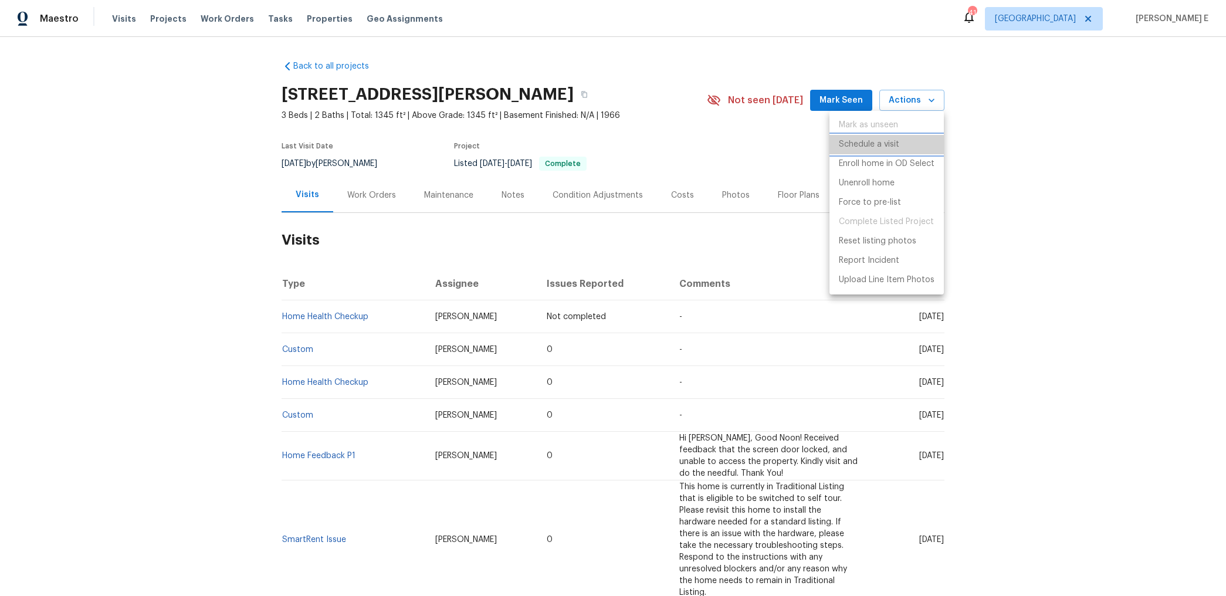
click at [879, 140] on p "Schedule a visit" at bounding box center [869, 144] width 60 height 12
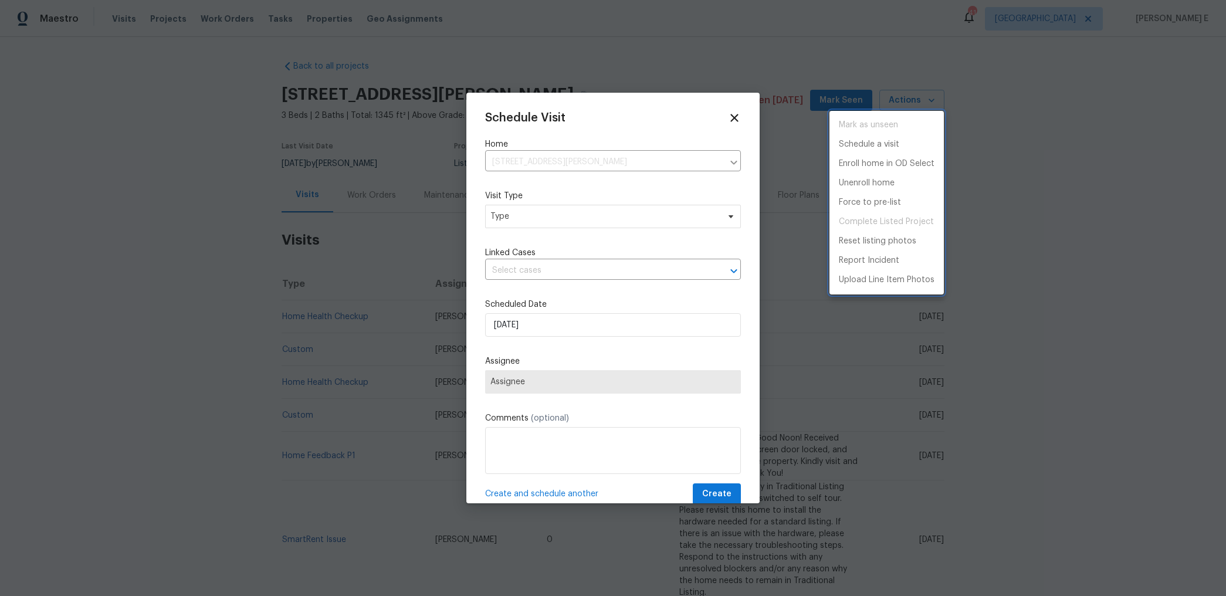
click at [487, 220] on div at bounding box center [613, 298] width 1226 height 596
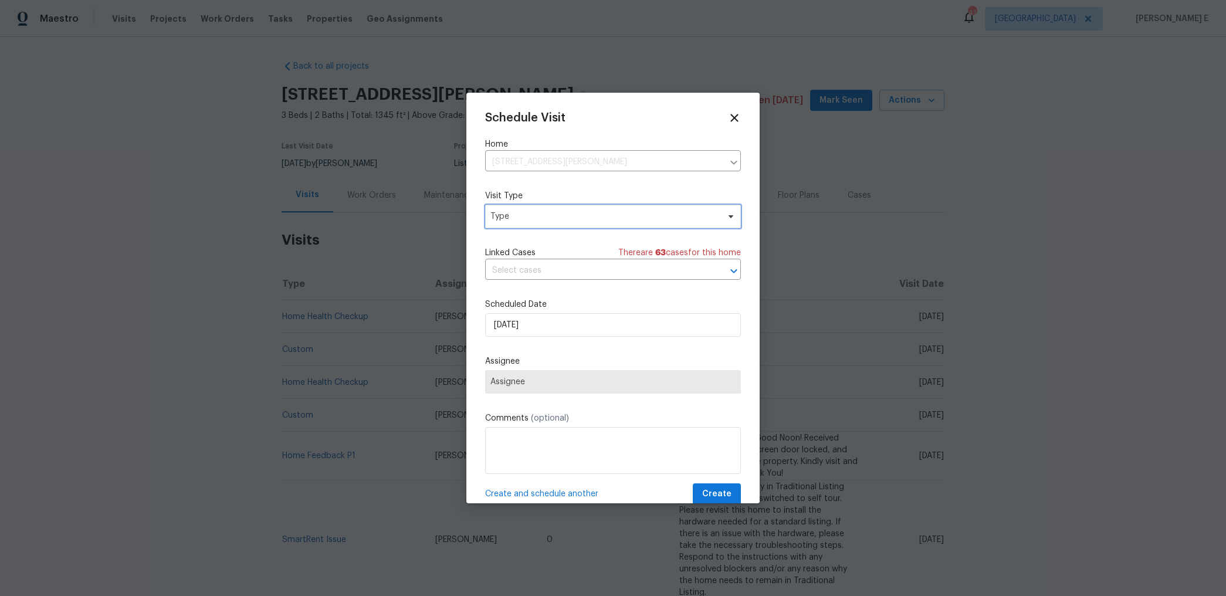
click at [503, 216] on span "Type" at bounding box center [604, 217] width 228 height 12
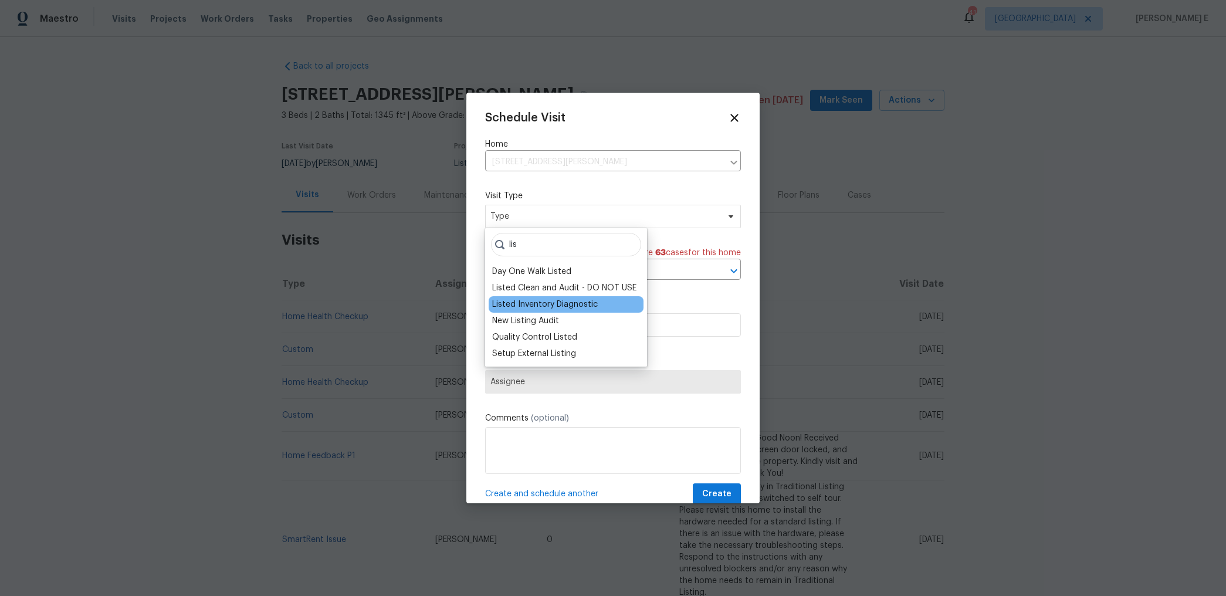
type input "lis"
click at [541, 305] on div "Listed Inventory Diagnostic" at bounding box center [545, 305] width 106 height 12
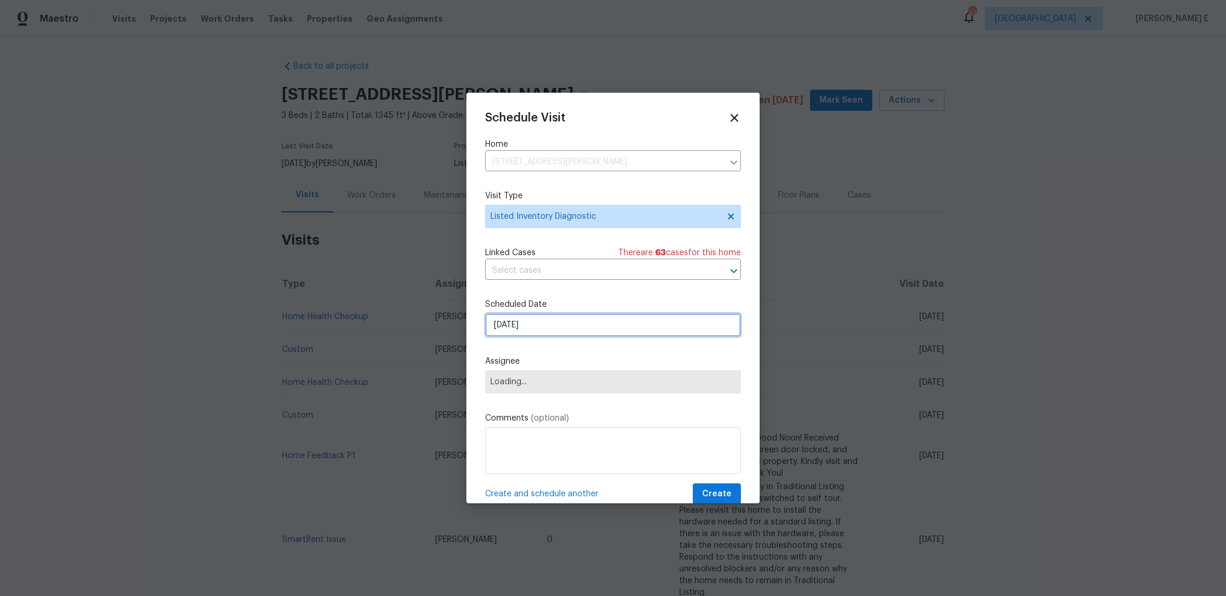
click at [531, 322] on input "[DATE]" at bounding box center [613, 324] width 256 height 23
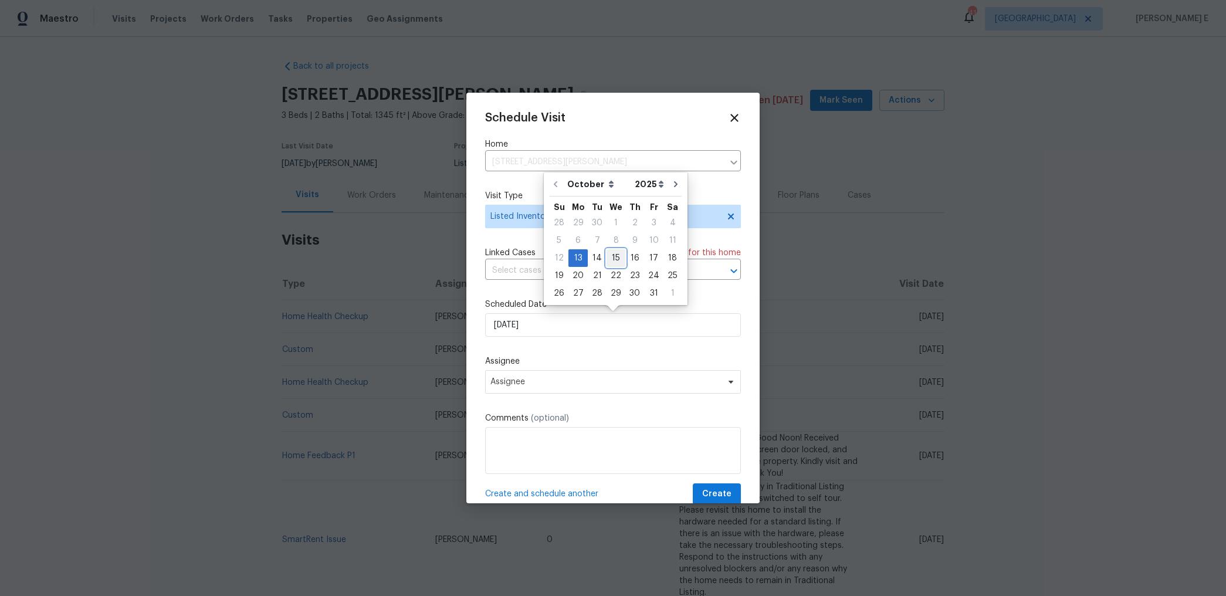
click at [615, 255] on div "15" at bounding box center [616, 258] width 19 height 16
type input "[DATE]"
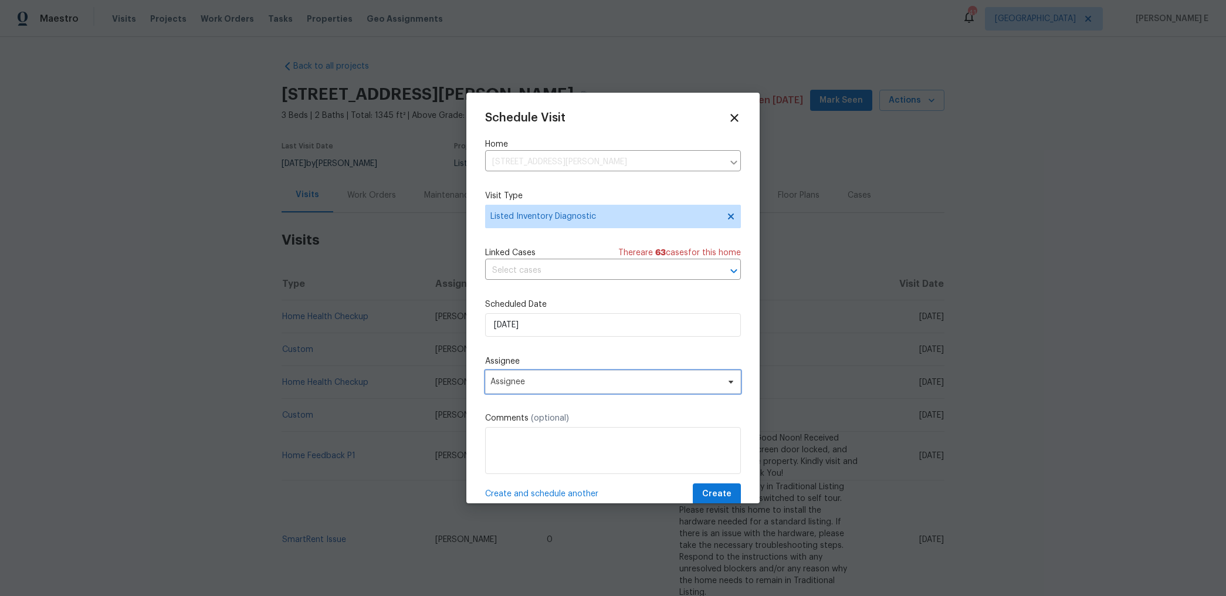
click at [564, 388] on span "Assignee" at bounding box center [613, 381] width 256 height 23
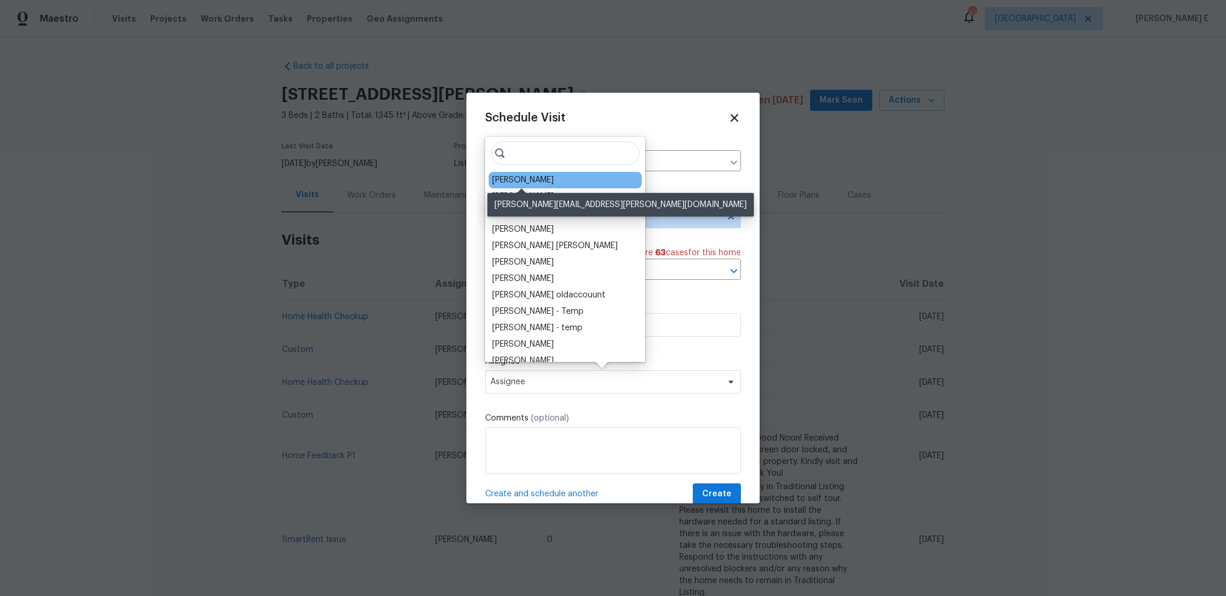
click at [499, 178] on div "[PERSON_NAME]" at bounding box center [523, 180] width 62 height 12
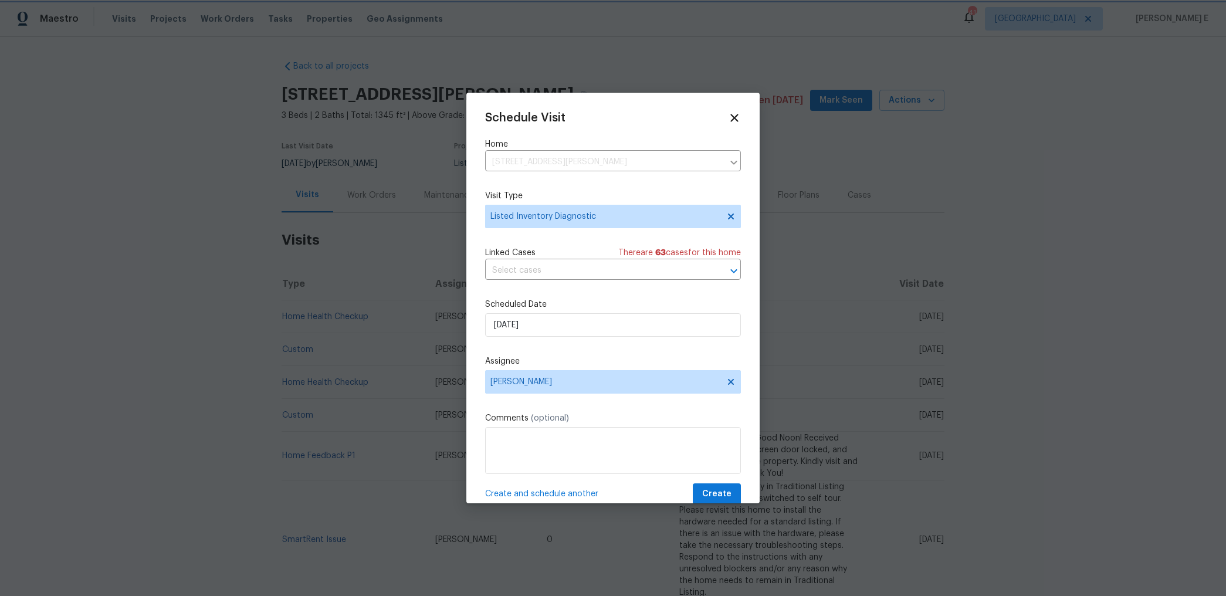
scroll to position [21, 0]
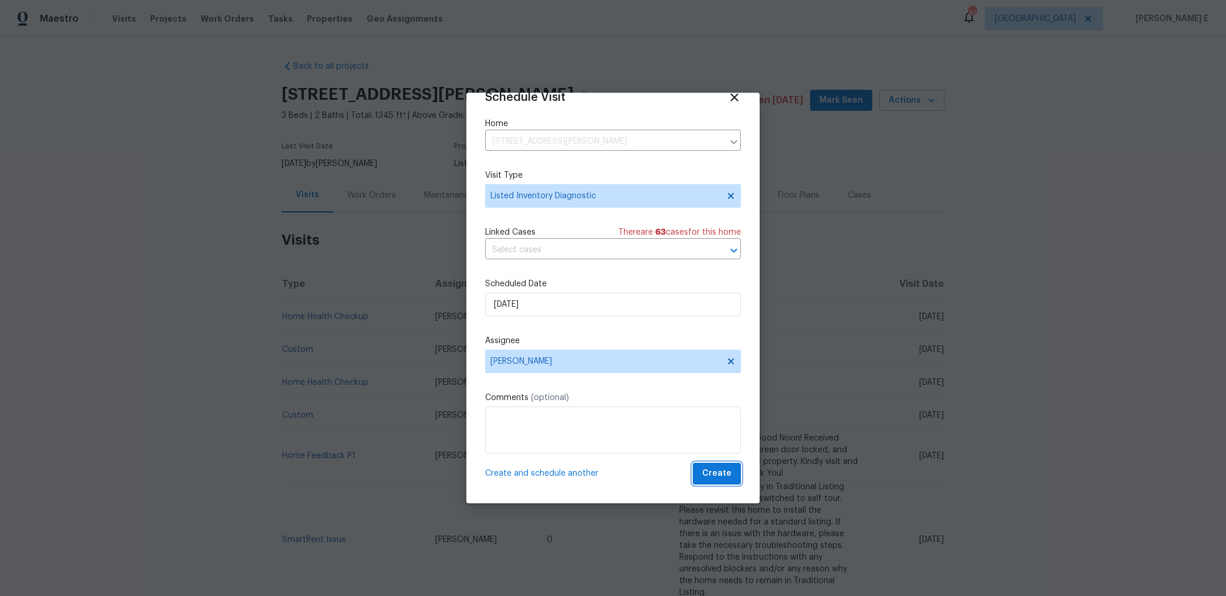
click at [724, 475] on span "Create" at bounding box center [716, 473] width 29 height 15
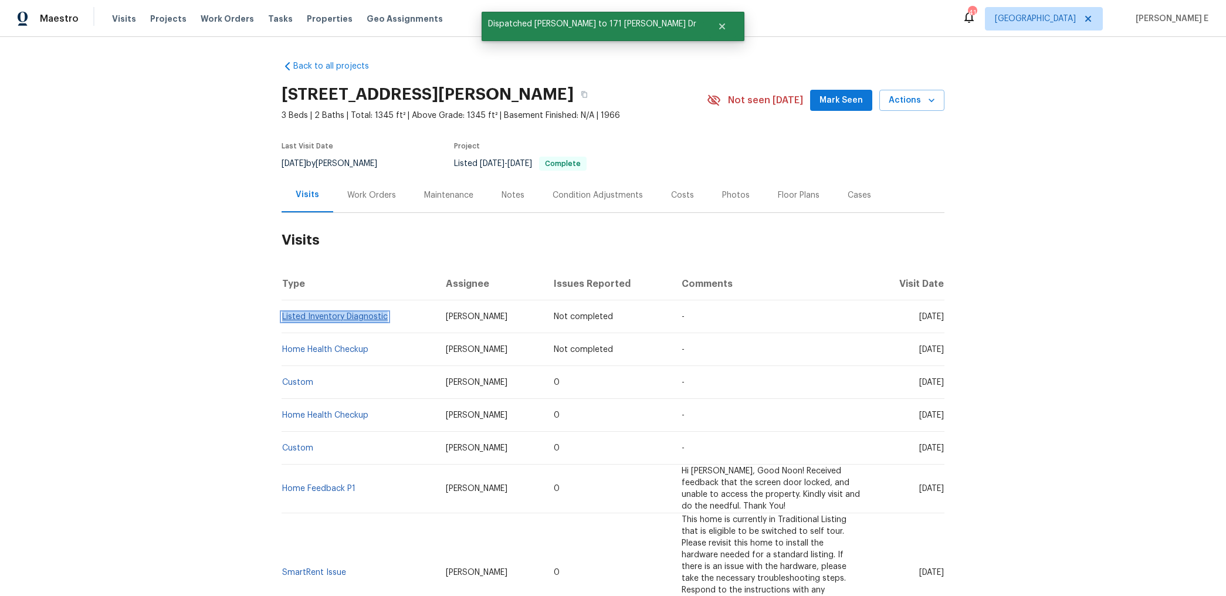
copy link "Listed Inventory Diagnostic"
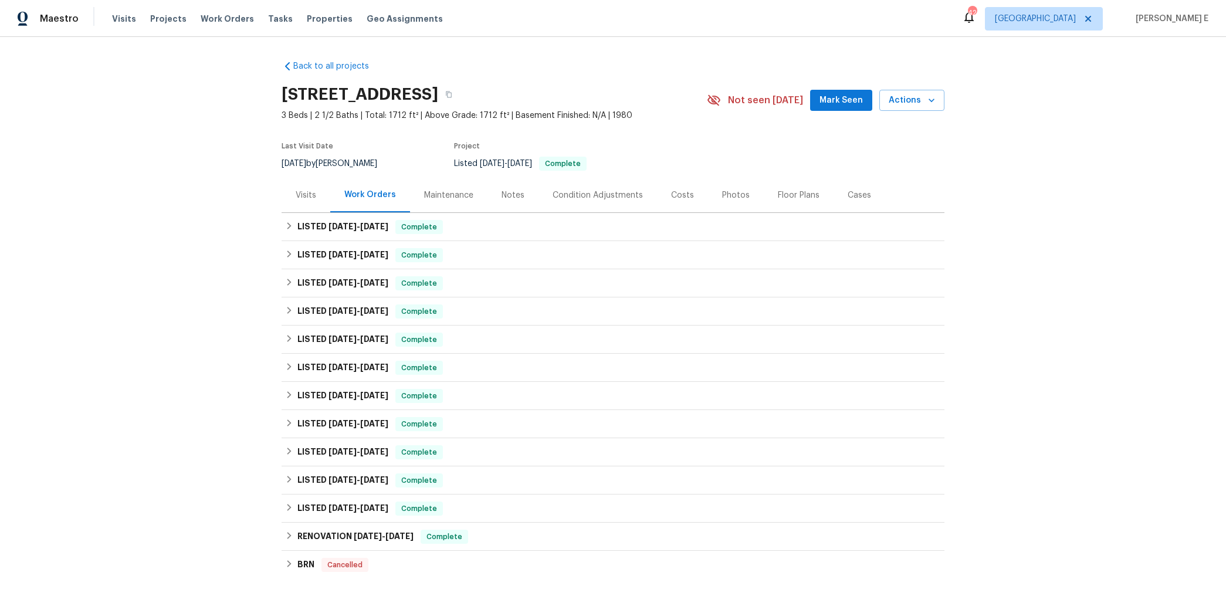
click at [304, 201] on div "Visits" at bounding box center [306, 195] width 21 height 12
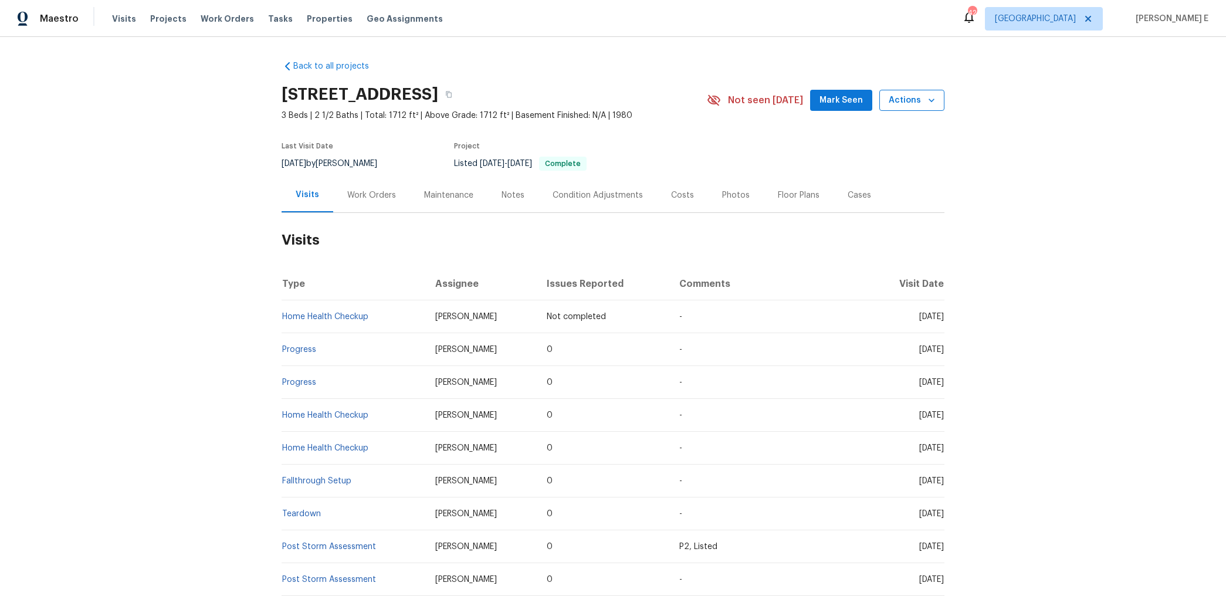
click at [889, 94] on button "Actions" at bounding box center [911, 101] width 65 height 22
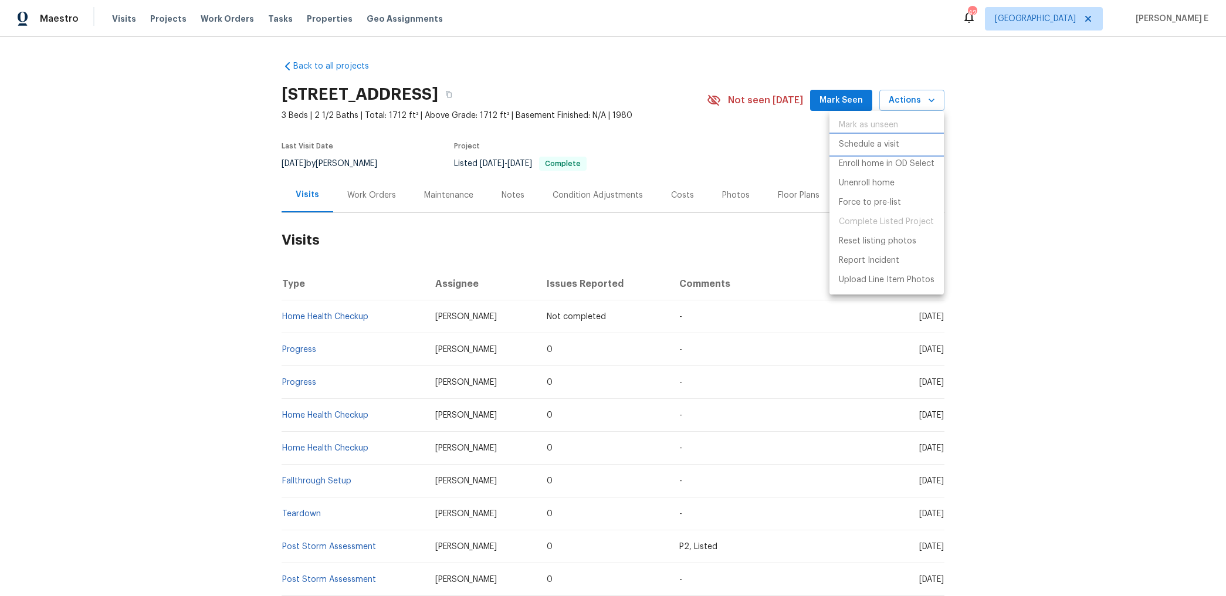
click at [902, 143] on li "Schedule a visit" at bounding box center [886, 144] width 114 height 19
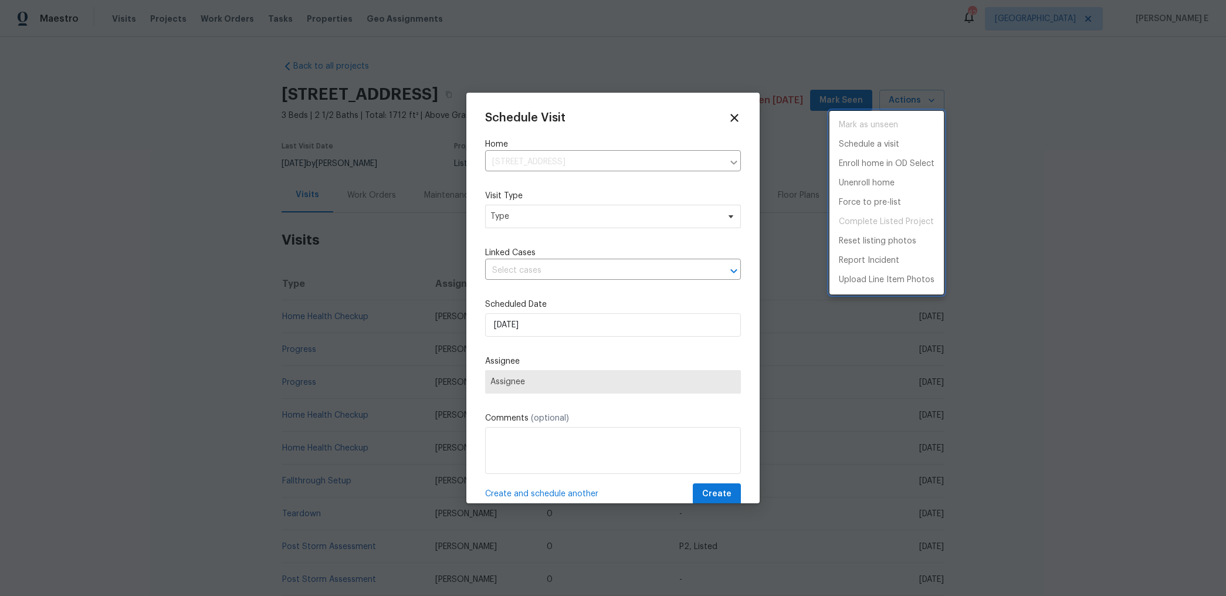
click at [517, 216] on div at bounding box center [613, 298] width 1226 height 596
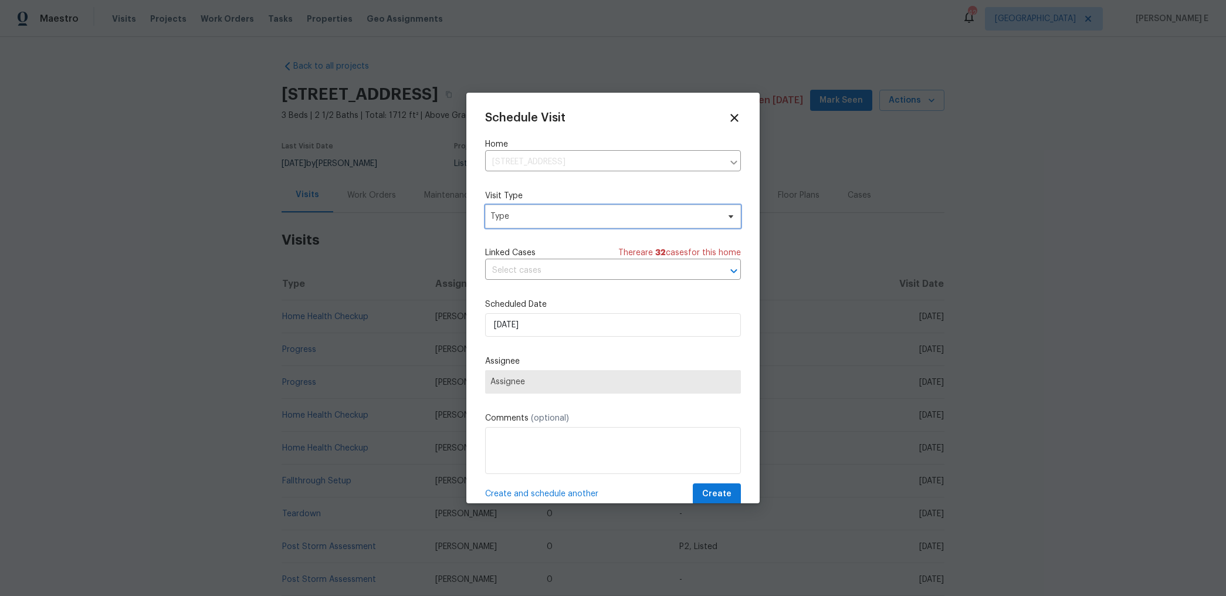
click at [517, 216] on span "Type" at bounding box center [604, 217] width 228 height 12
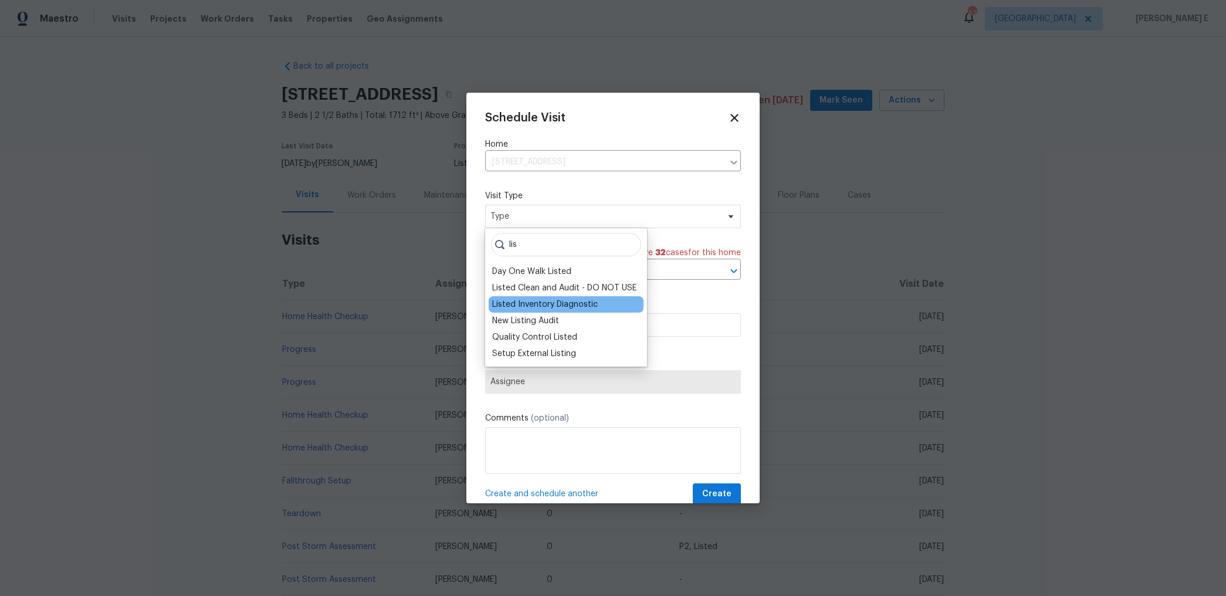
type input "lis"
click at [519, 303] on div "Listed Inventory Diagnostic" at bounding box center [545, 305] width 106 height 12
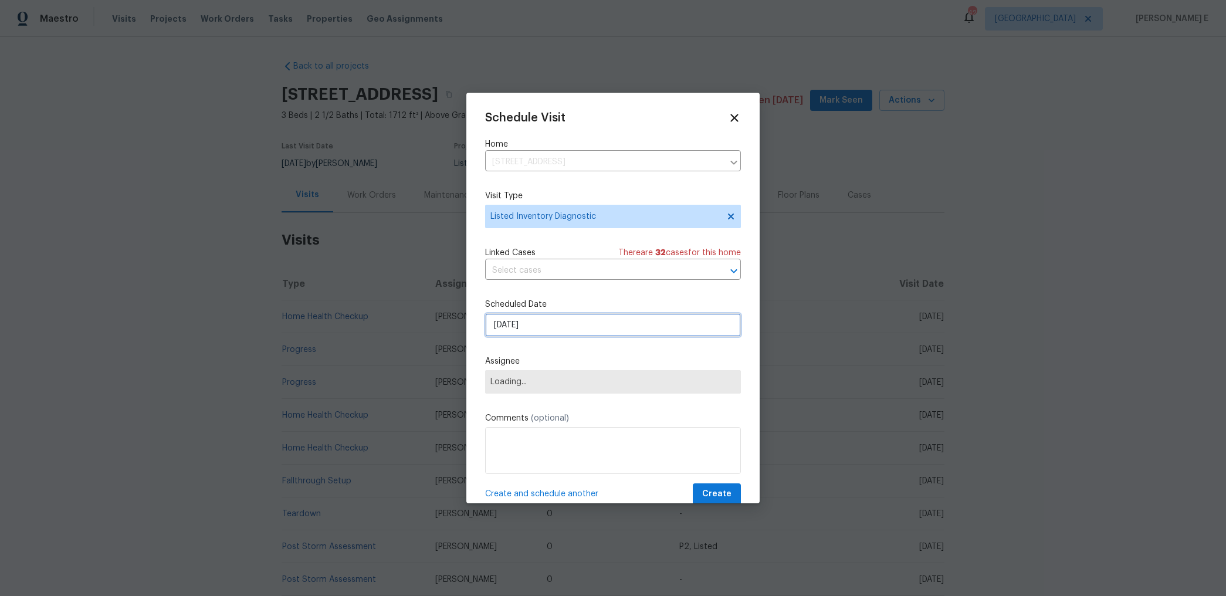
click at [521, 320] on input "[DATE]" at bounding box center [613, 324] width 256 height 23
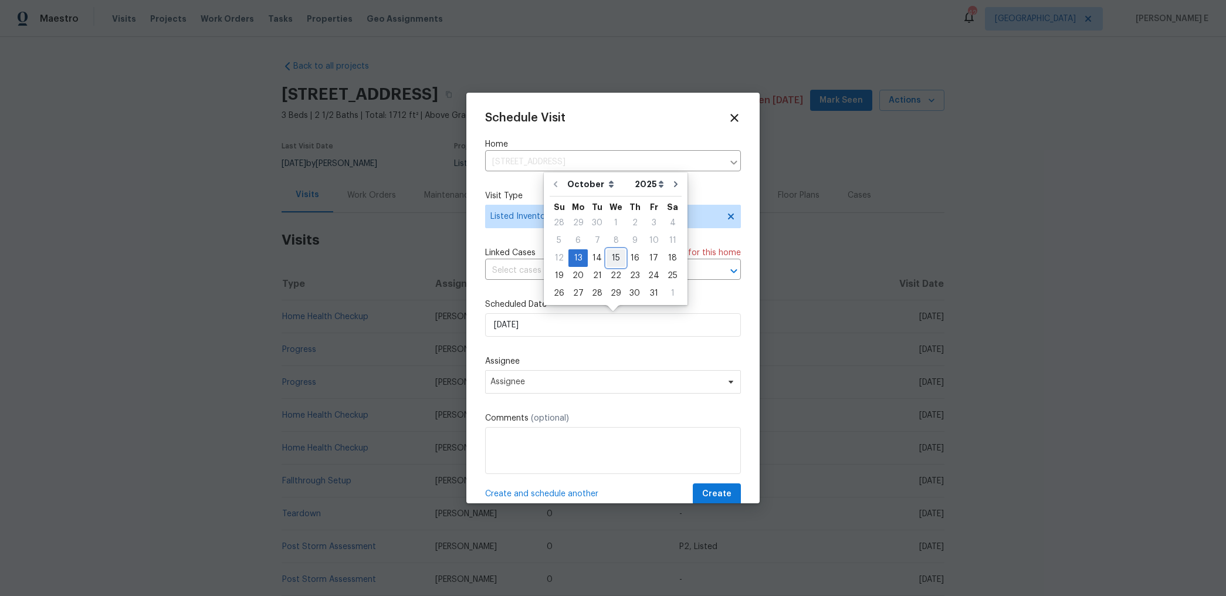
click at [609, 256] on div "15" at bounding box center [616, 258] width 19 height 16
type input "[DATE]"
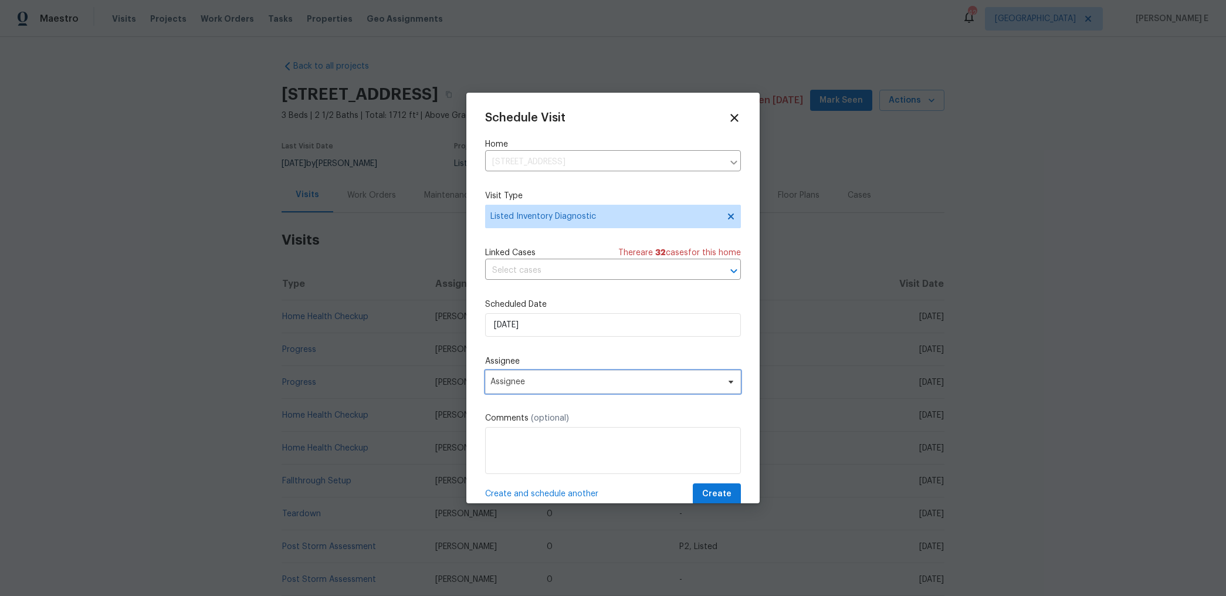
click at [564, 381] on span "Assignee" at bounding box center [605, 381] width 230 height 9
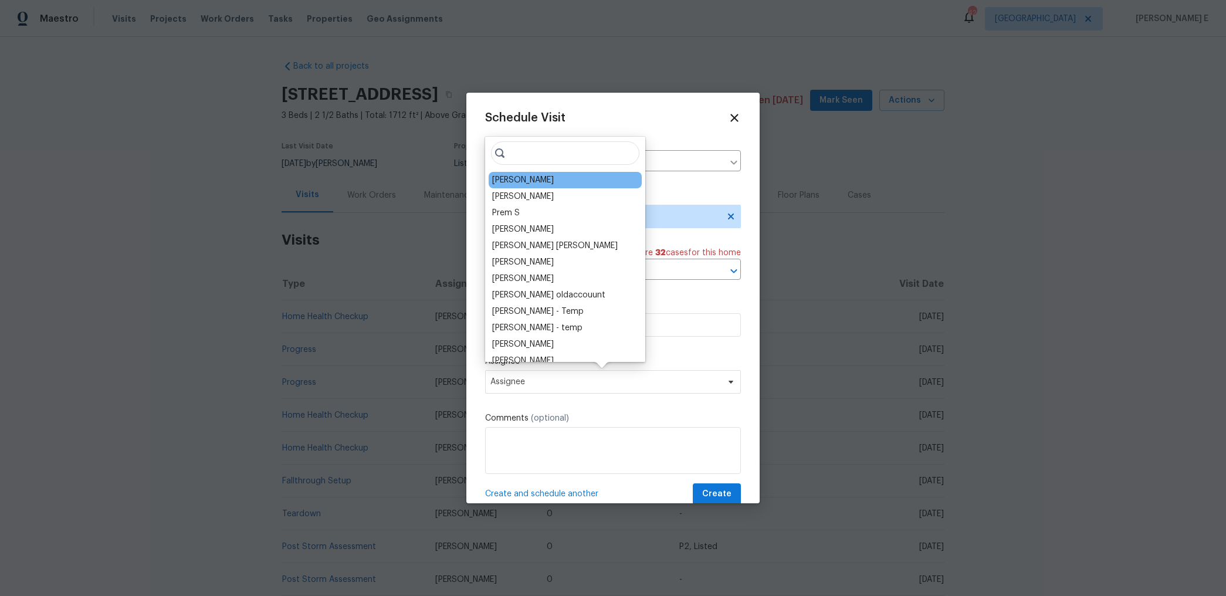
click at [506, 178] on div "[PERSON_NAME]" at bounding box center [523, 180] width 62 height 12
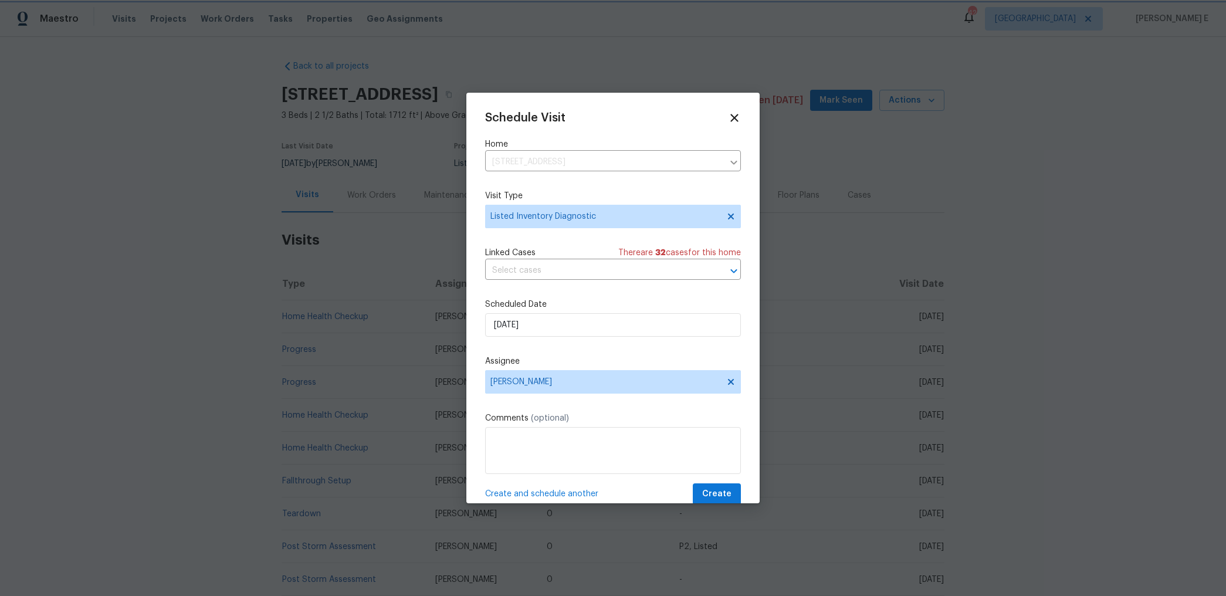
scroll to position [21, 0]
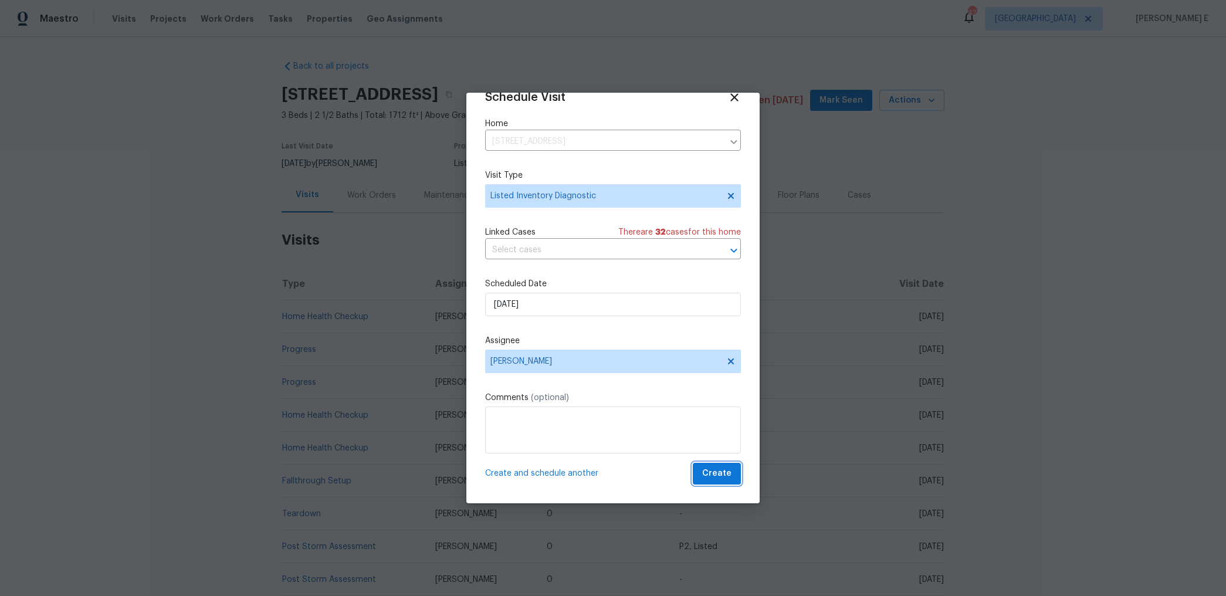
click at [705, 477] on span "Create" at bounding box center [716, 473] width 29 height 15
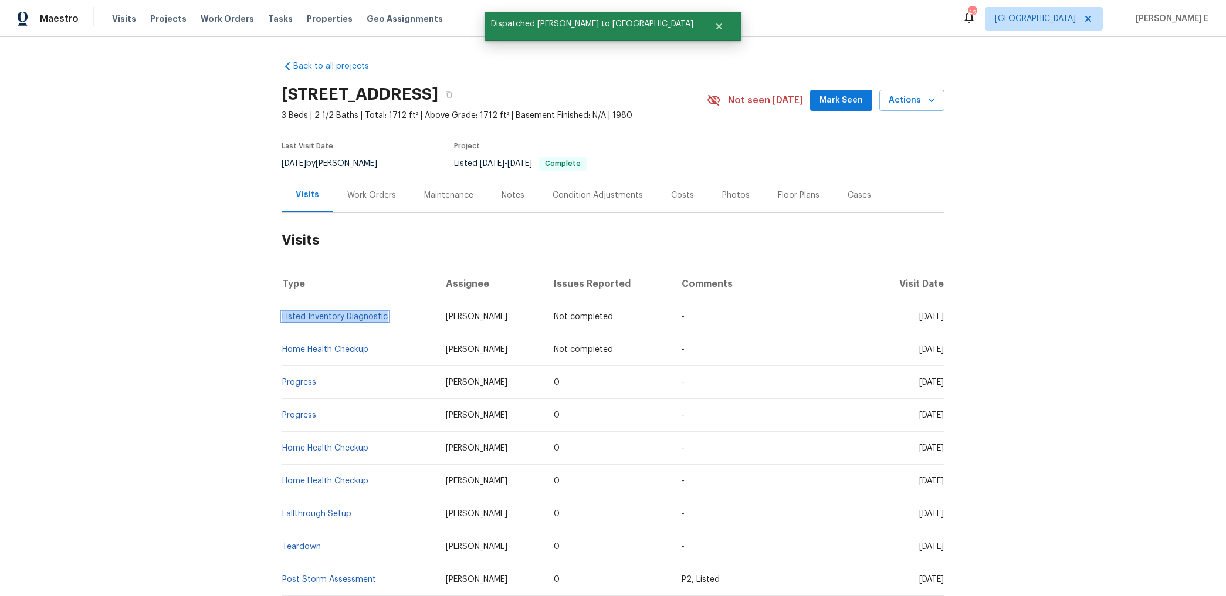
copy link "Listed Inventory Diagnostic"
